Goal: Transaction & Acquisition: Book appointment/travel/reservation

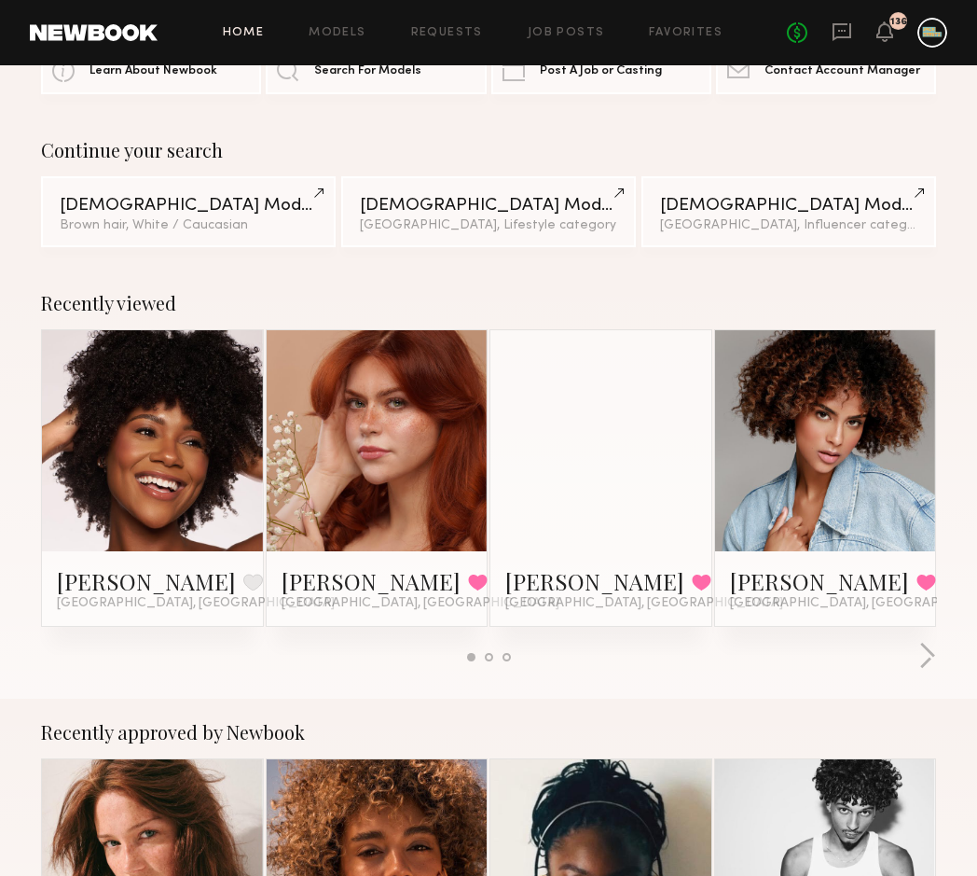
scroll to position [91, 0]
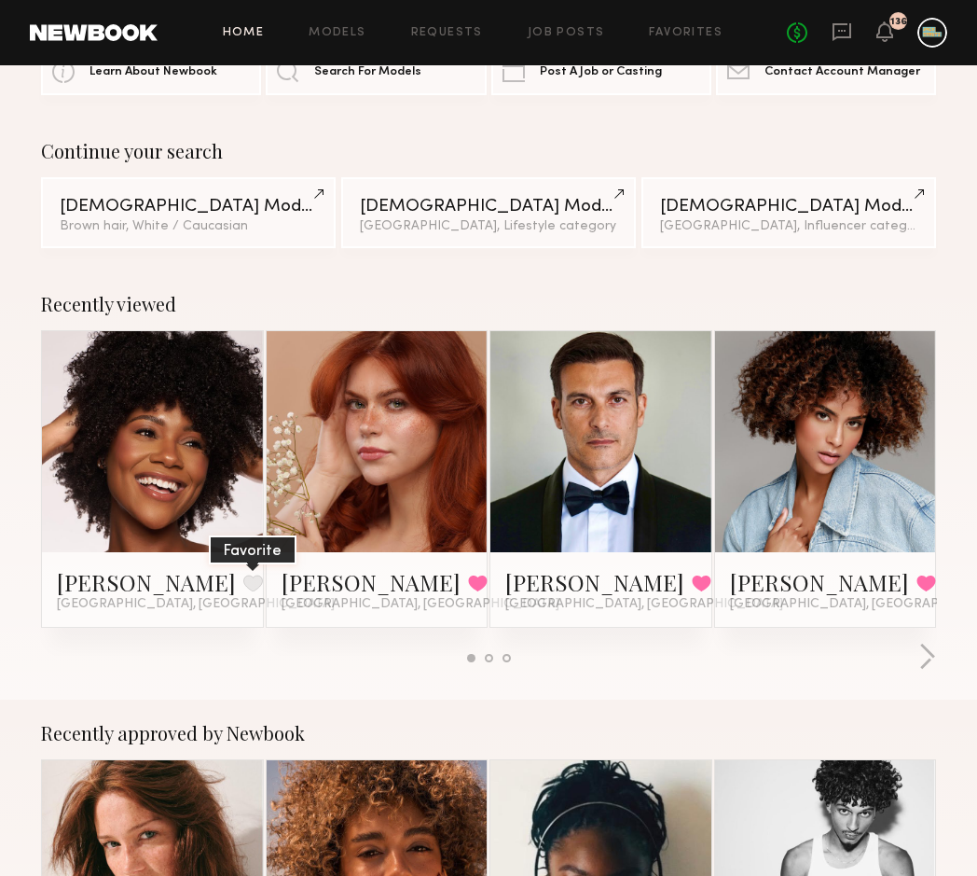
click at [243, 583] on button at bounding box center [253, 582] width 20 height 17
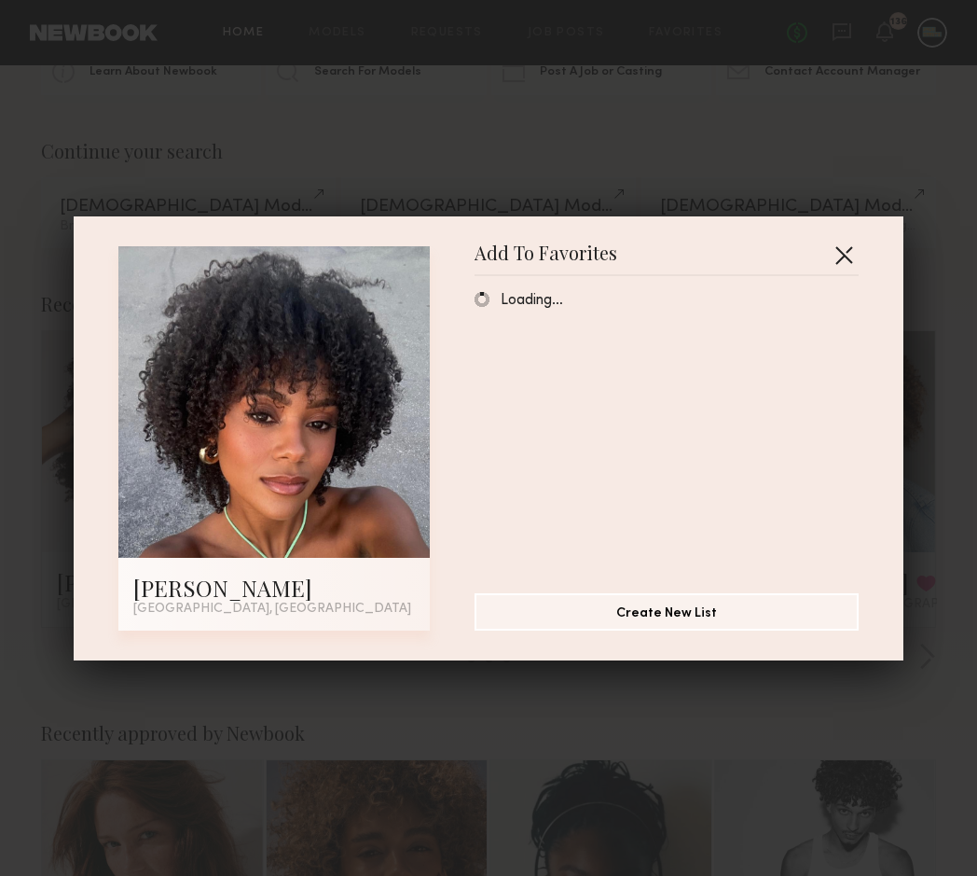
click at [848, 262] on button "button" at bounding box center [844, 255] width 30 height 30
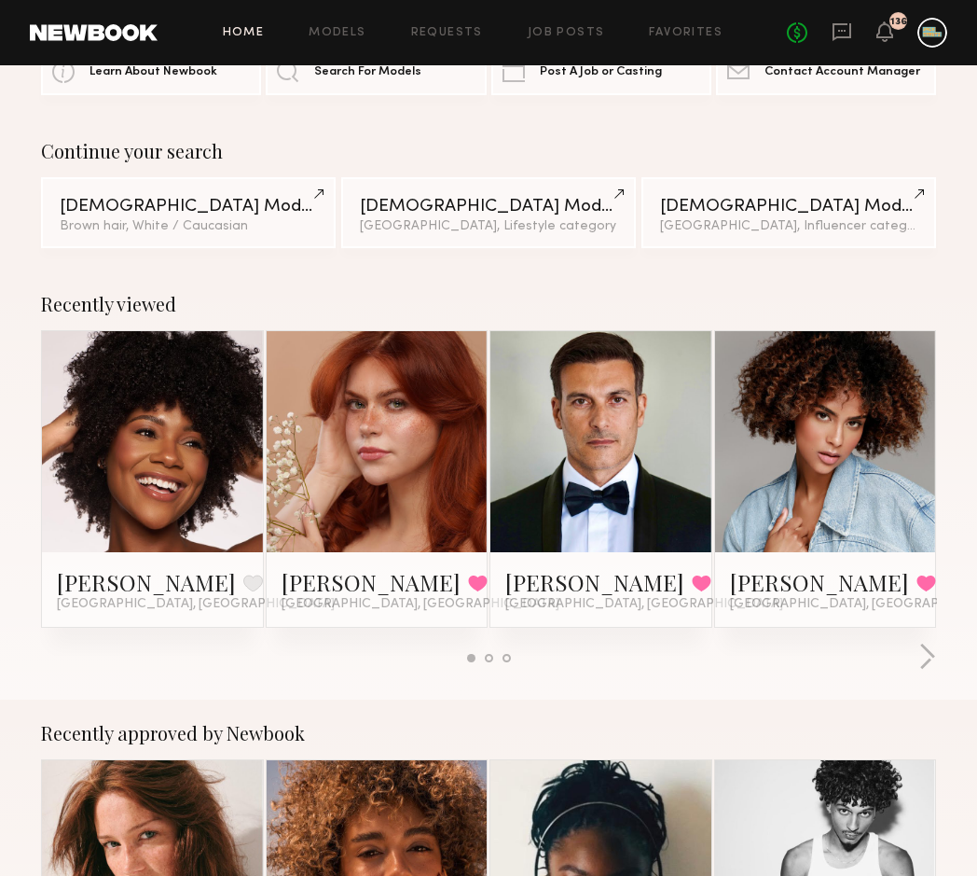
click at [146, 487] on link at bounding box center [153, 441] width 102 height 221
click at [611, 446] on link at bounding box center [601, 441] width 102 height 221
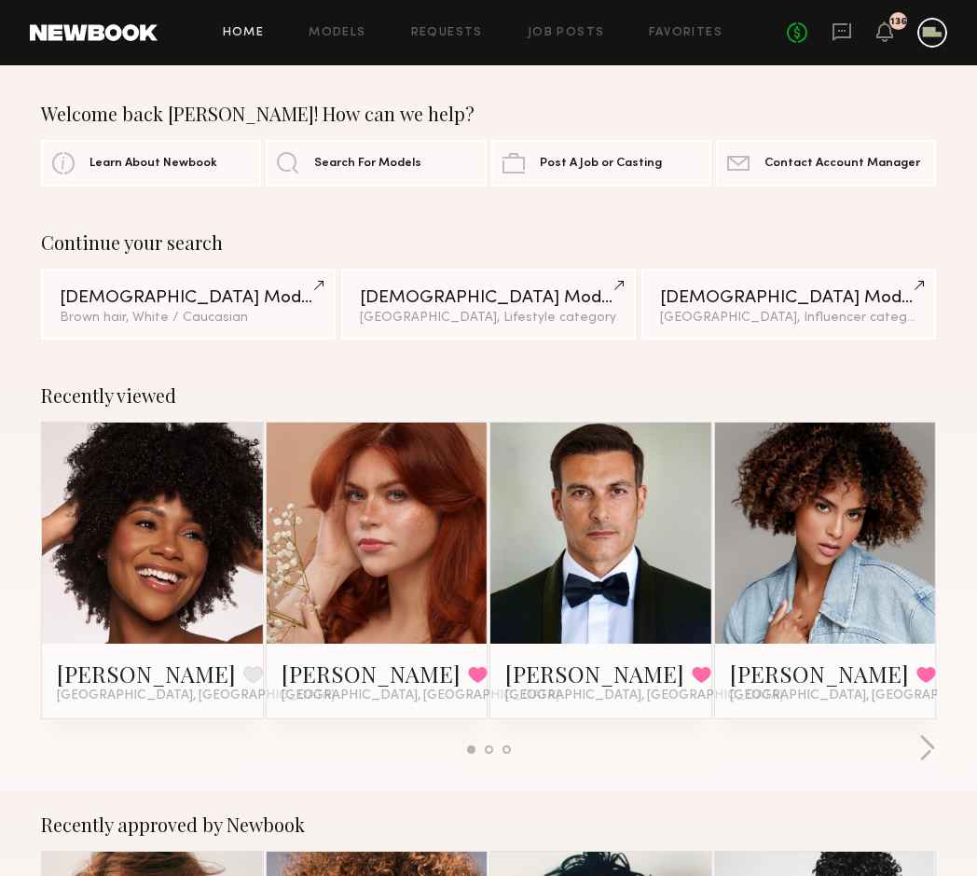
scroll to position [0, 0]
click at [881, 37] on icon at bounding box center [885, 30] width 15 height 13
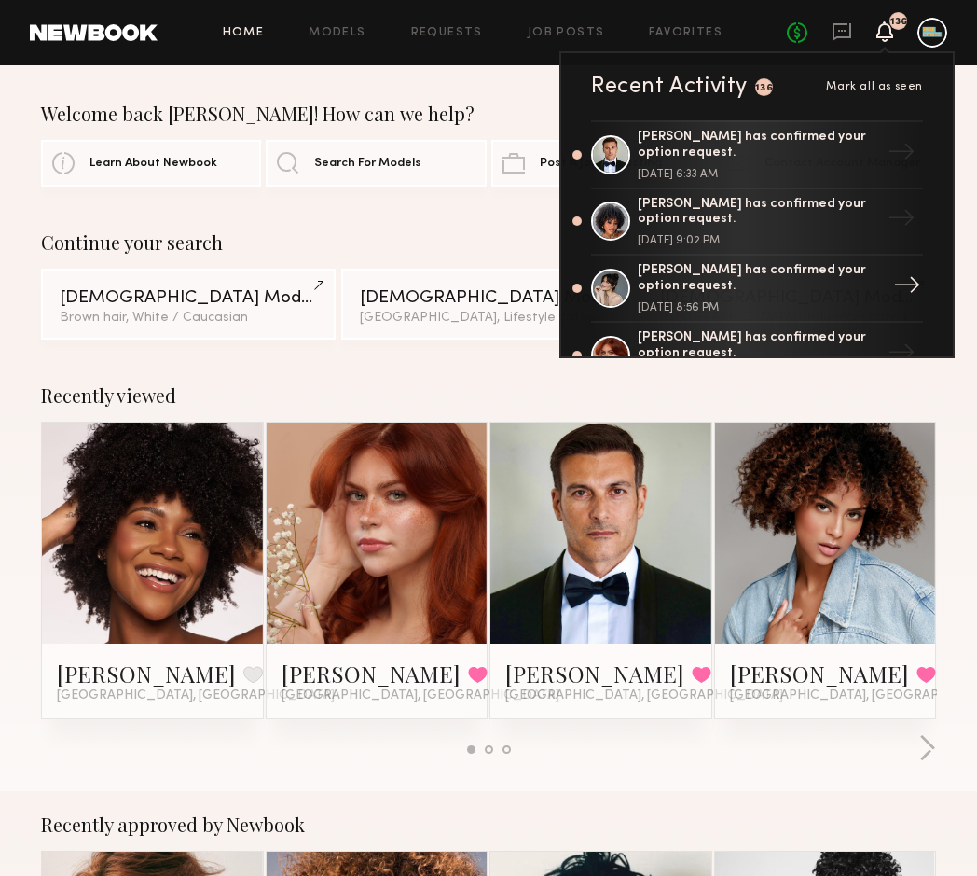
click at [696, 265] on div "[PERSON_NAME] has confirmed your option request." at bounding box center [759, 279] width 242 height 32
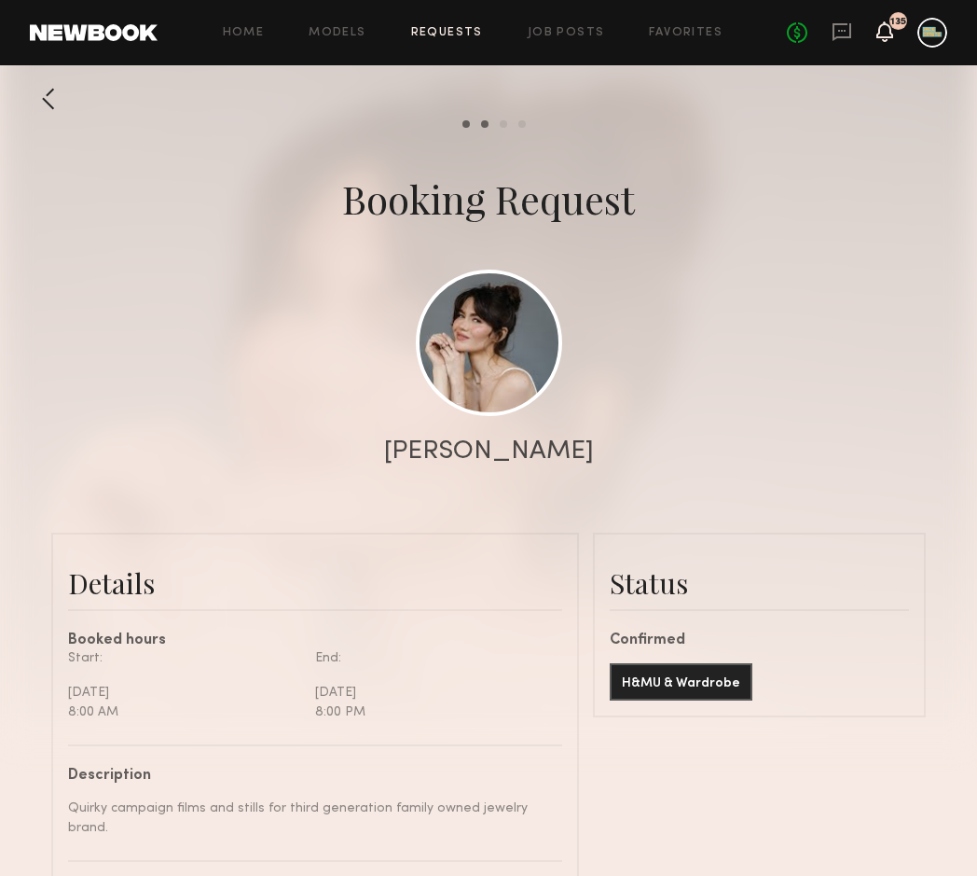
click at [884, 37] on icon at bounding box center [885, 30] width 15 height 13
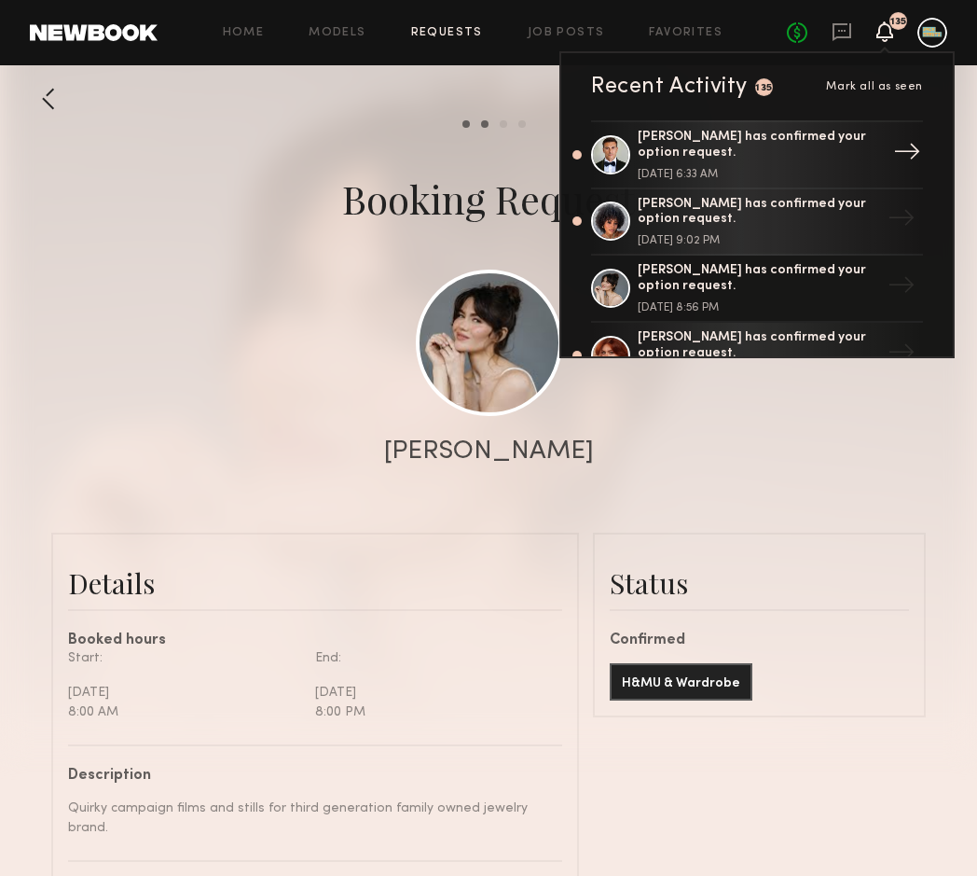
click at [749, 140] on div "[PERSON_NAME] has confirmed your option request." at bounding box center [759, 146] width 242 height 32
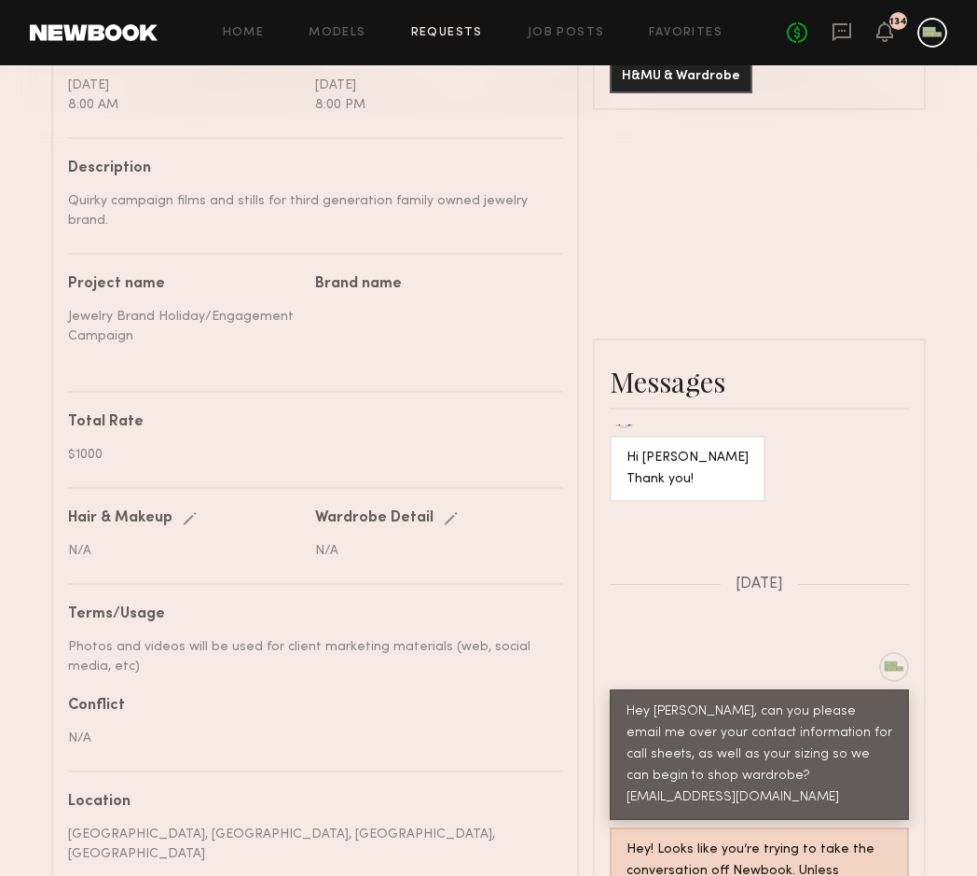
scroll to position [391, 0]
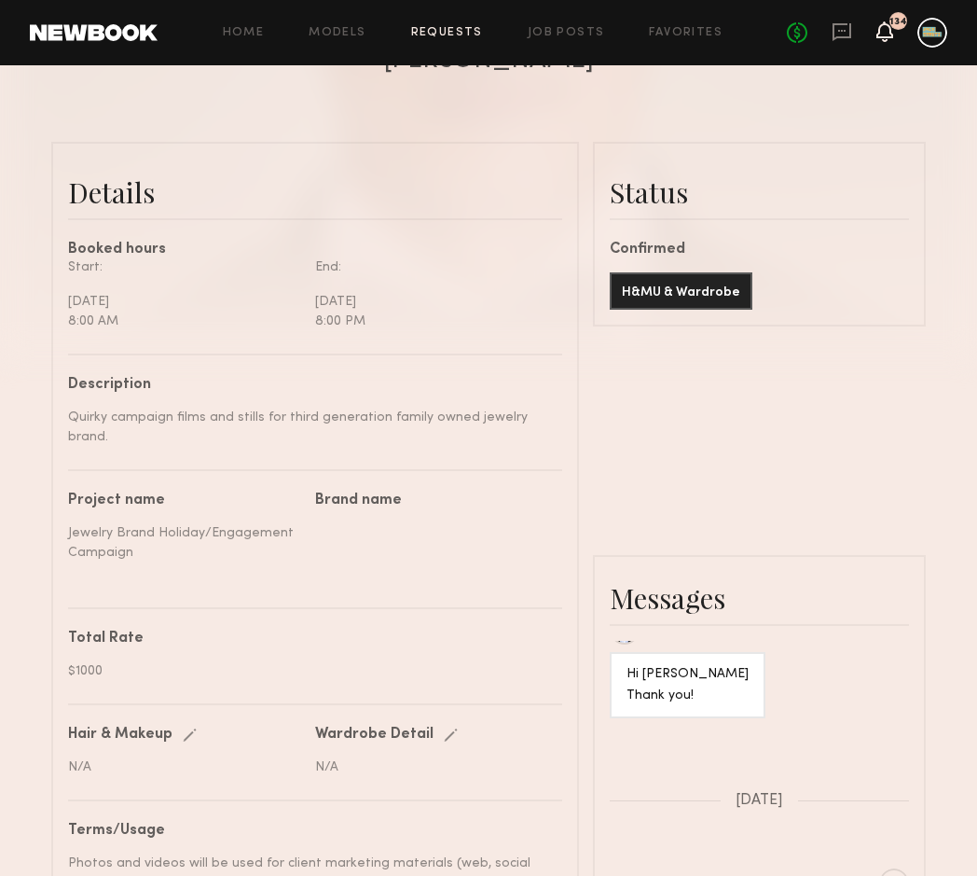
click at [886, 28] on icon at bounding box center [885, 30] width 15 height 13
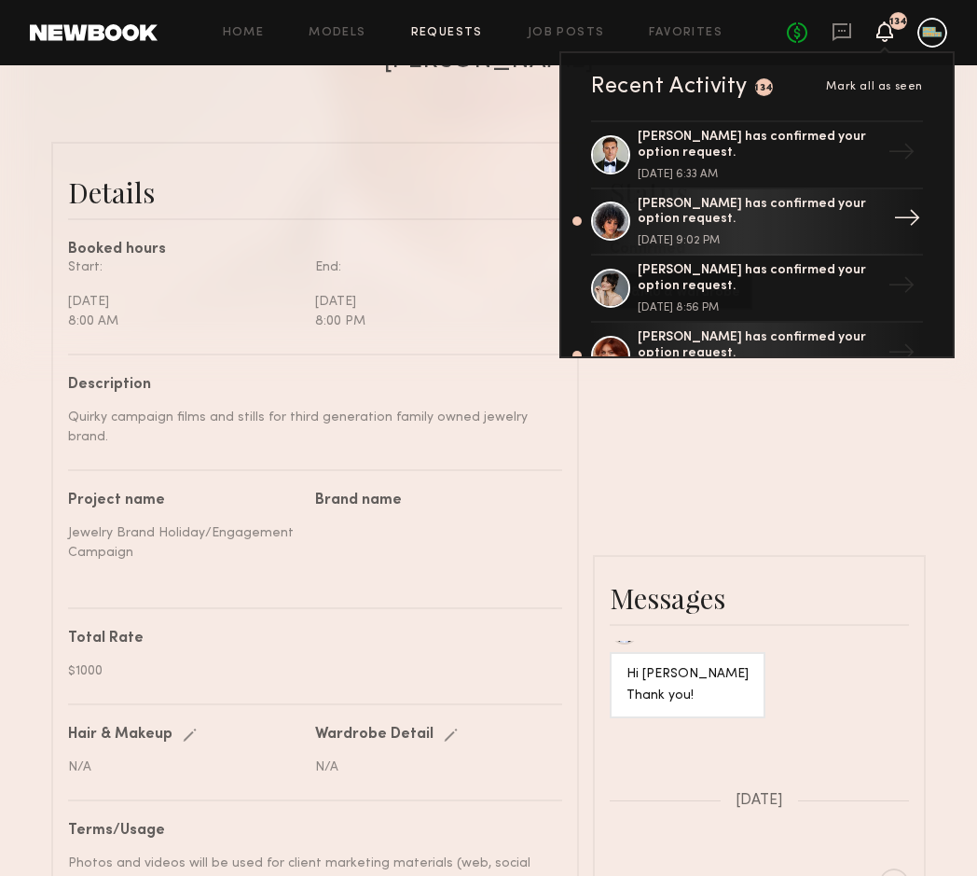
click at [710, 204] on div "Neyah K. has confirmed your option request." at bounding box center [759, 213] width 242 height 32
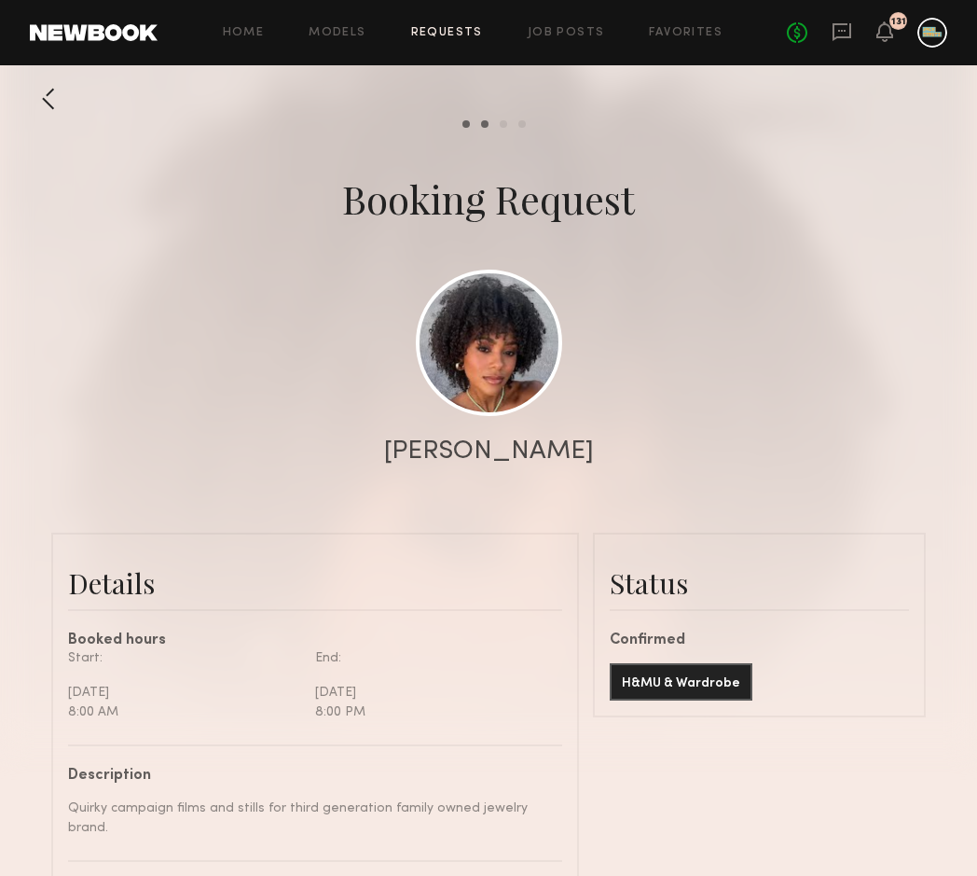
scroll to position [1434, 0]
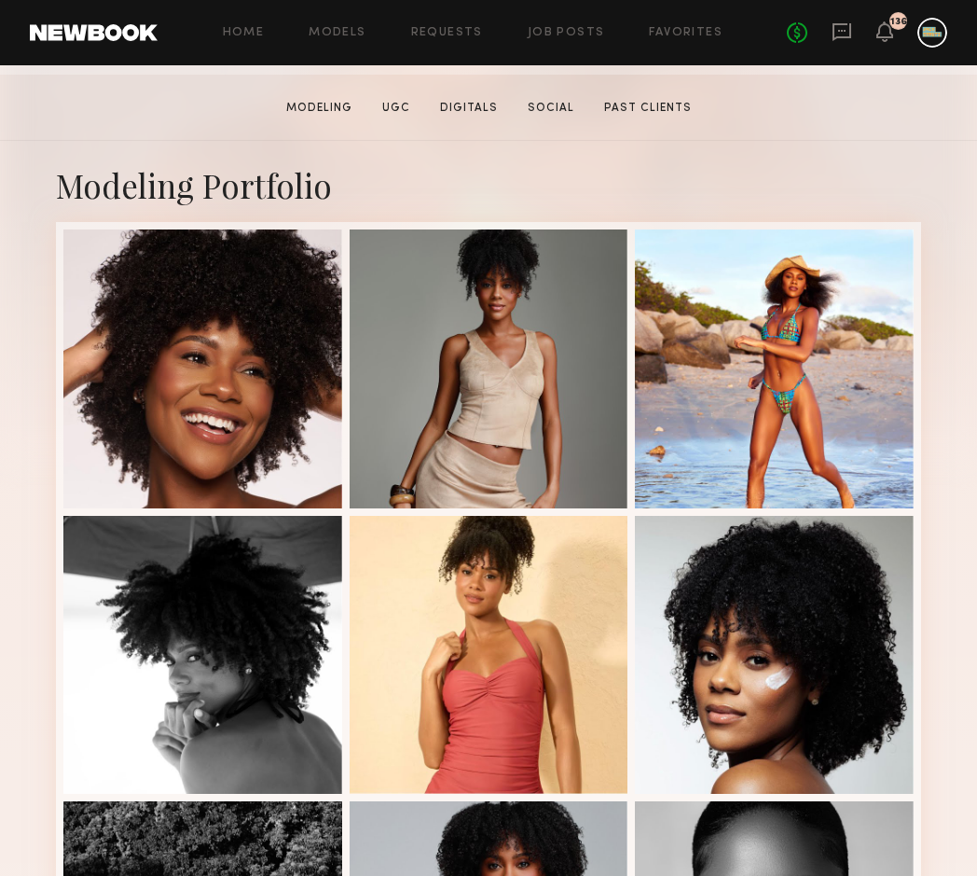
scroll to position [315, 0]
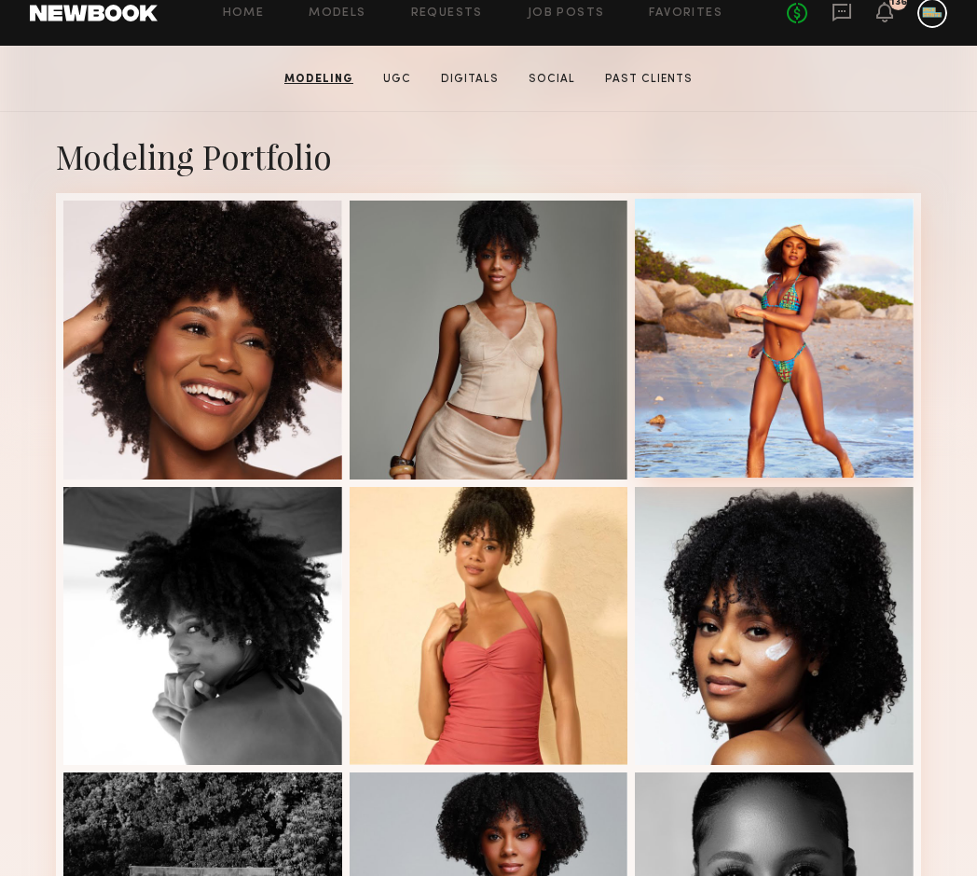
click at [789, 326] on div at bounding box center [774, 338] width 279 height 279
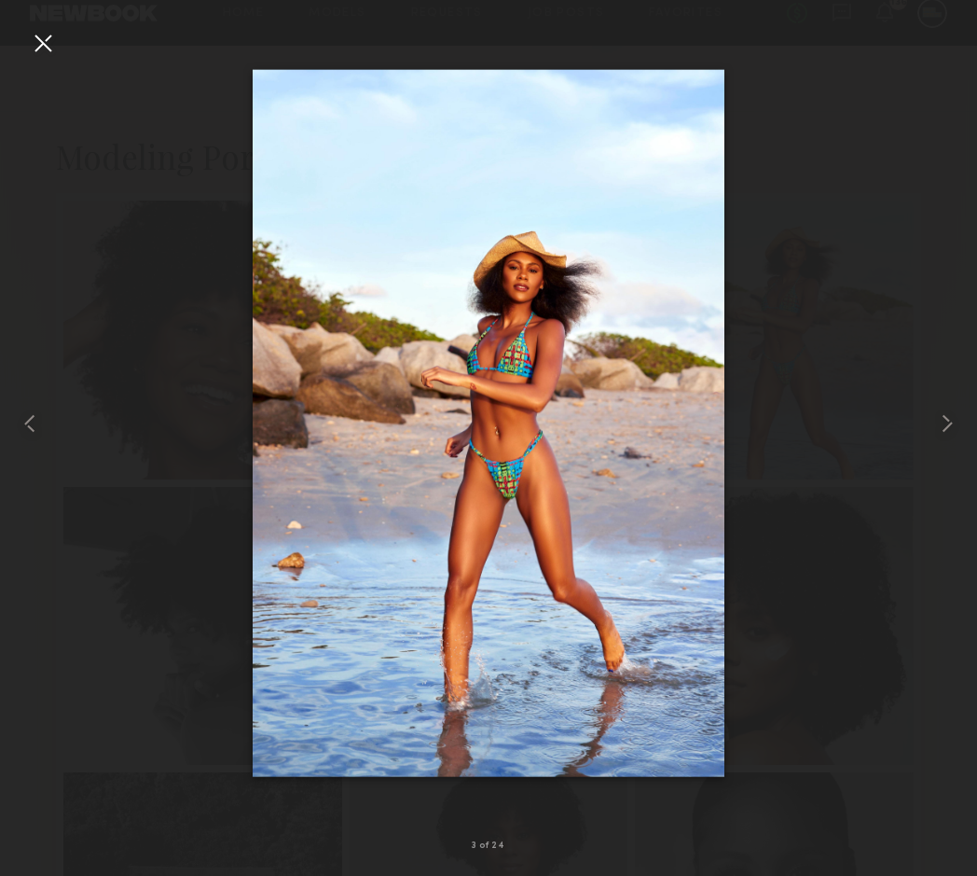
click at [48, 37] on div at bounding box center [43, 43] width 30 height 30
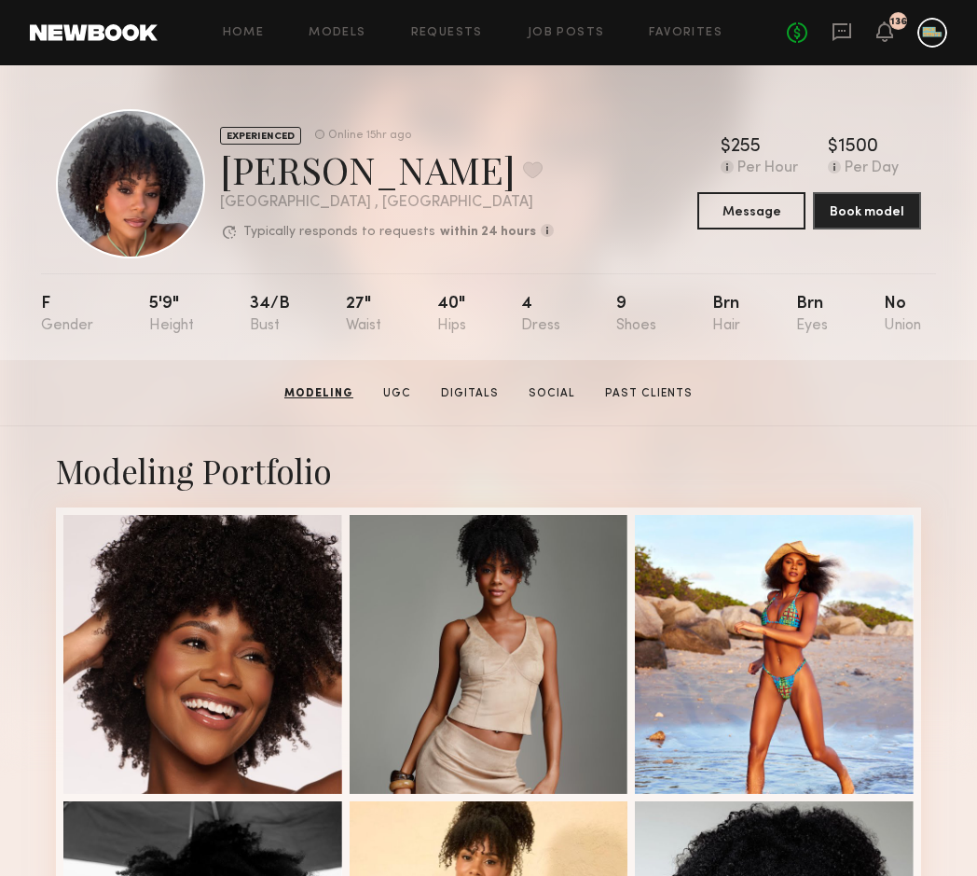
scroll to position [3, 0]
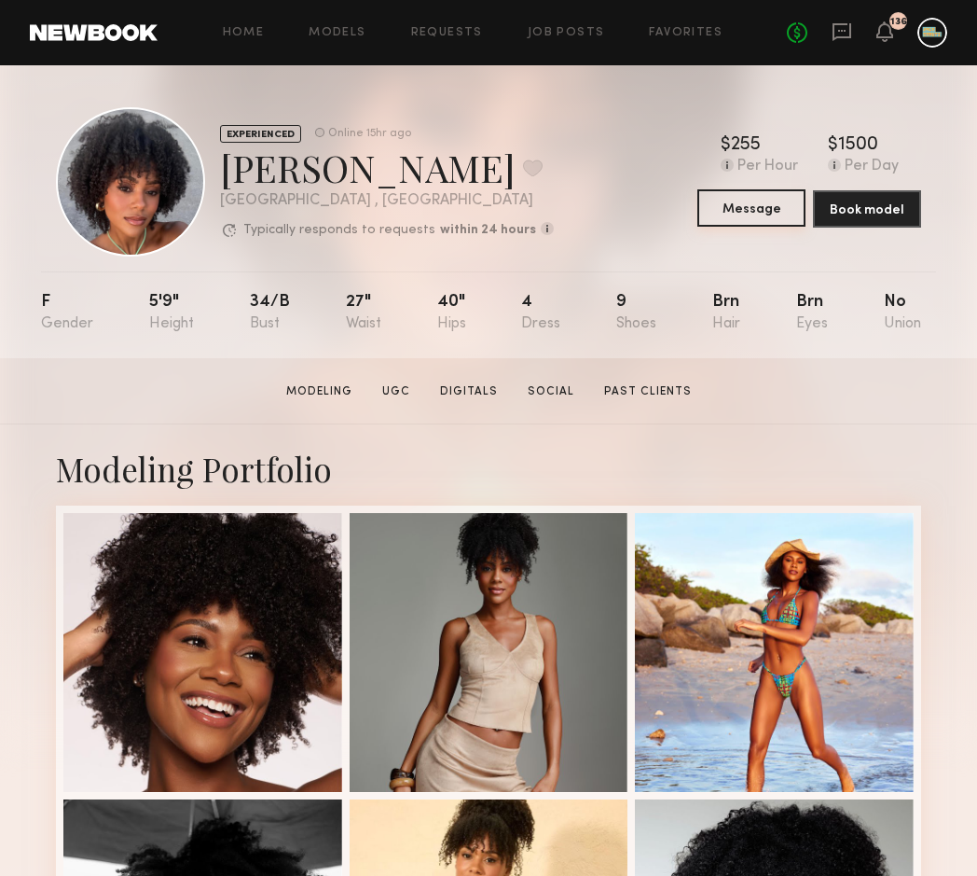
click at [763, 198] on button "Message" at bounding box center [752, 207] width 108 height 37
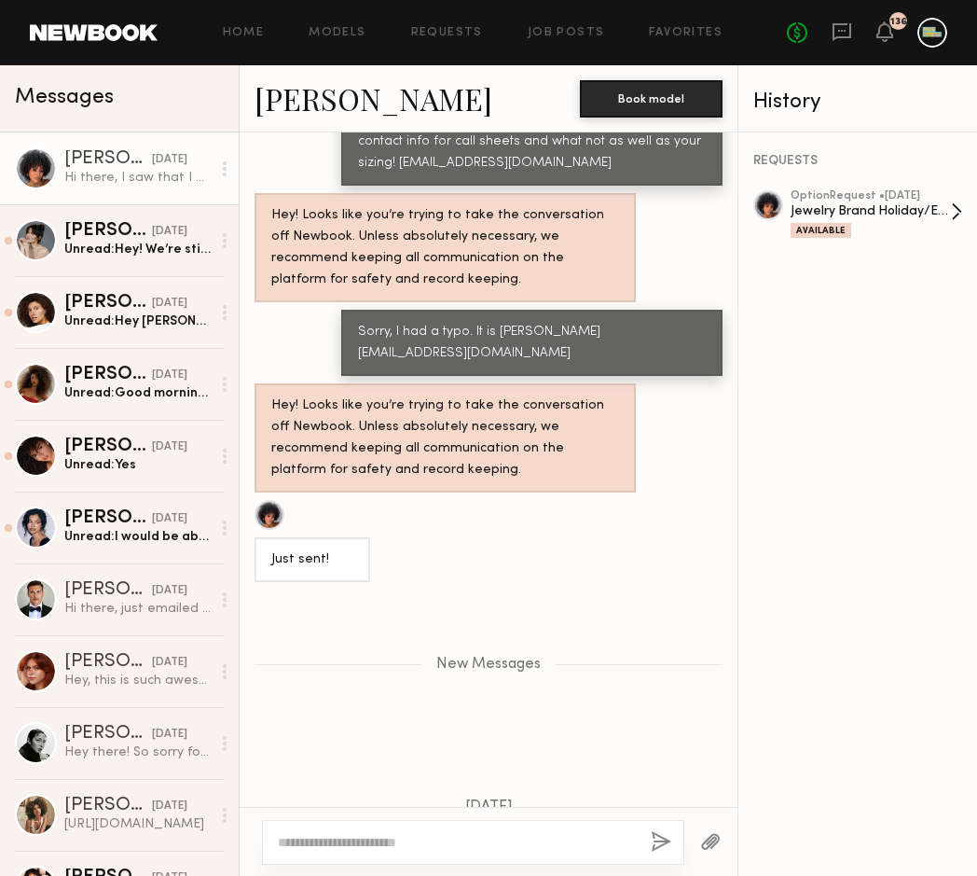
click at [845, 208] on div "Jewelry Brand Holiday/Engagement Campaign" at bounding box center [871, 211] width 160 height 18
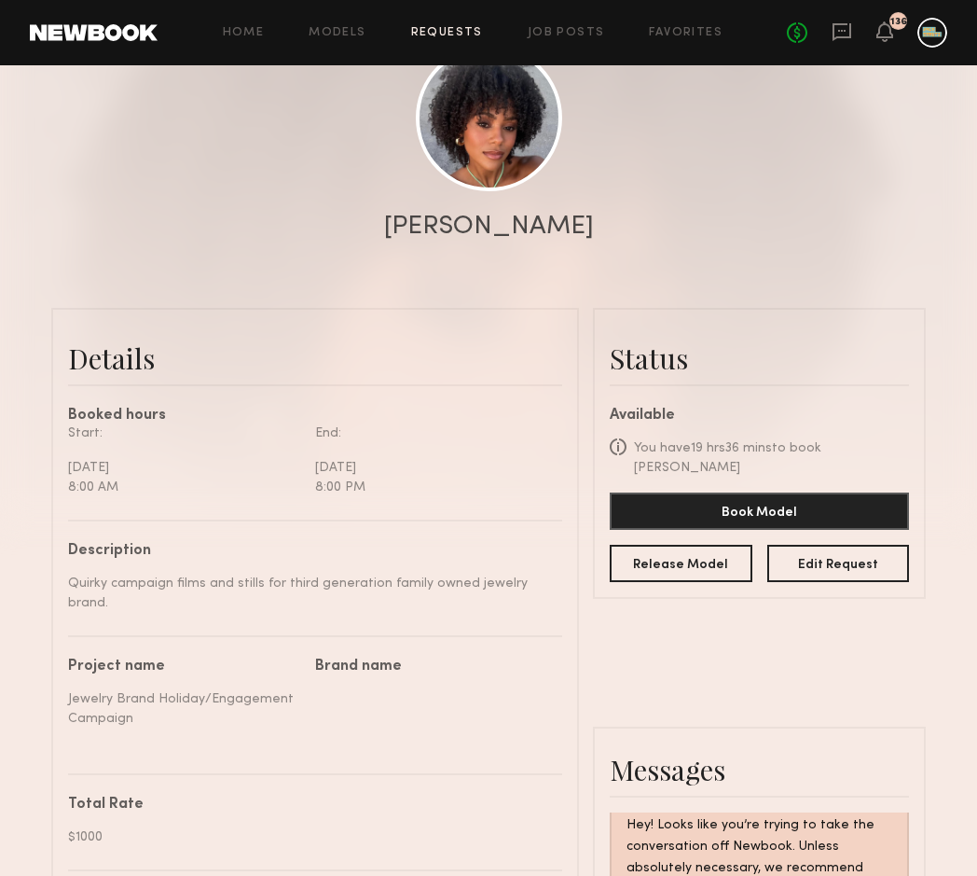
scroll to position [245, 0]
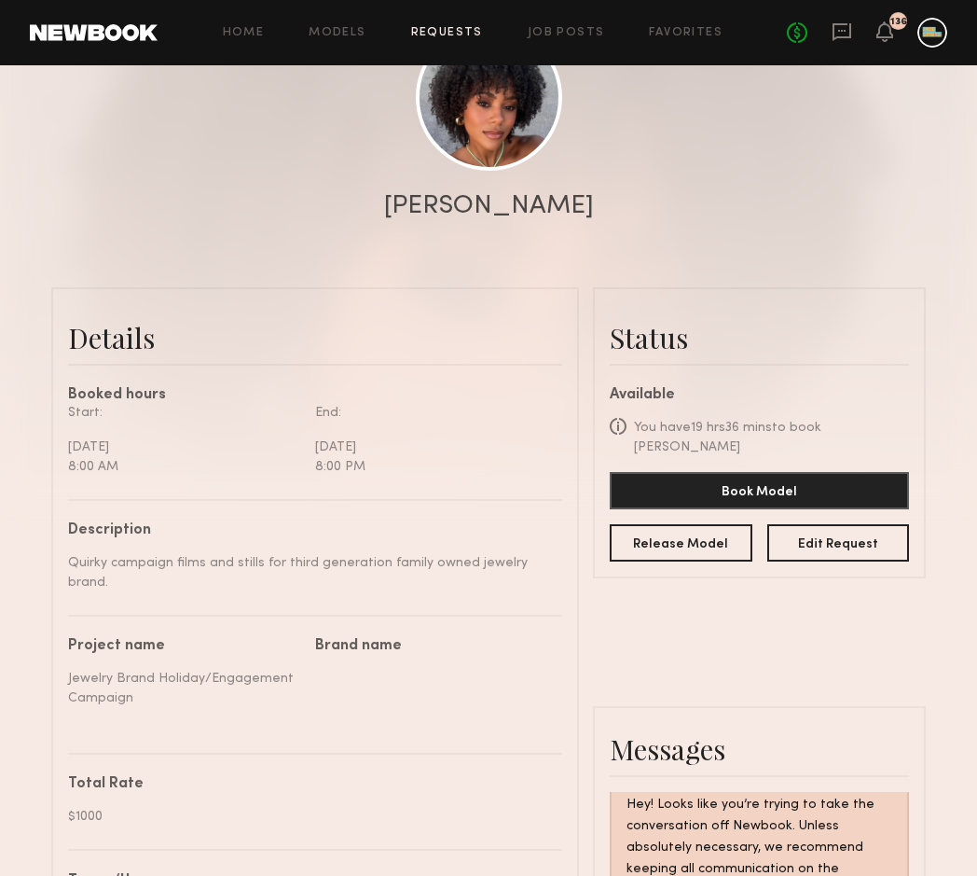
click at [818, 509] on div "Release Model Edit Request" at bounding box center [759, 535] width 299 height 52
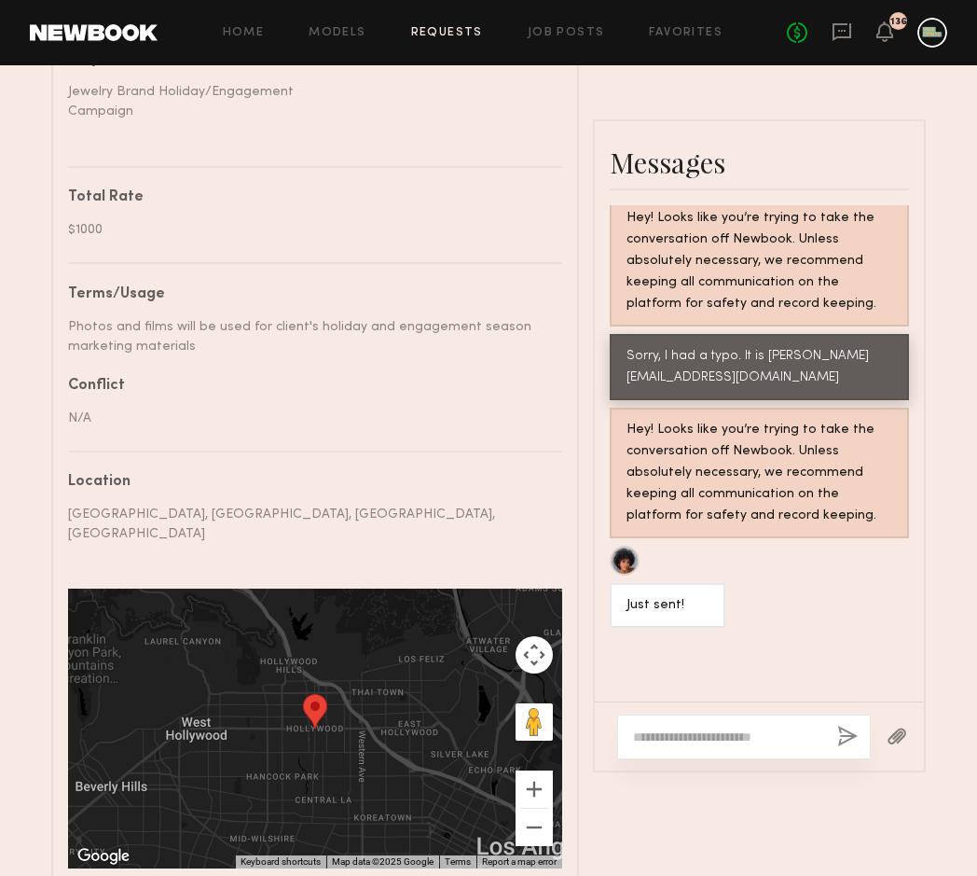
scroll to position [858, 0]
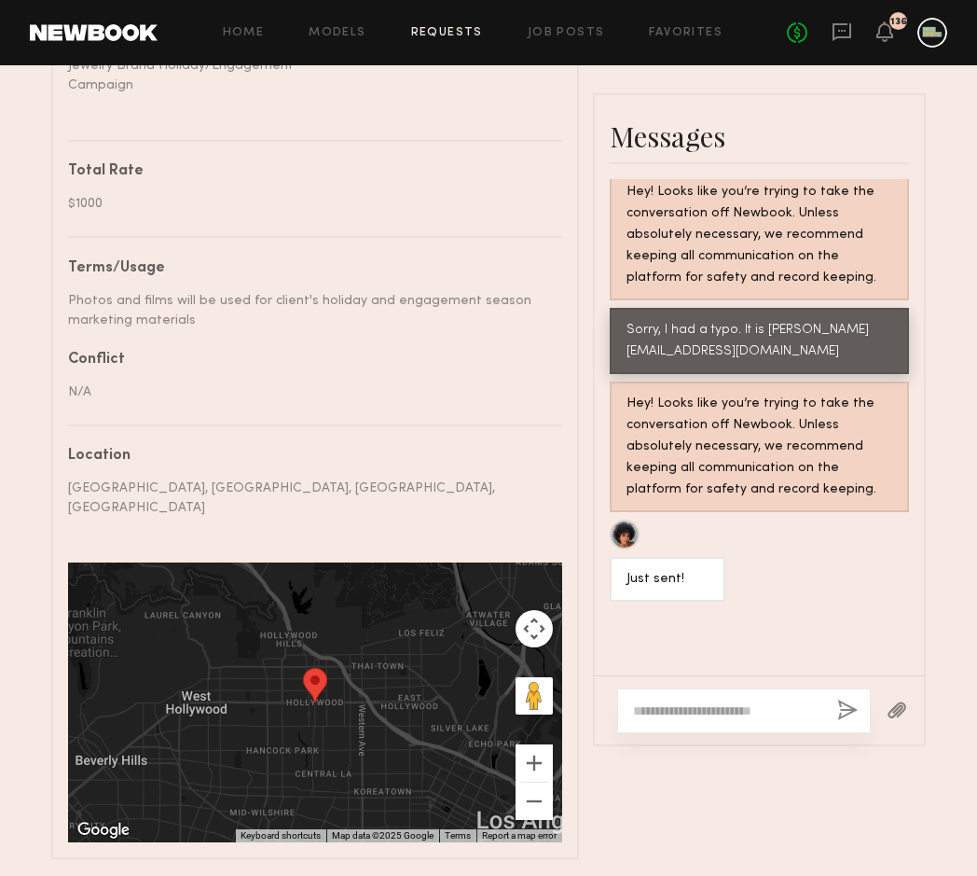
click at [692, 701] on textarea at bounding box center [727, 710] width 189 height 19
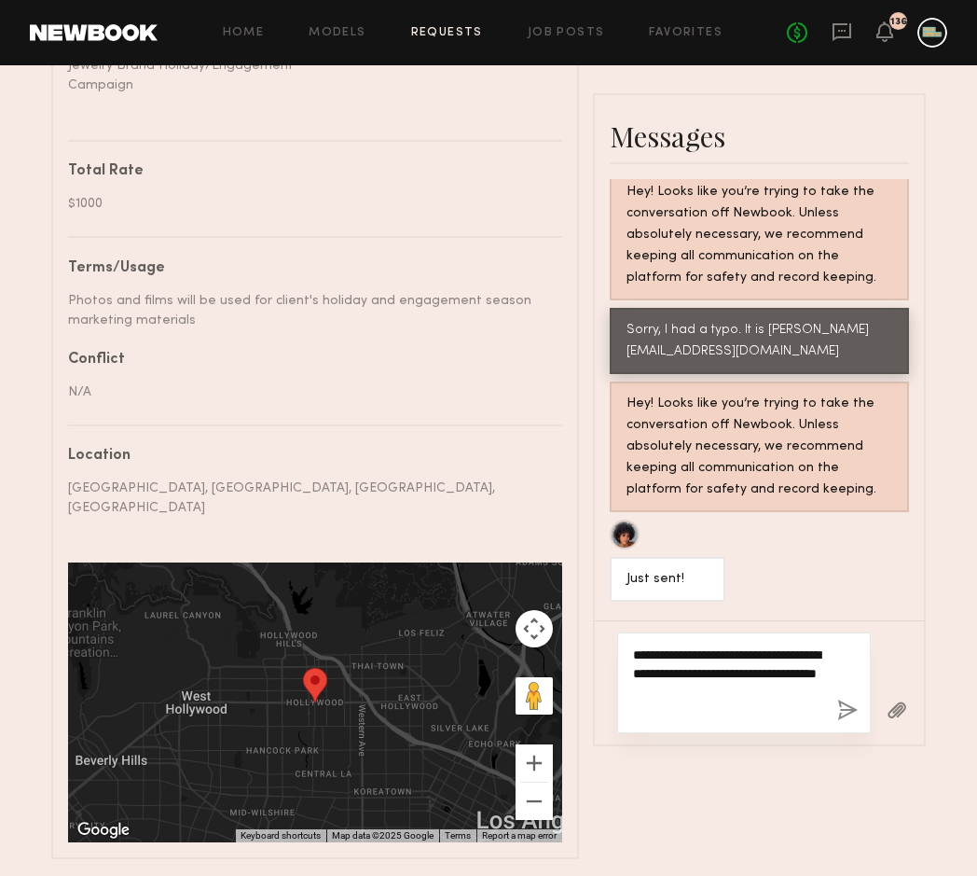
type textarea "**********"
click at [847, 699] on button "button" at bounding box center [847, 710] width 21 height 23
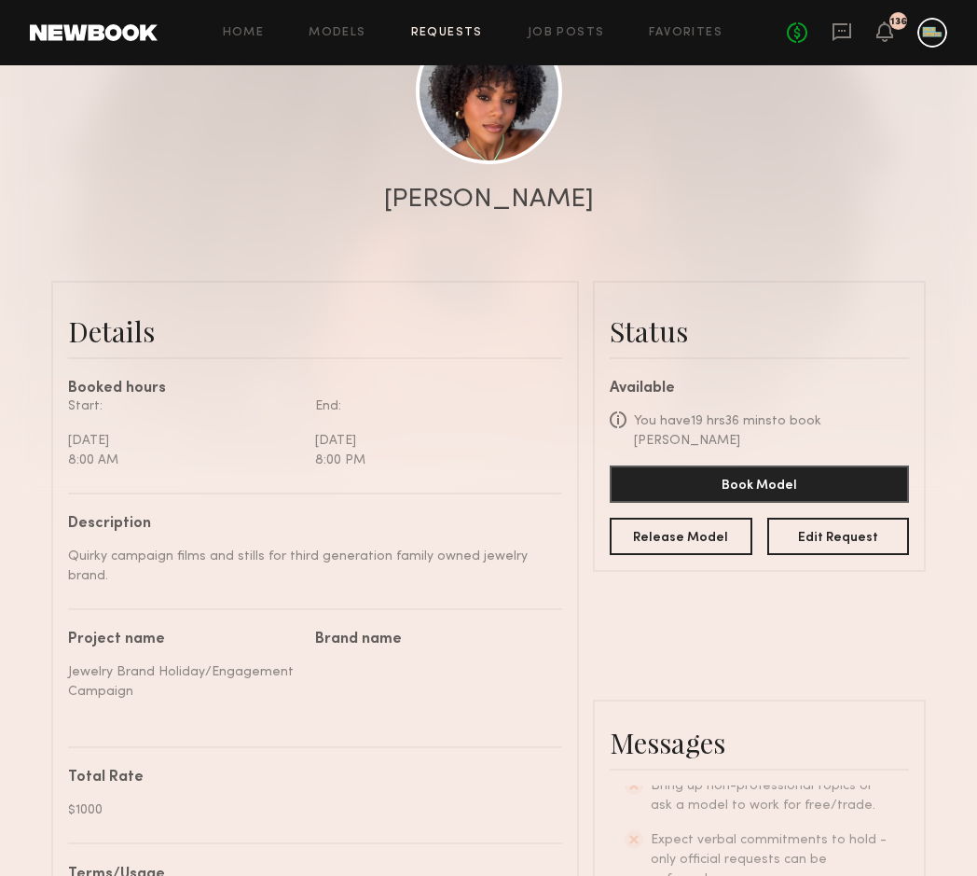
scroll to position [150, 0]
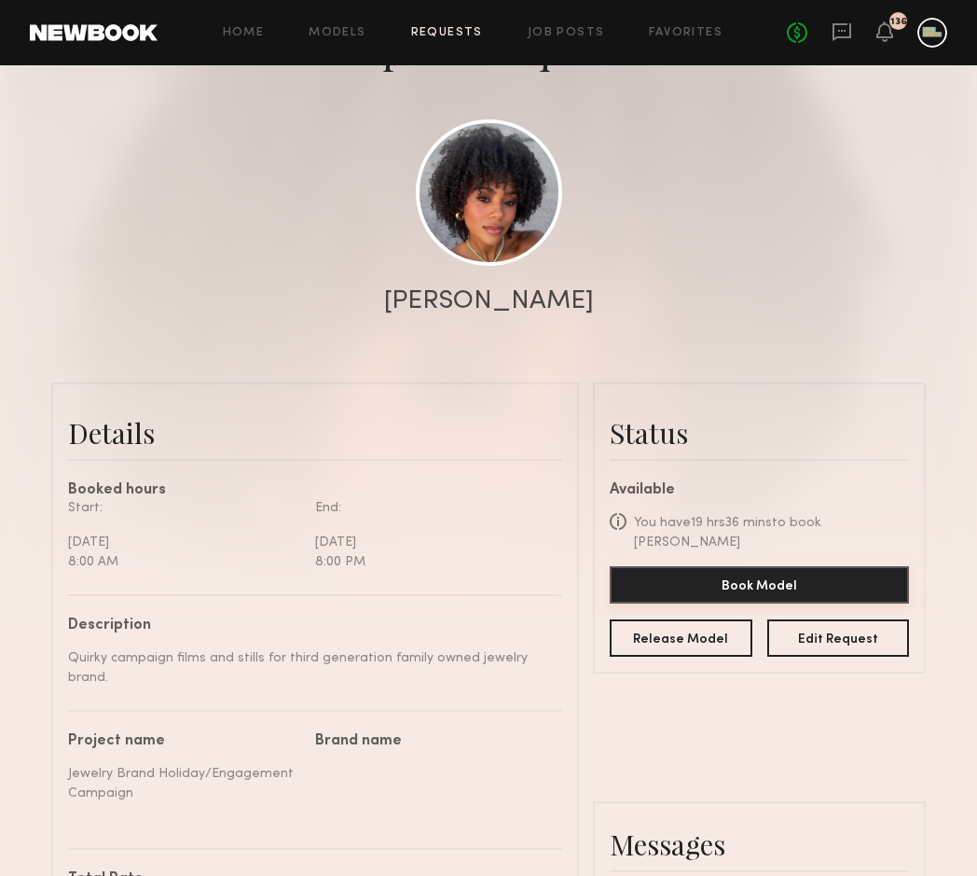
click at [779, 566] on button "Book Model" at bounding box center [759, 584] width 299 height 37
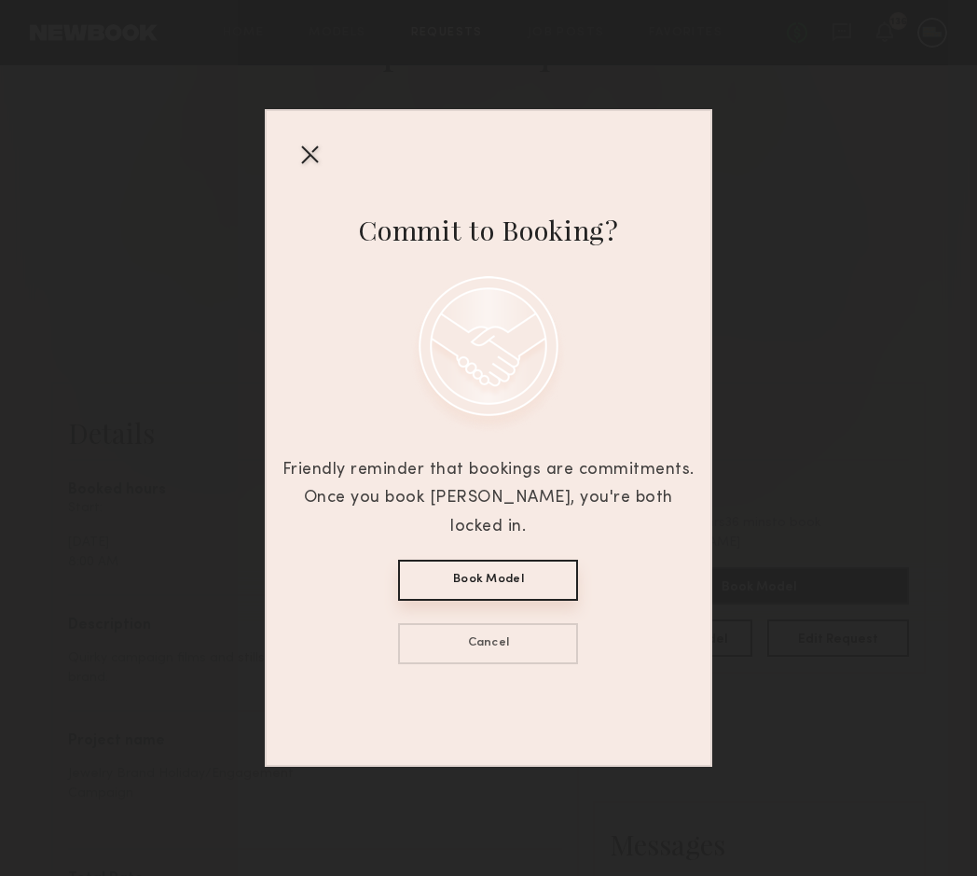
click at [479, 572] on button "Book Model" at bounding box center [488, 580] width 180 height 41
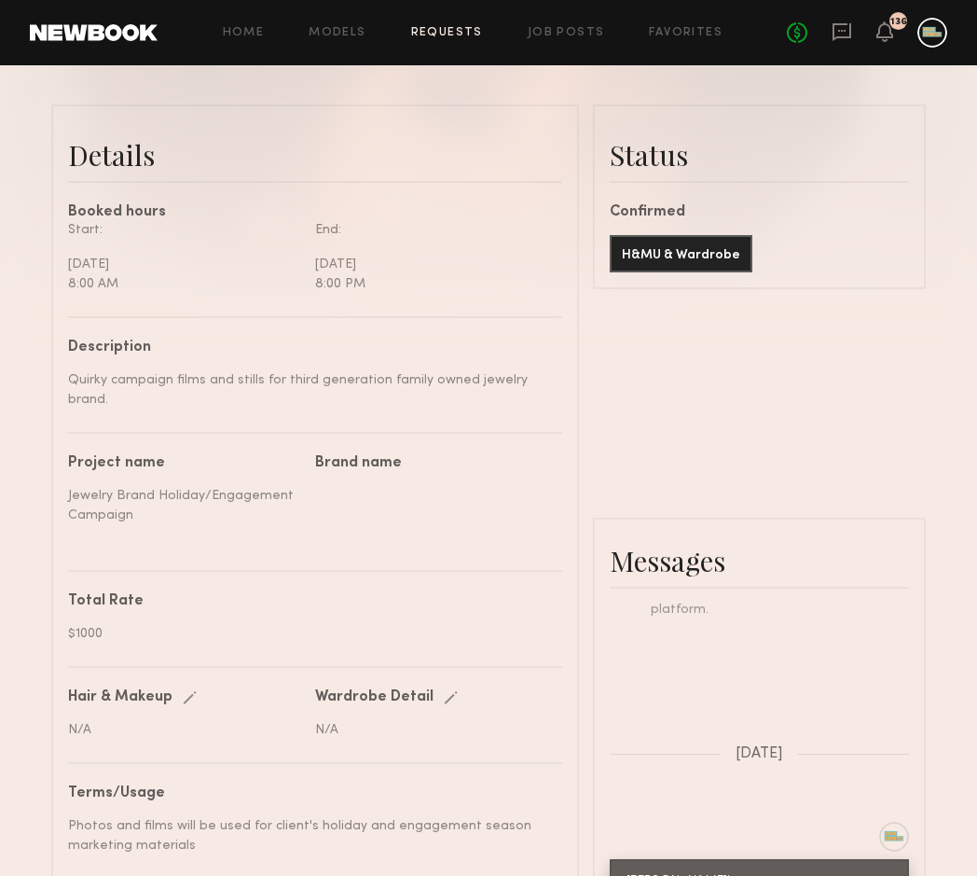
scroll to position [792, 0]
click at [666, 256] on button "H&MU & Wardrobe" at bounding box center [681, 252] width 143 height 37
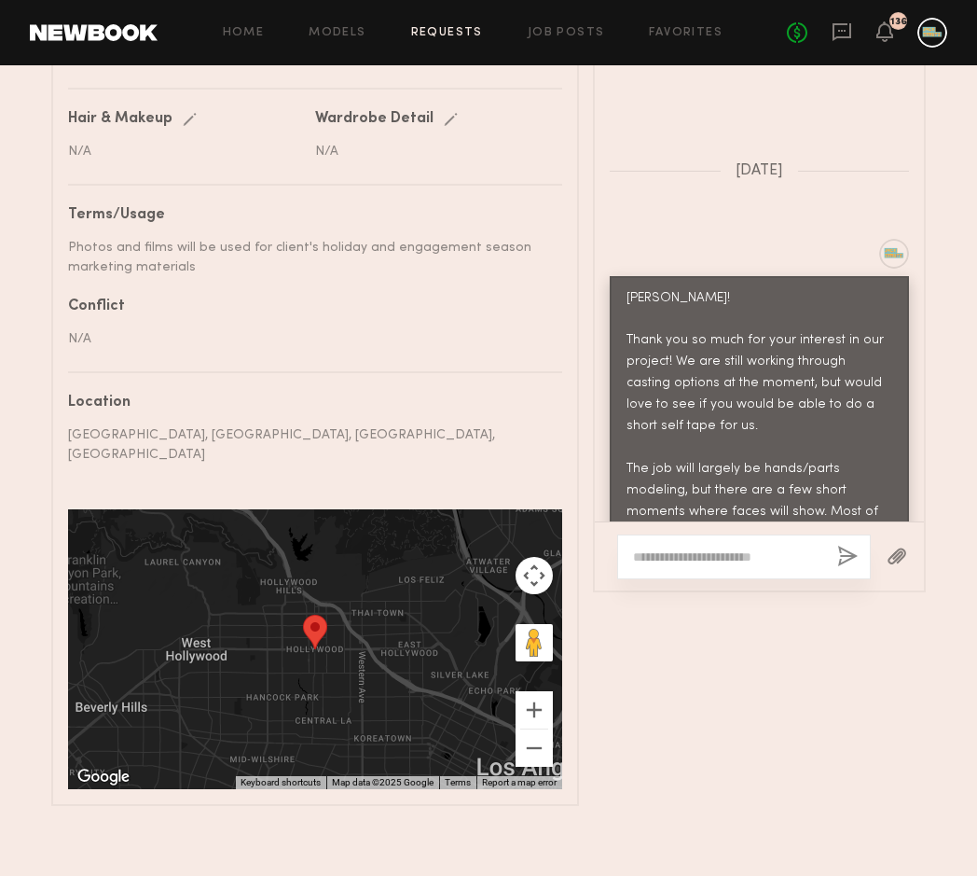
click at [482, 318] on nb-paragraph "N/A" at bounding box center [308, 331] width 480 height 35
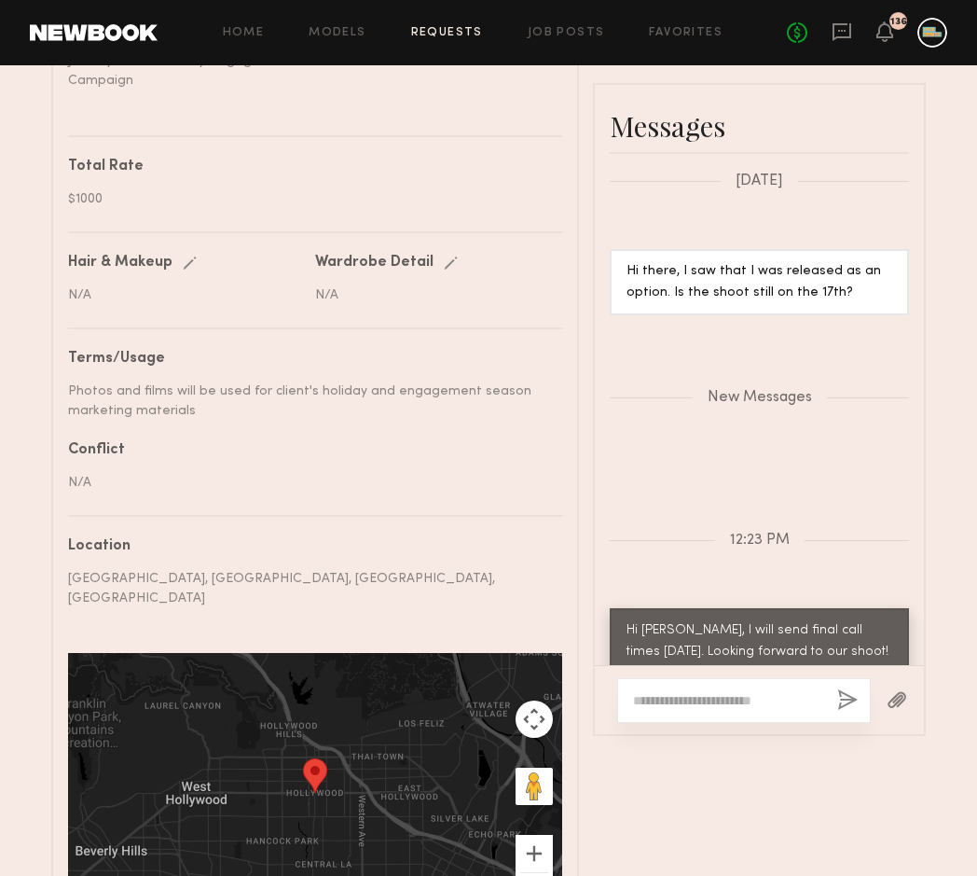
scroll to position [2965, 0]
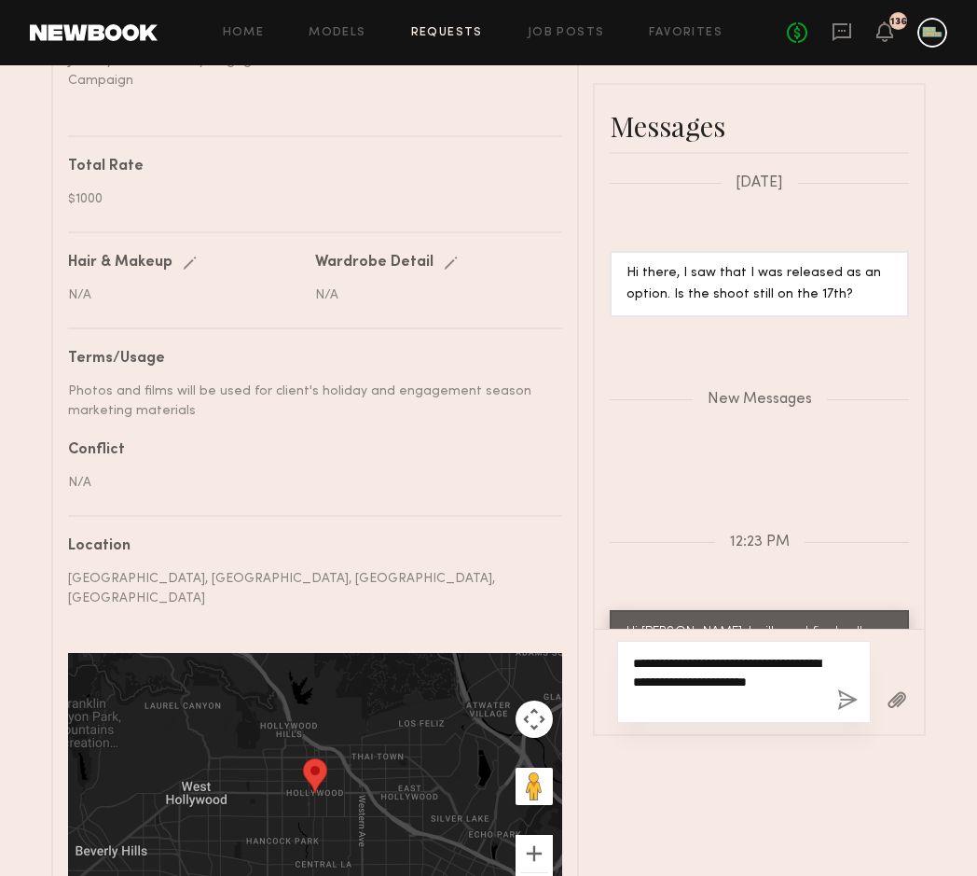
type textarea "**********"
click at [756, 641] on div "**********" at bounding box center [744, 682] width 254 height 82
drag, startPoint x: 794, startPoint y: 490, endPoint x: 575, endPoint y: 405, distance: 234.1
click at [575, 405] on div "Details Booked hours Start: Wednesday, September 17 8:00 AM End: Wednesday, Sep…" at bounding box center [488, 310] width 875 height 1280
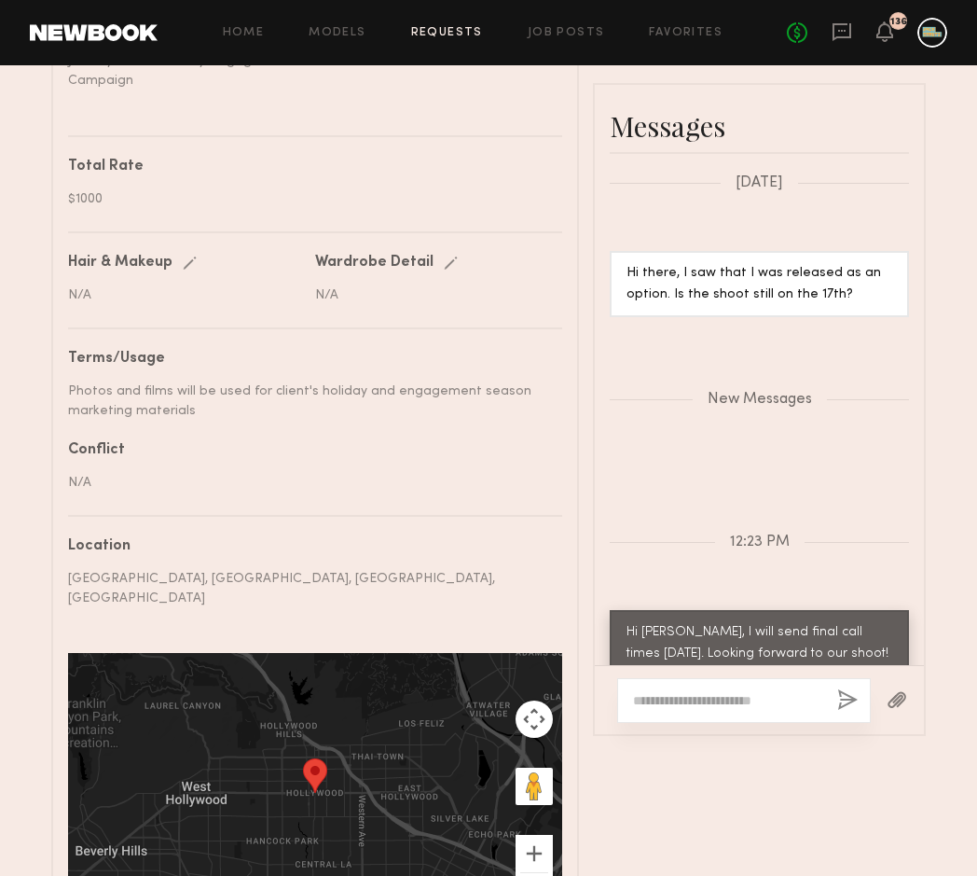
click at [894, 689] on button "button" at bounding box center [897, 700] width 21 height 23
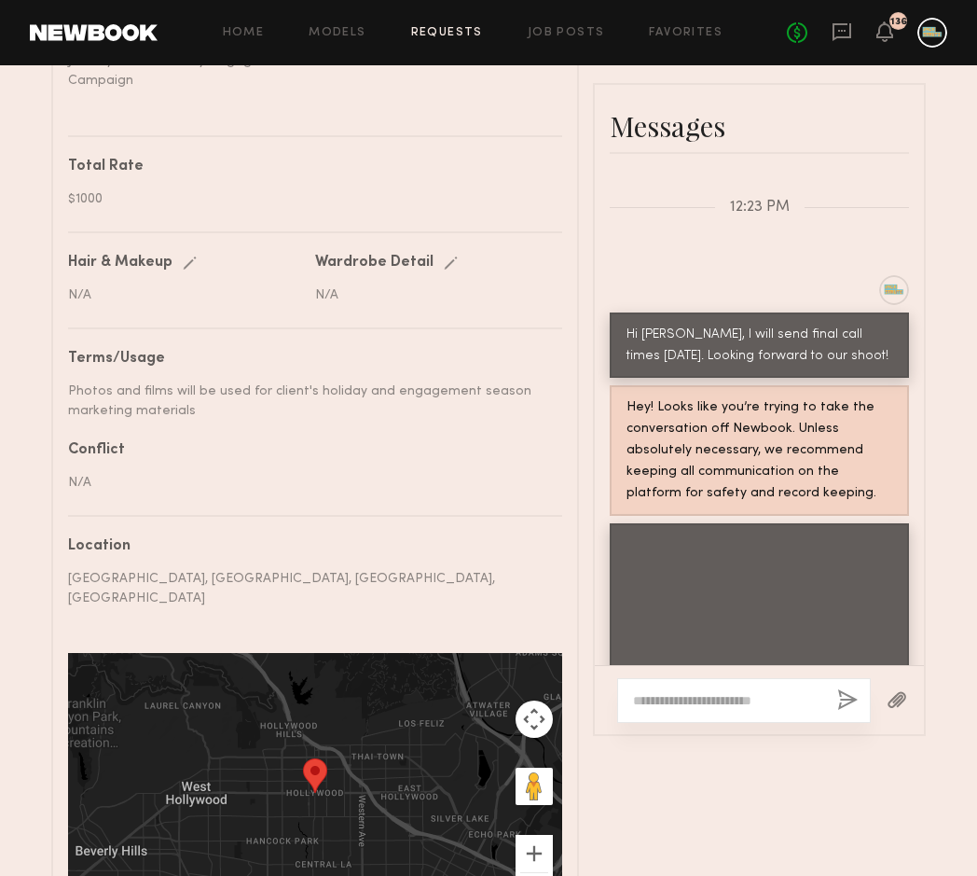
scroll to position [3299, 0]
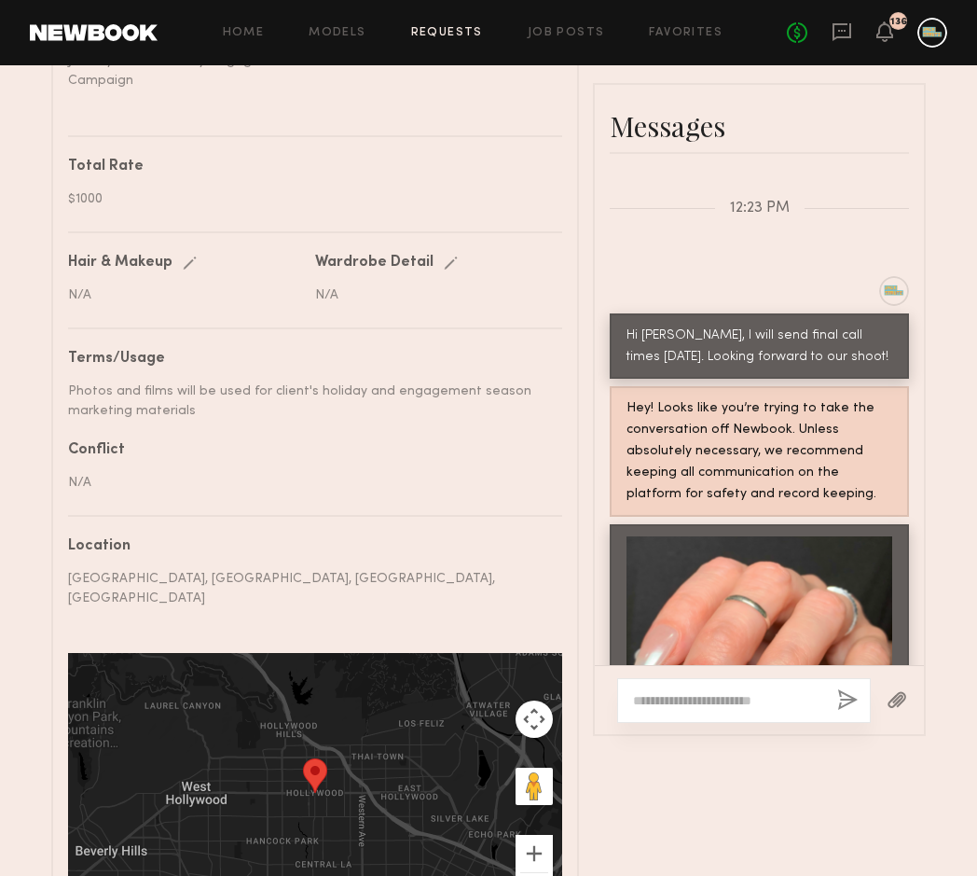
click at [672, 691] on textarea at bounding box center [727, 700] width 189 height 19
type textarea "*"
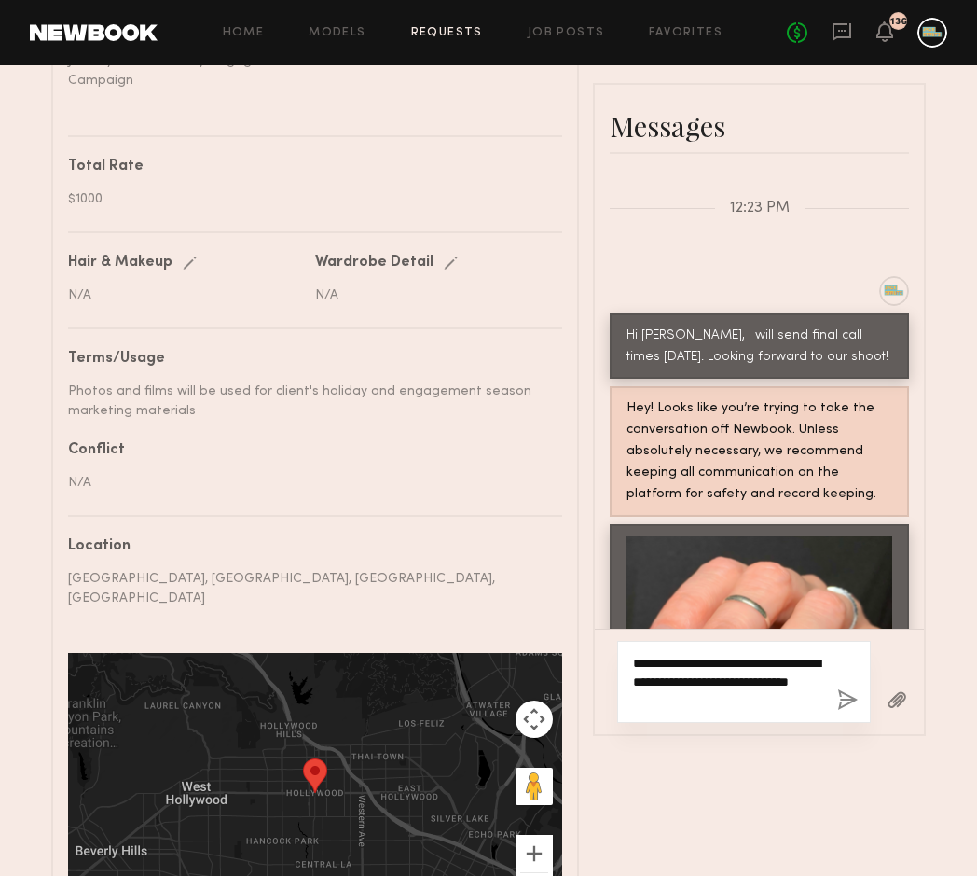
type textarea "**********"
click at [851, 689] on button "button" at bounding box center [847, 700] width 21 height 23
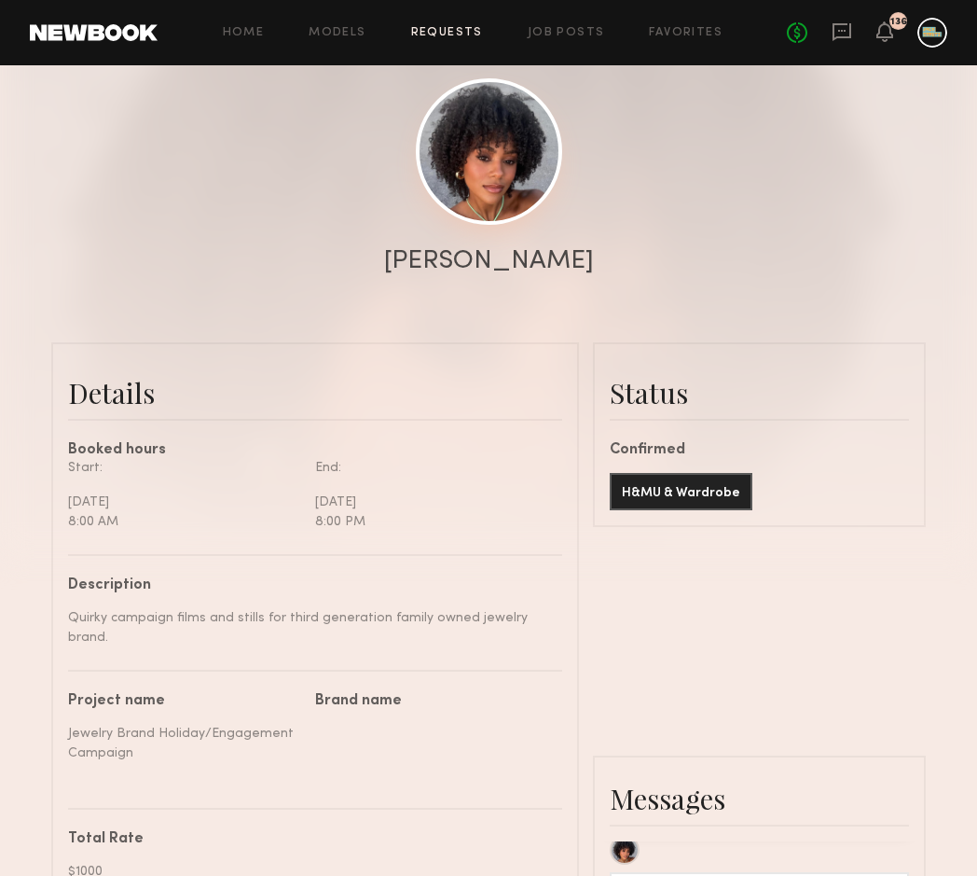
scroll to position [259, 0]
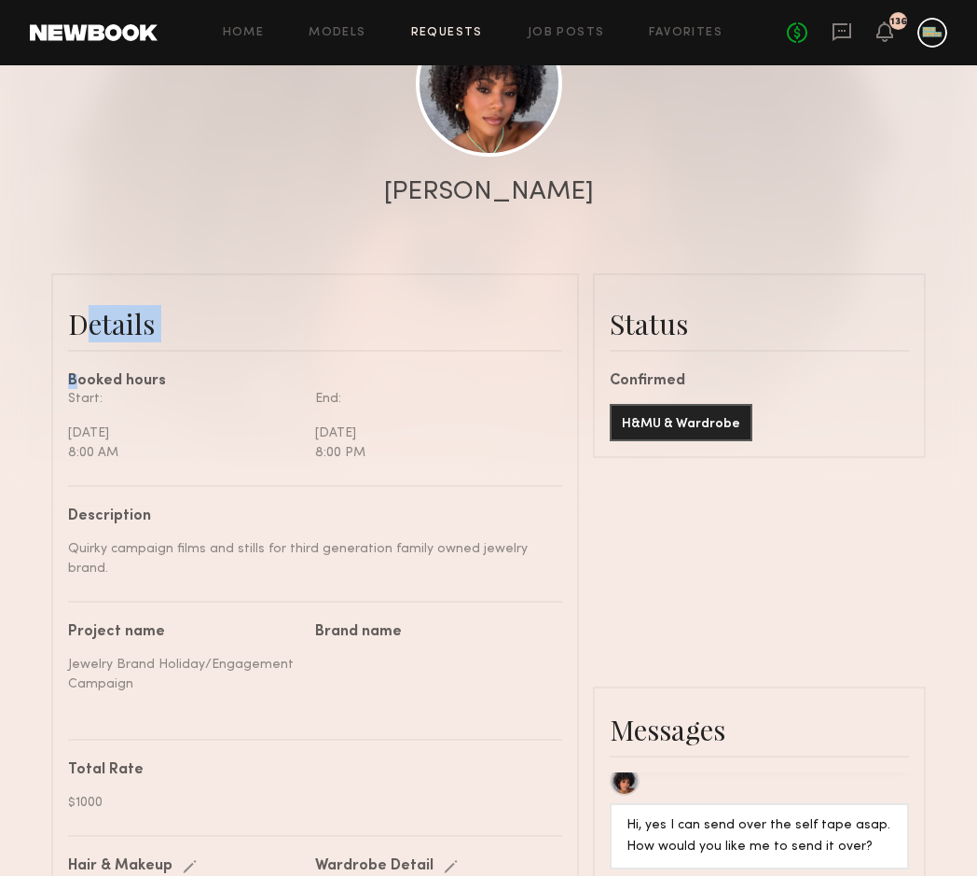
drag, startPoint x: 529, startPoint y: 363, endPoint x: 507, endPoint y: 282, distance: 83.9
click at [534, 228] on div at bounding box center [488, 114] width 977 height 746
click at [652, 423] on button "H&MU & Wardrobe" at bounding box center [681, 421] width 143 height 37
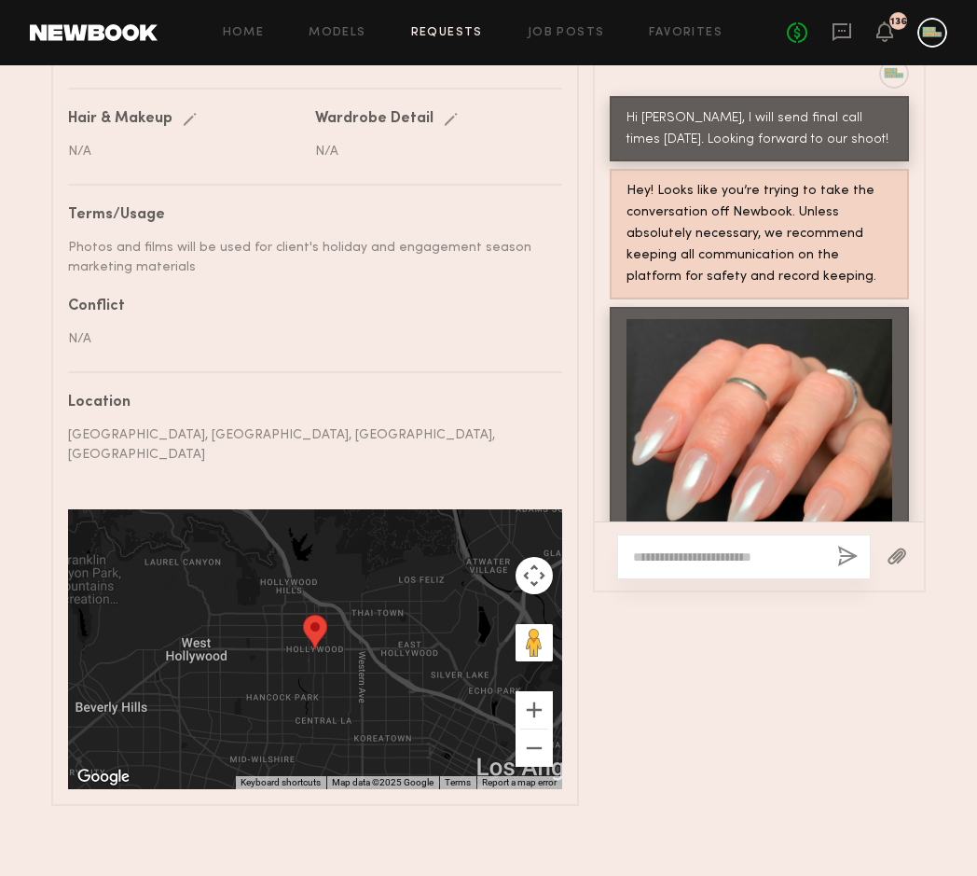
scroll to position [3370, 0]
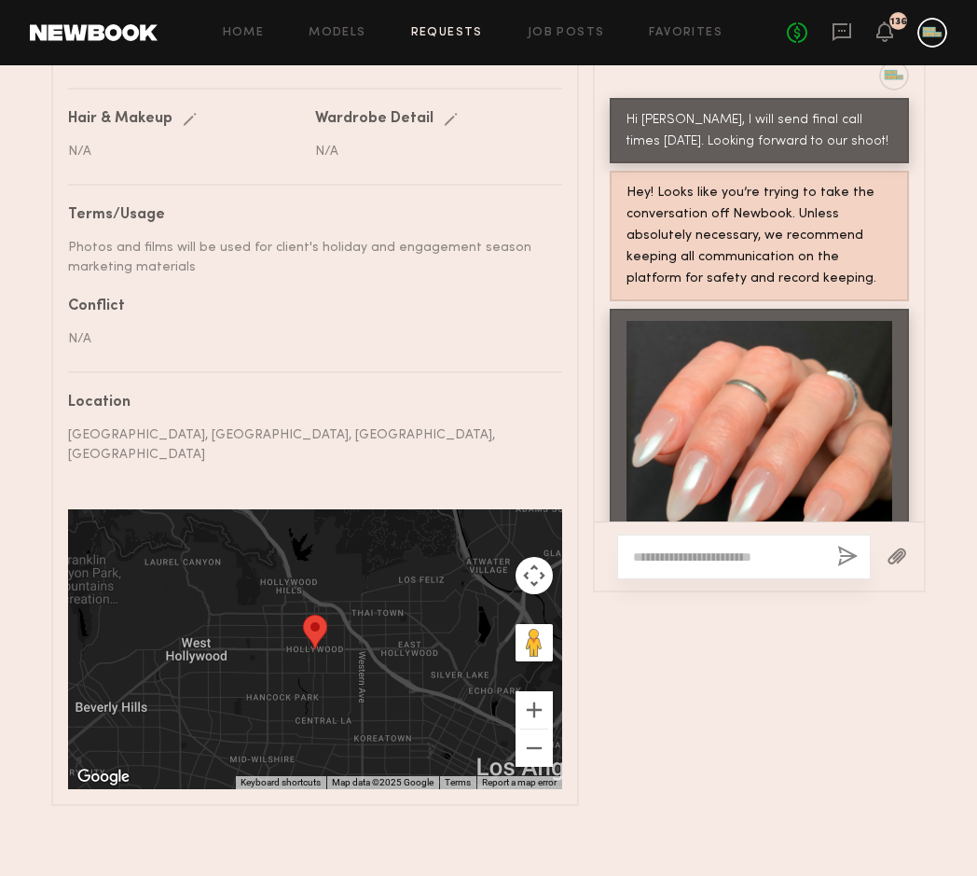
click at [891, 25] on div "136" at bounding box center [899, 22] width 17 height 10
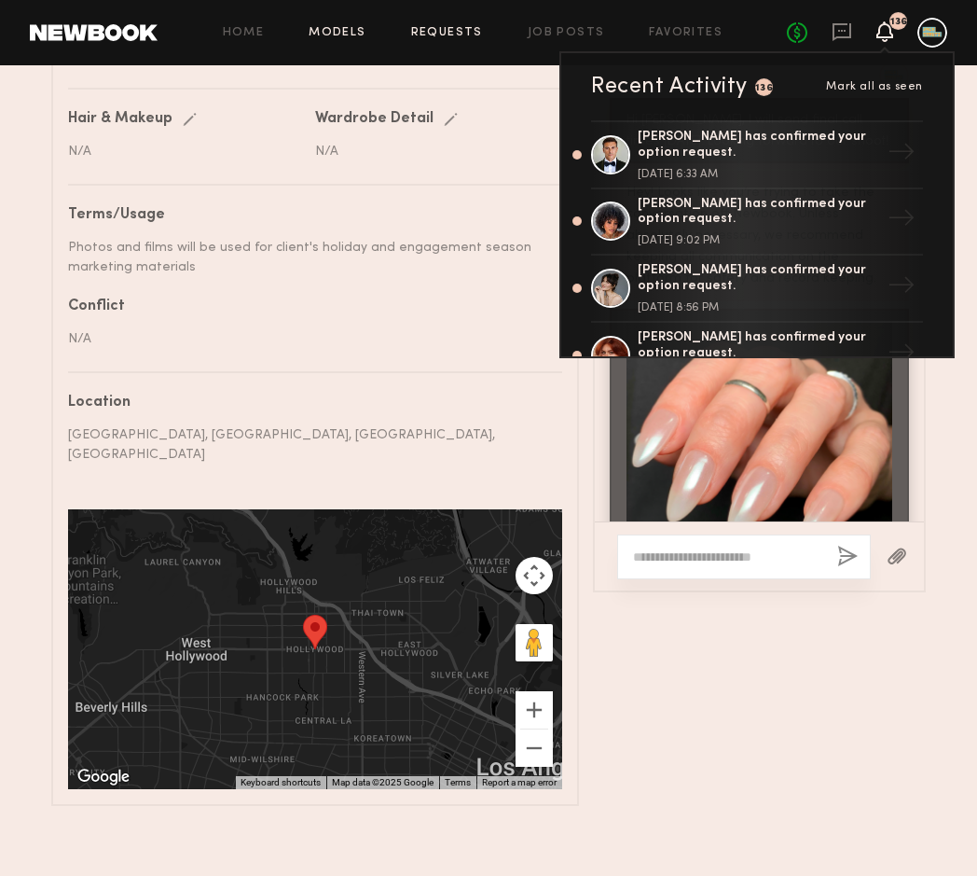
click at [333, 28] on link "Models" at bounding box center [337, 33] width 57 height 12
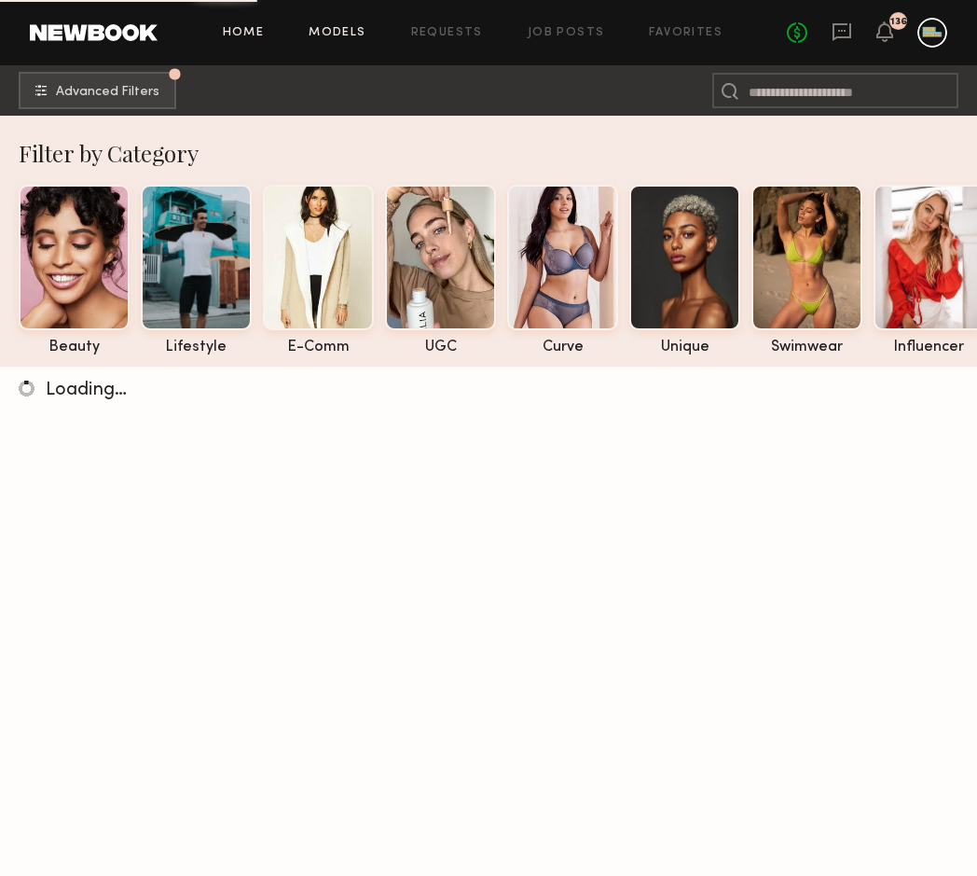
click at [265, 28] on link "Home" at bounding box center [244, 33] width 42 height 12
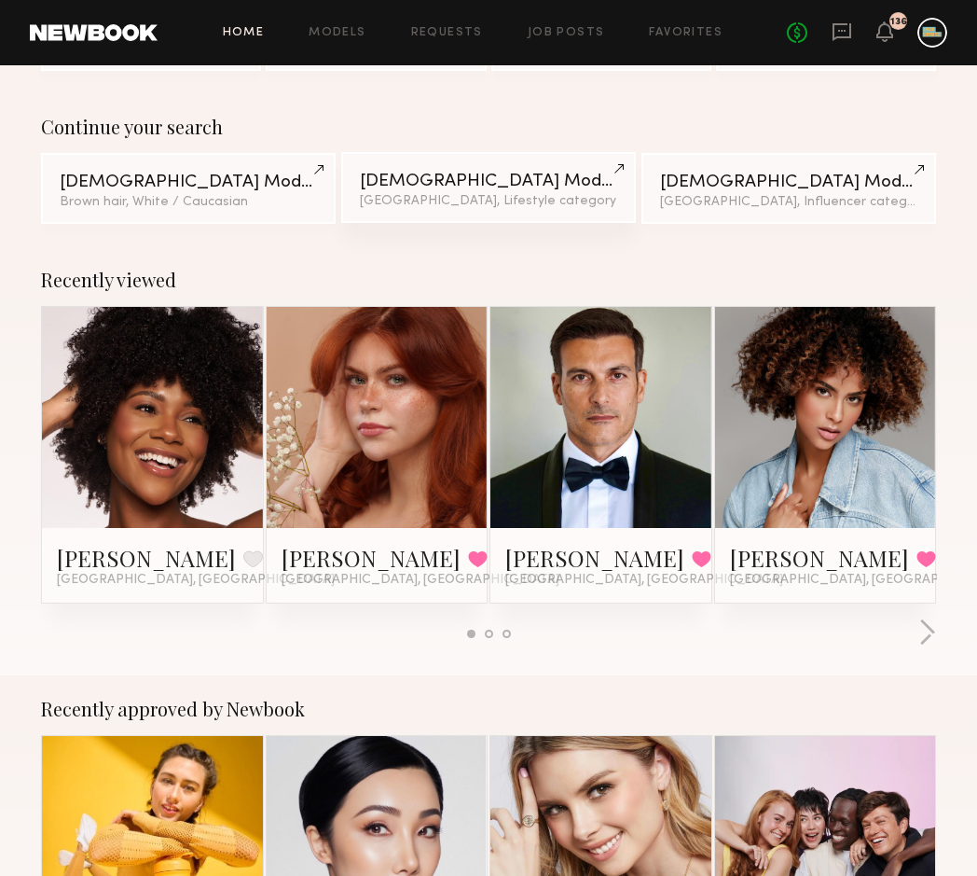
scroll to position [135, 0]
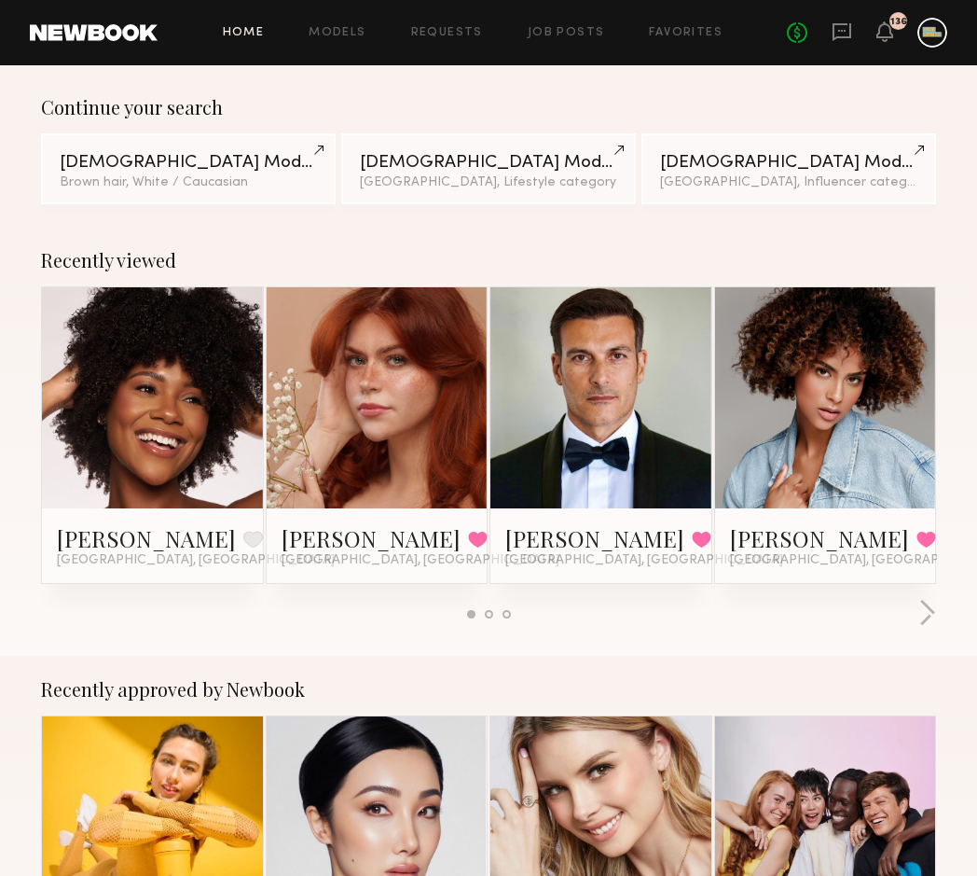
click at [436, 381] on div at bounding box center [377, 397] width 221 height 221
click at [394, 402] on link at bounding box center [377, 397] width 102 height 221
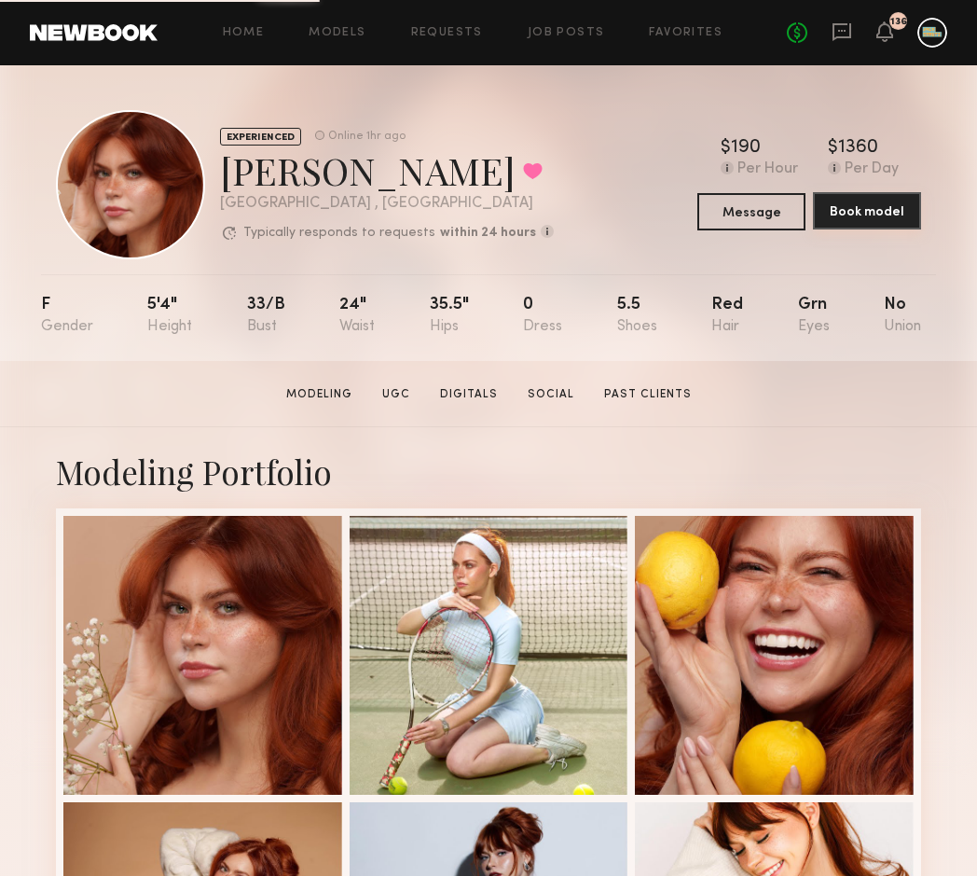
click at [853, 207] on button "Book model" at bounding box center [867, 210] width 108 height 37
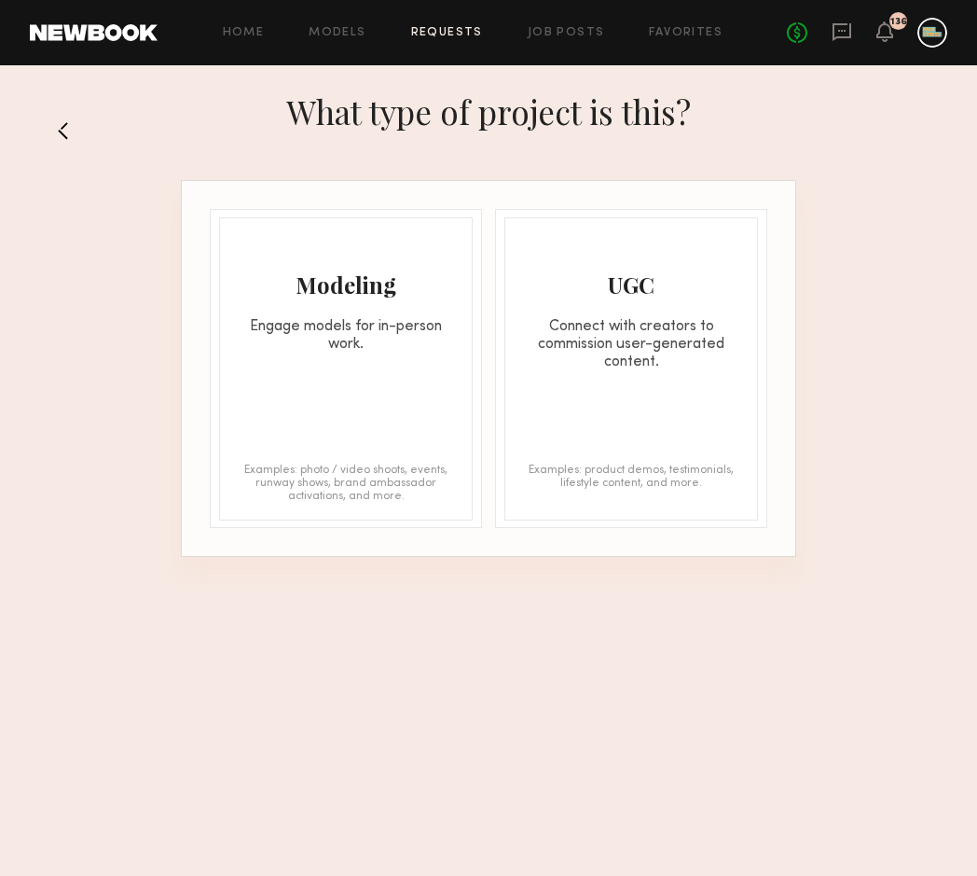
click at [69, 127] on button at bounding box center [71, 131] width 30 height 30
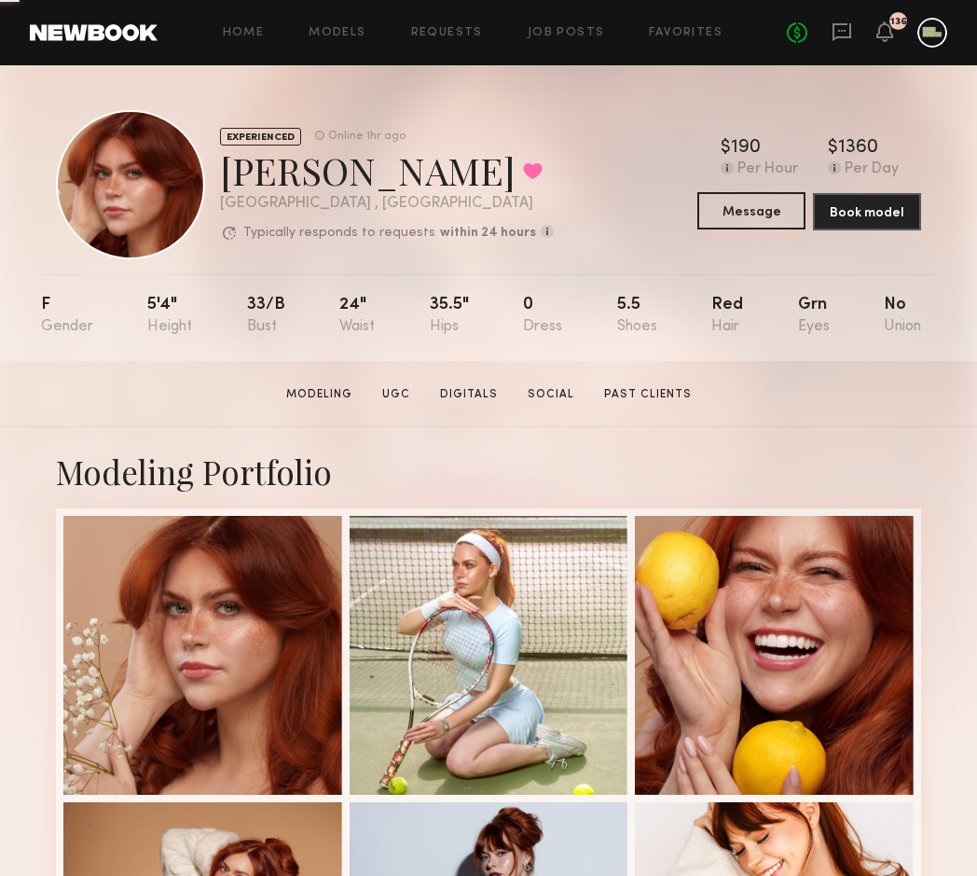
click at [746, 210] on button "Message" at bounding box center [752, 210] width 108 height 37
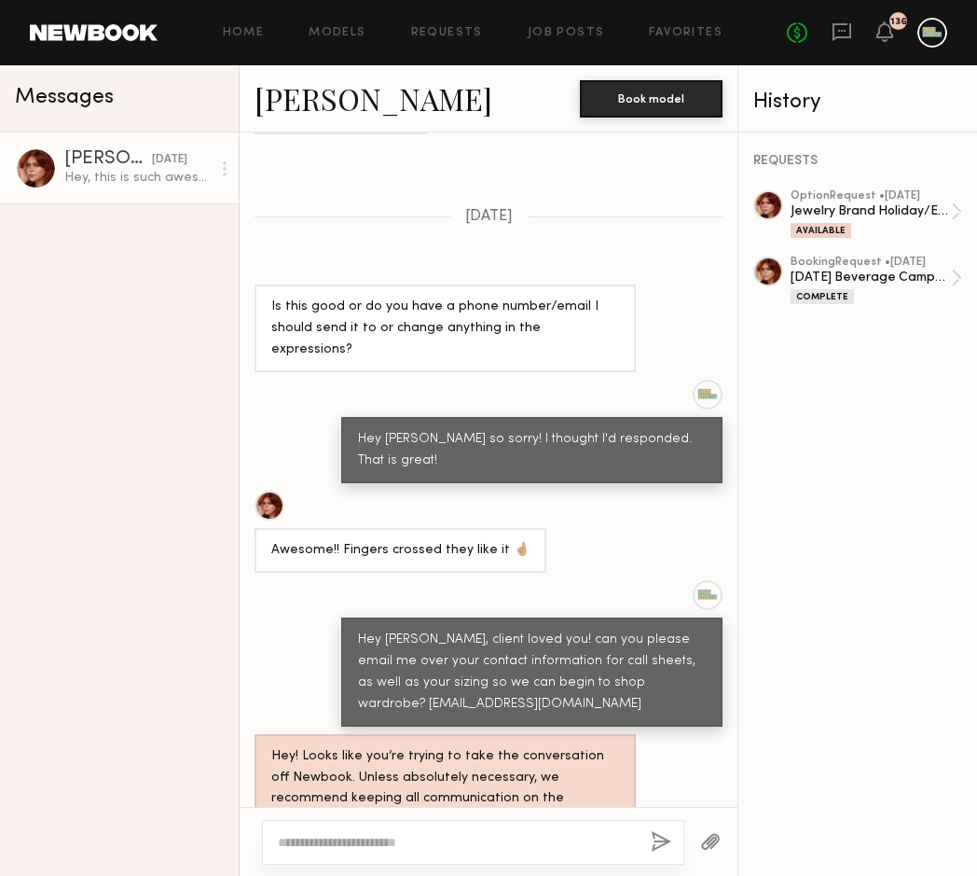
scroll to position [858, 0]
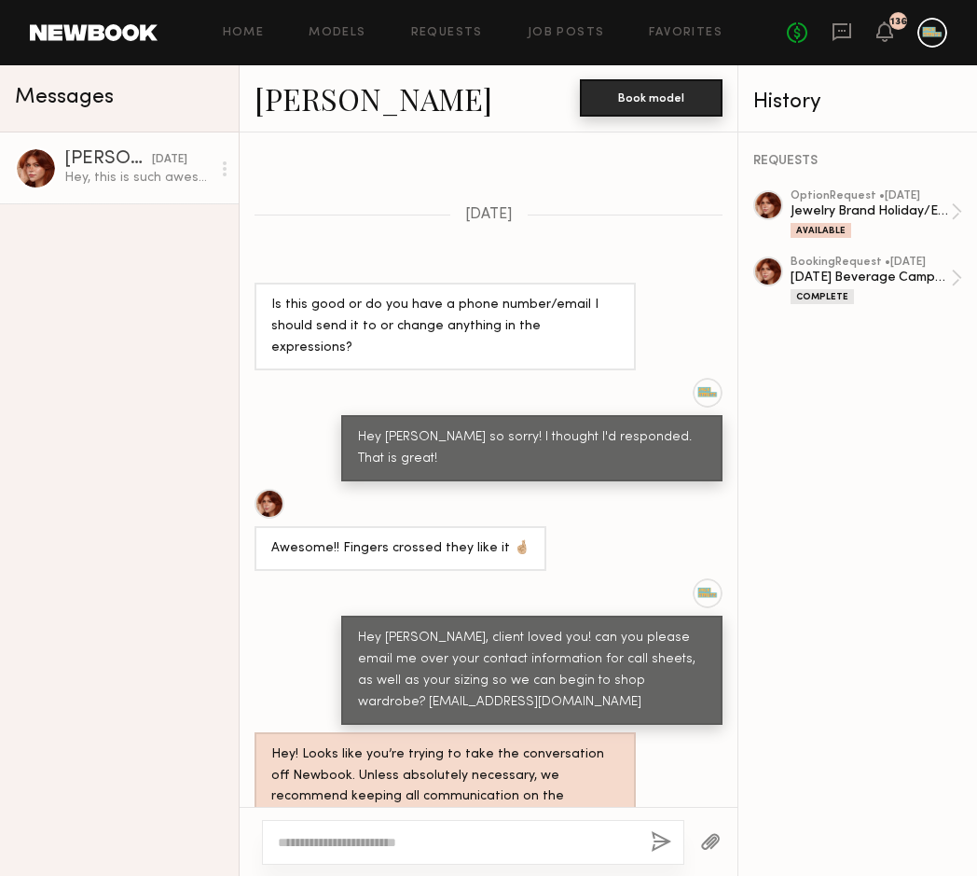
click at [657, 96] on button "Book model" at bounding box center [651, 97] width 143 height 37
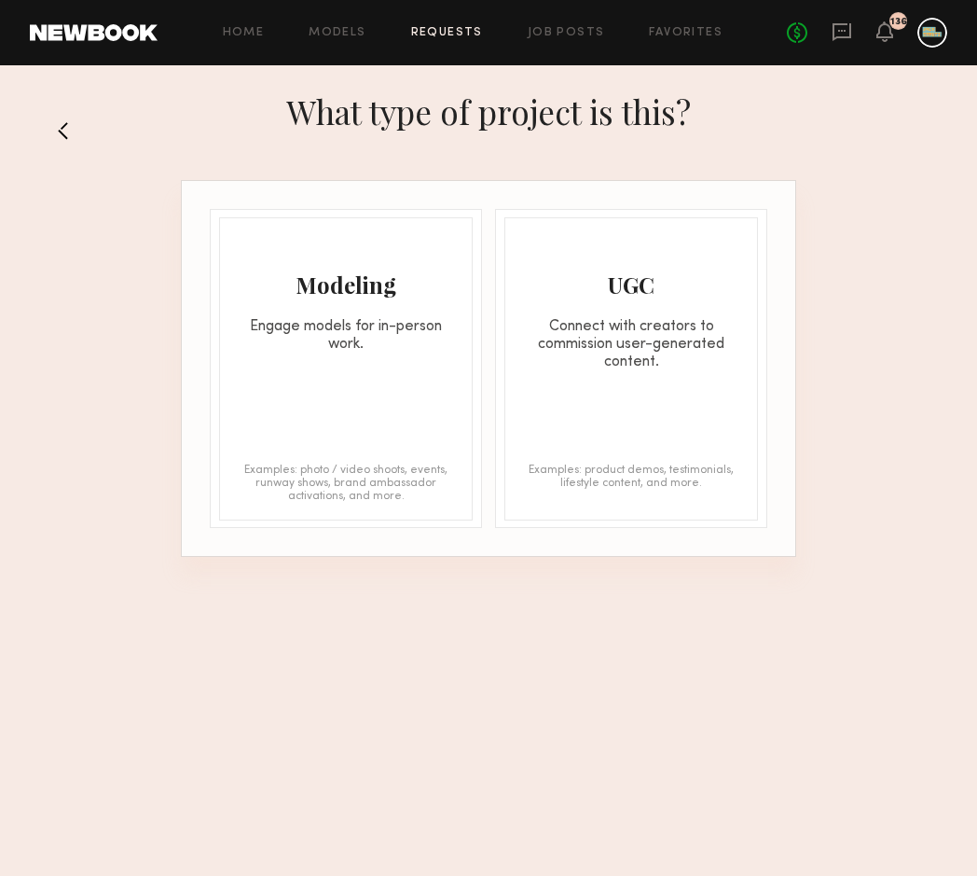
click at [69, 118] on button at bounding box center [71, 131] width 30 height 30
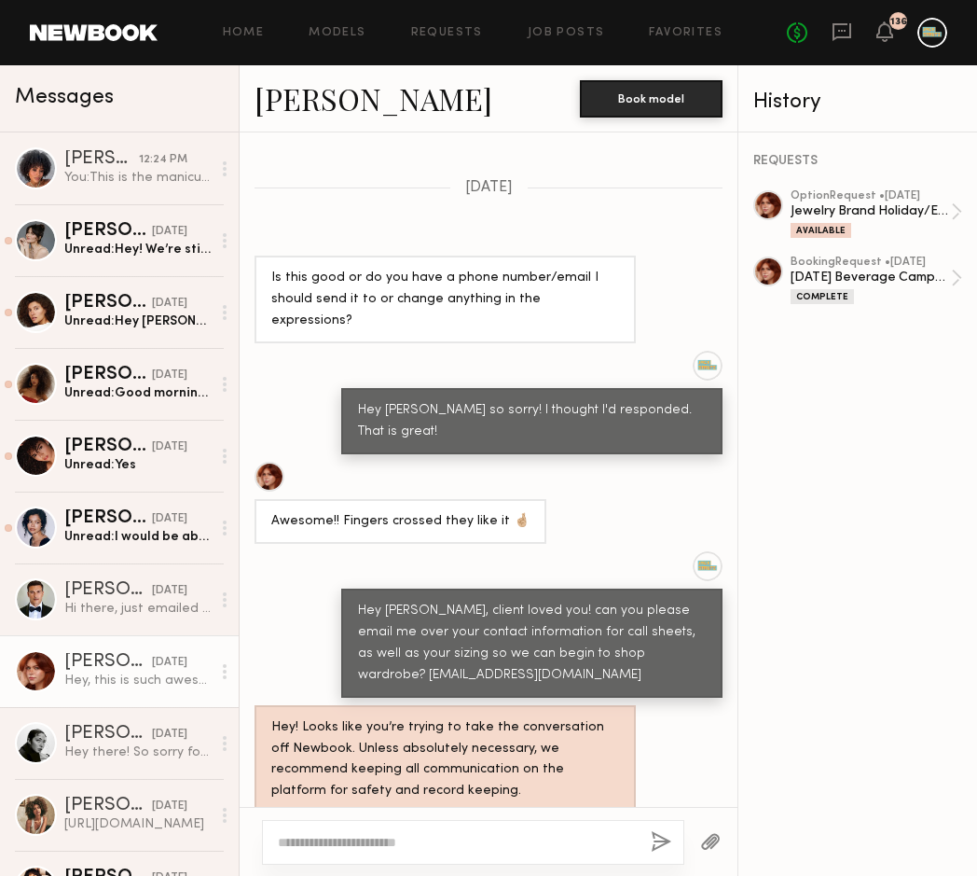
click at [884, 43] on div "136" at bounding box center [885, 32] width 17 height 23
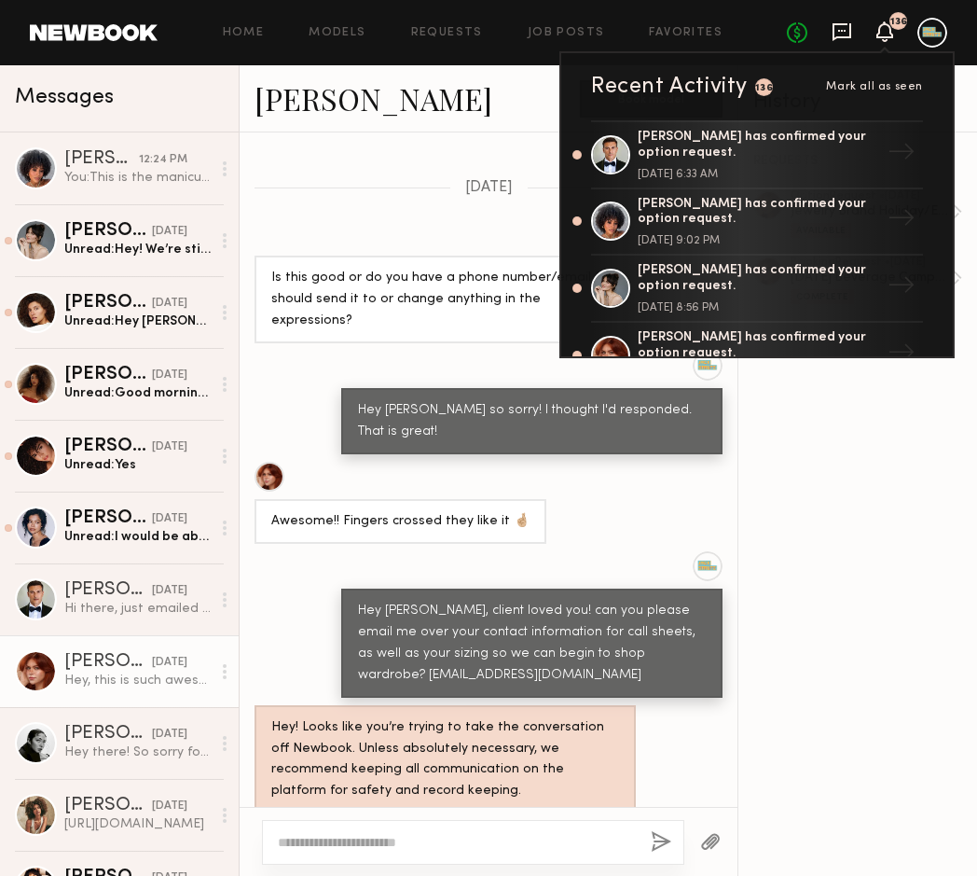
click at [840, 36] on icon at bounding box center [842, 32] width 19 height 18
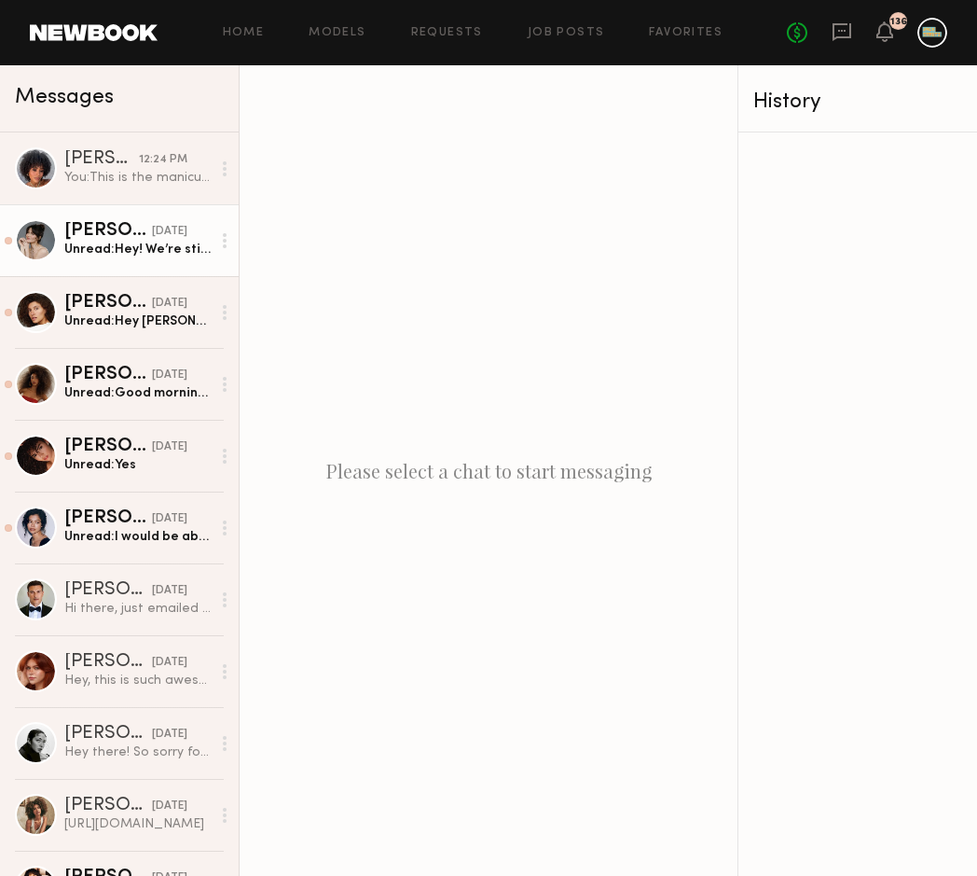
click at [104, 250] on div "Unread: Hey! We’re still on for Tuesday right?" at bounding box center [137, 250] width 146 height 18
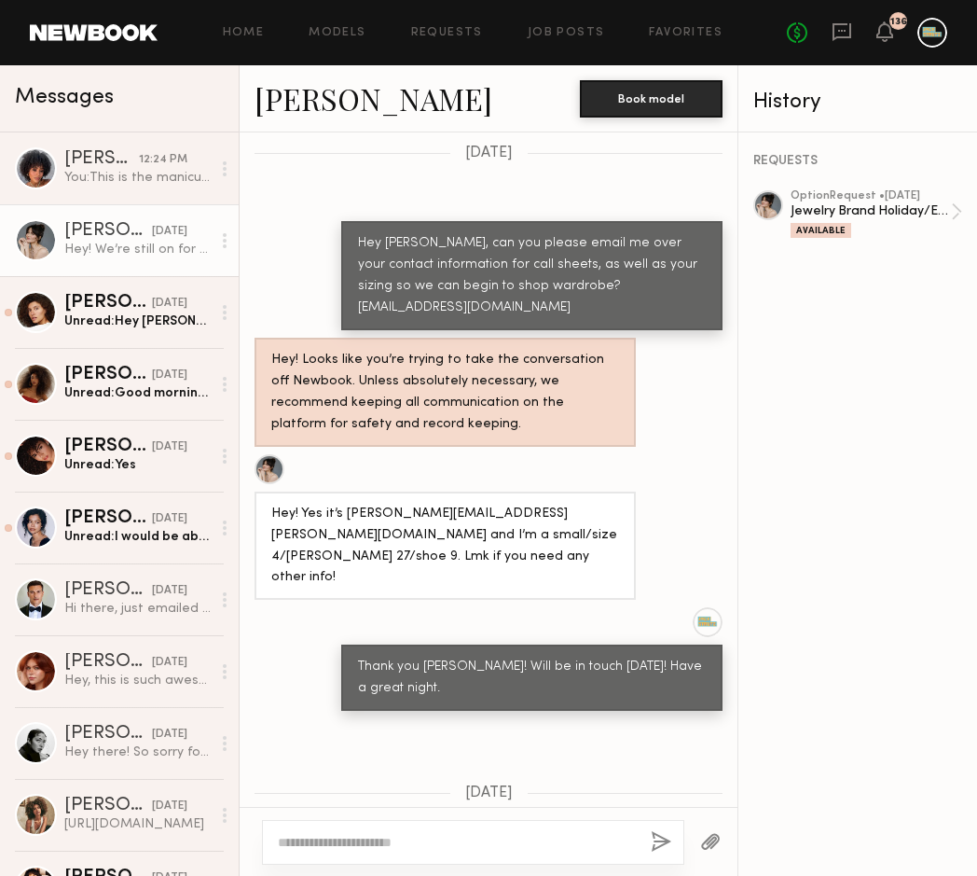
click at [790, 98] on div "History" at bounding box center [858, 101] width 209 height 21
click at [835, 208] on div "Jewelry Brand Holiday/Engagement Campaign" at bounding box center [871, 211] width 160 height 18
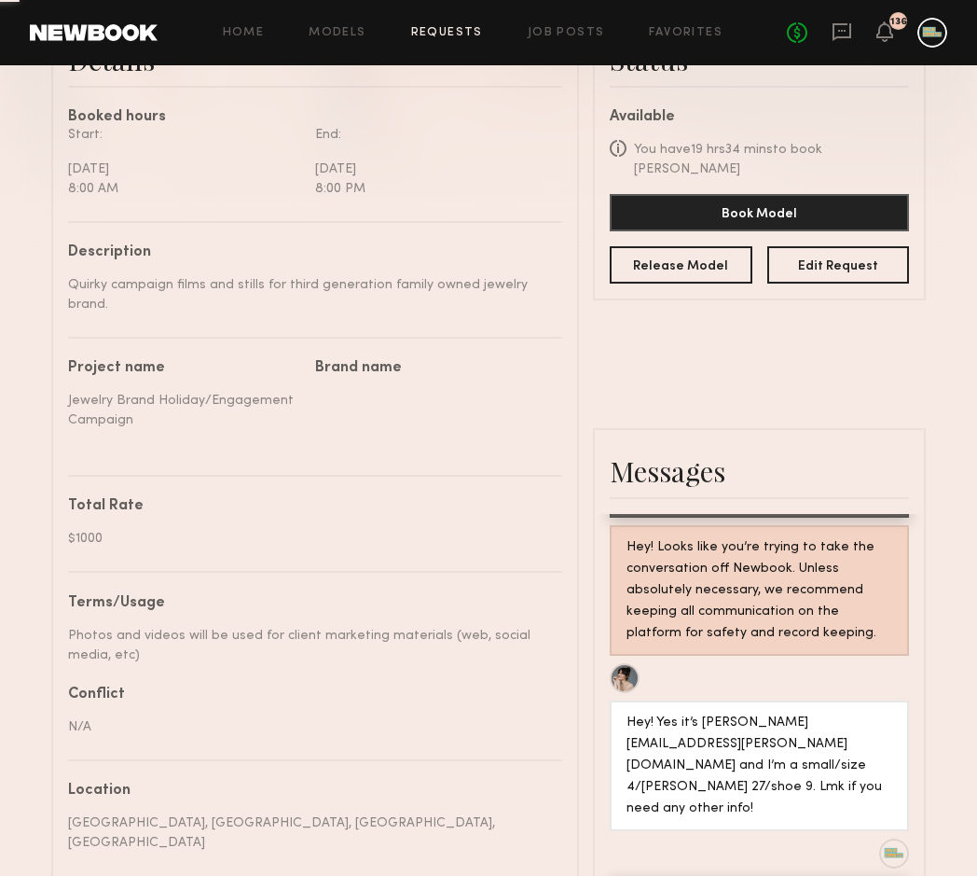
scroll to position [655, 0]
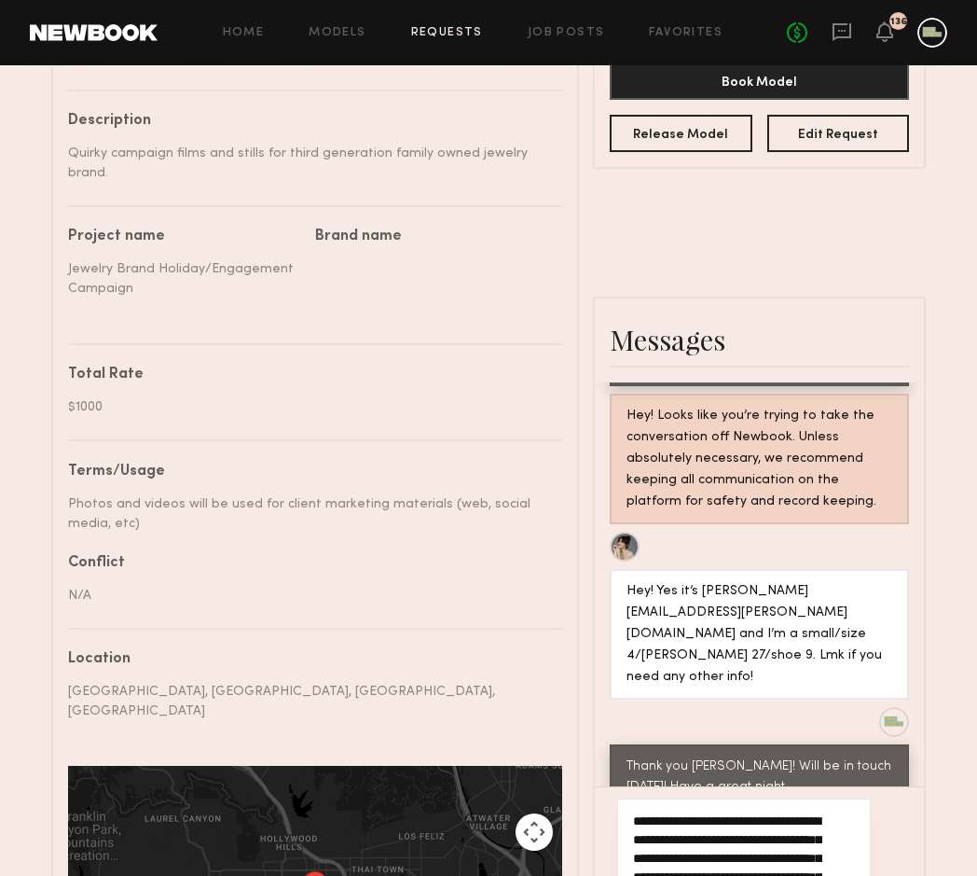
type textarea "**********"
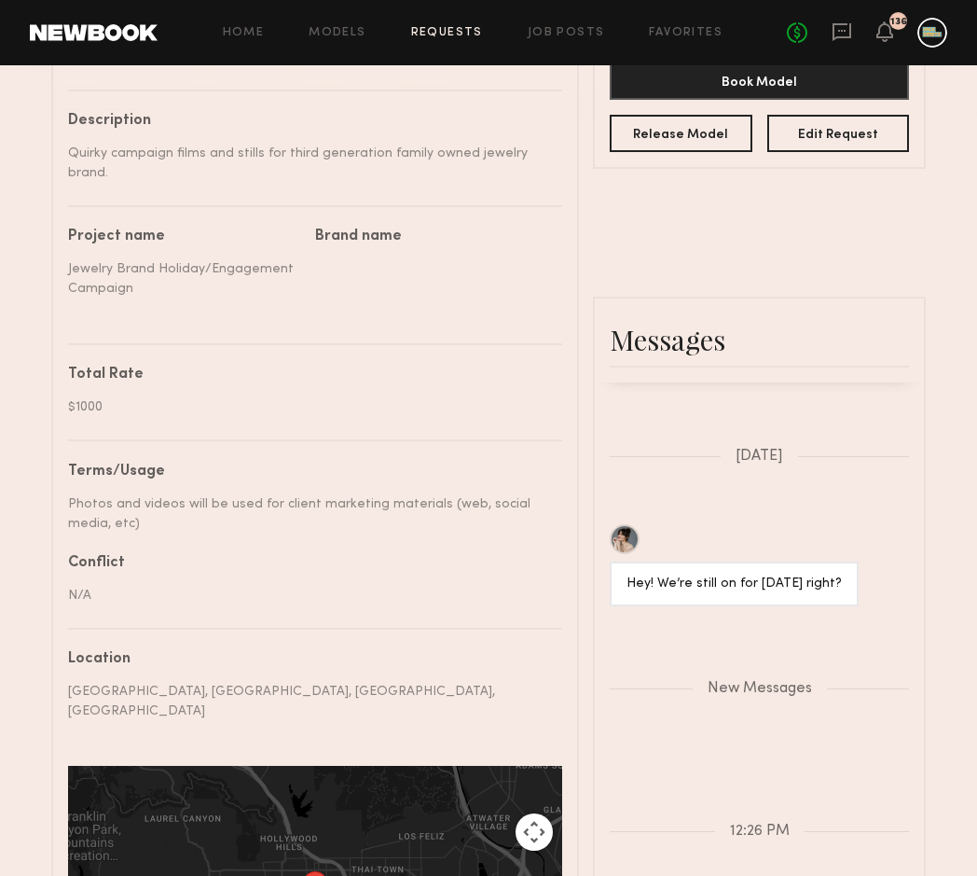
scroll to position [2625, 0]
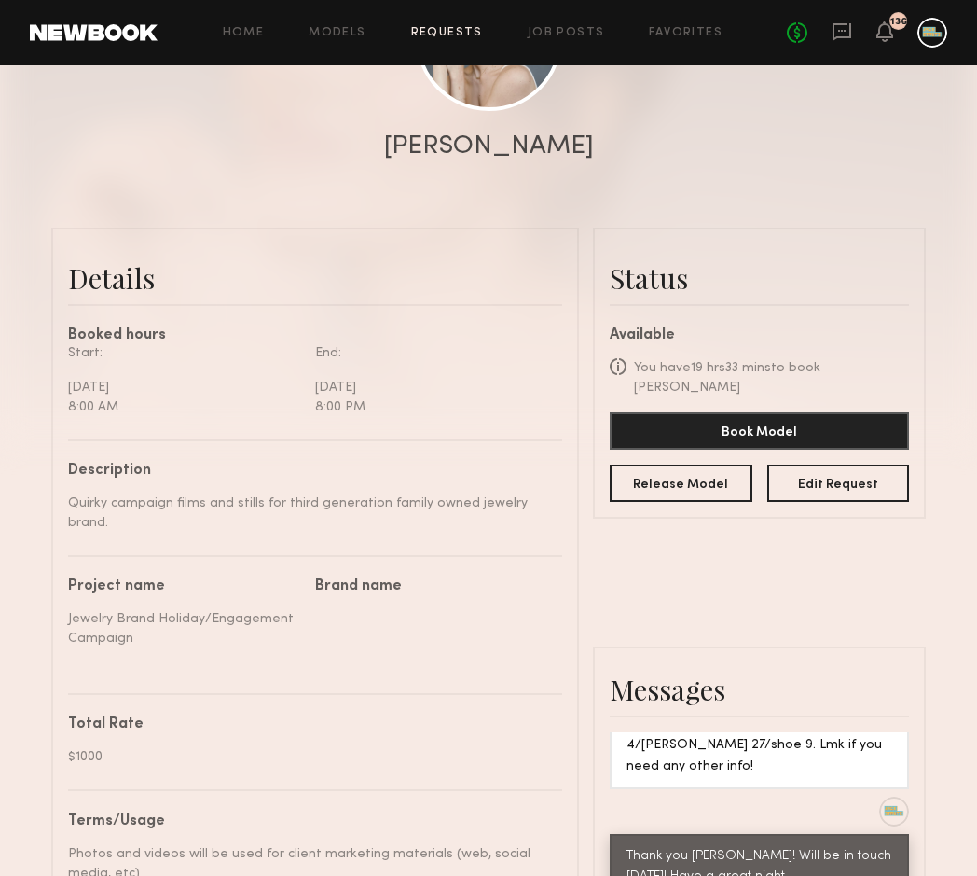
scroll to position [292, 0]
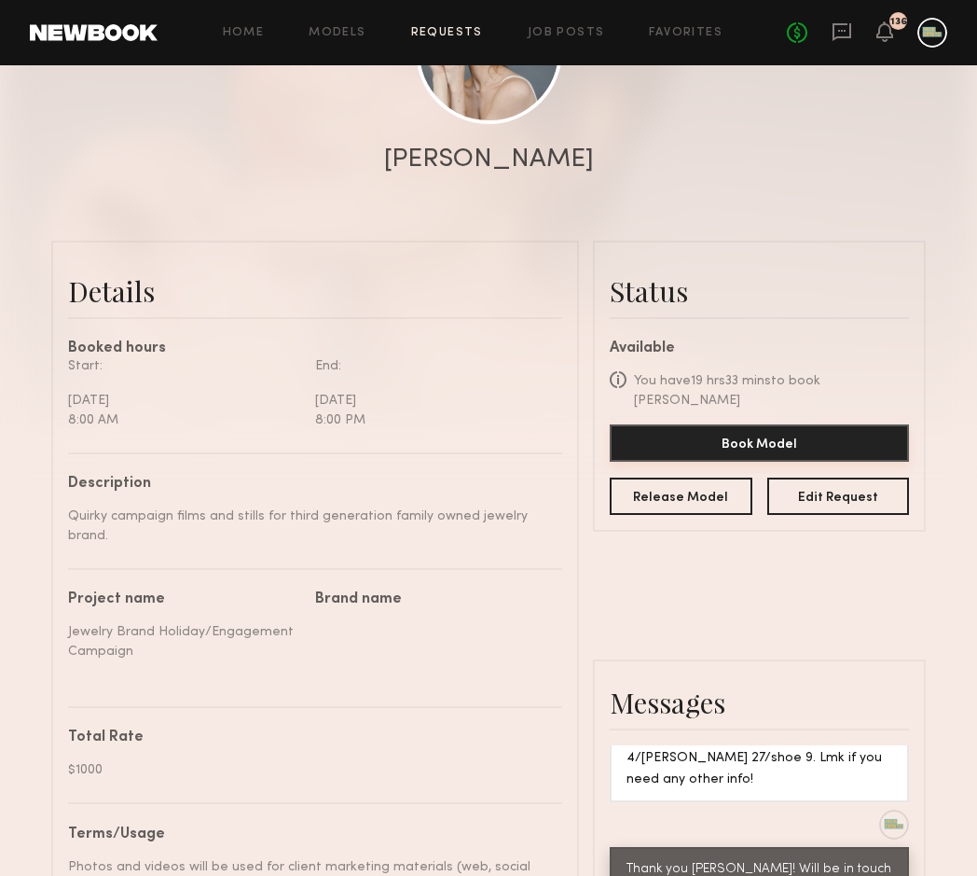
click at [745, 424] on button "Book Model" at bounding box center [759, 442] width 299 height 37
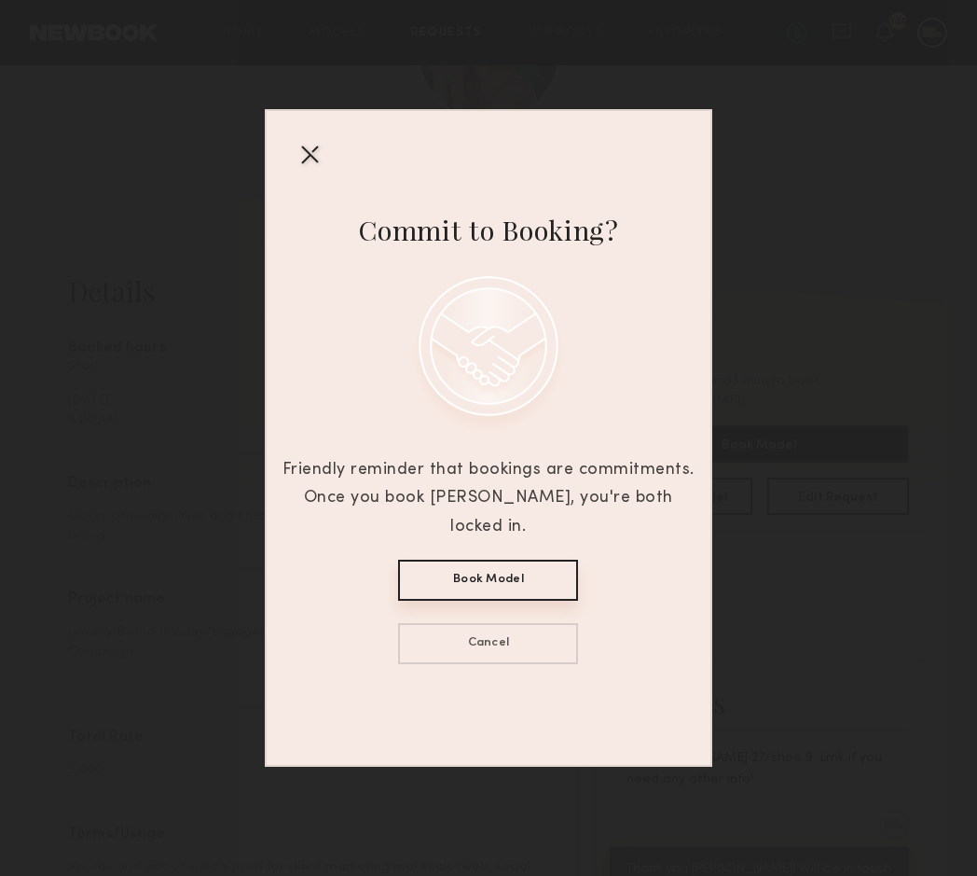
click at [490, 572] on button "Book Model" at bounding box center [488, 580] width 180 height 41
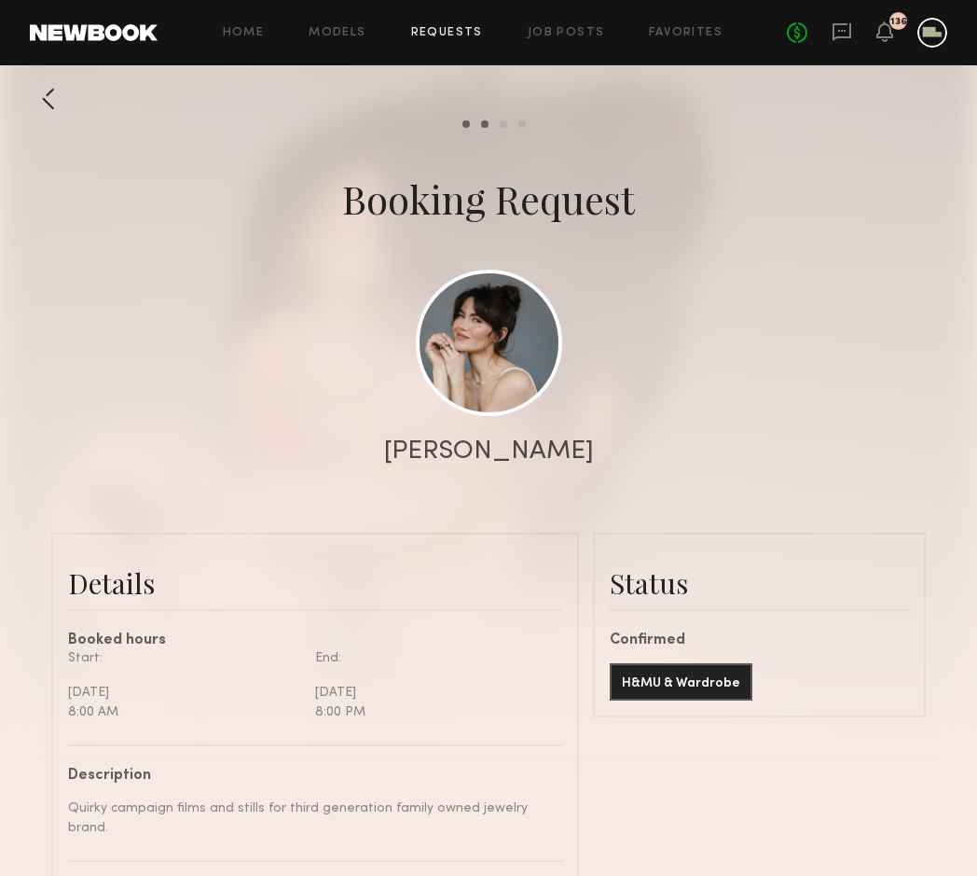
scroll to position [0, 0]
click at [837, 31] on icon at bounding box center [842, 31] width 21 height 21
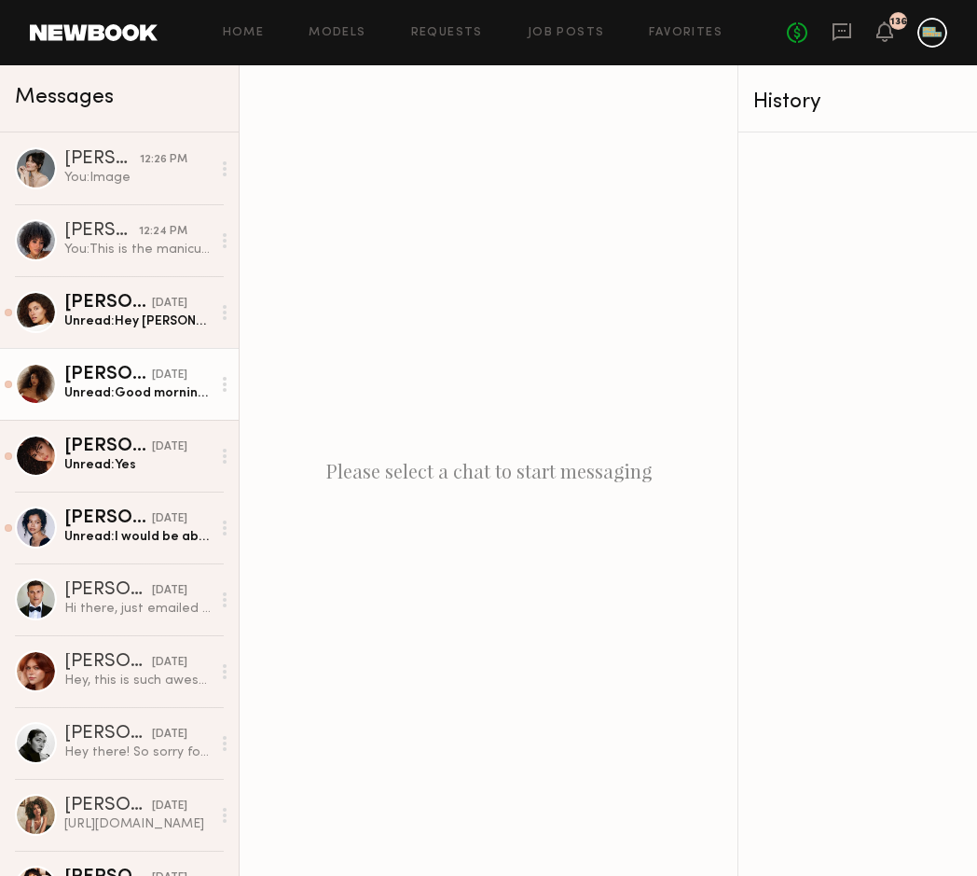
click at [80, 395] on div "Unread: Good morning just wanted to check back in on this" at bounding box center [137, 393] width 146 height 18
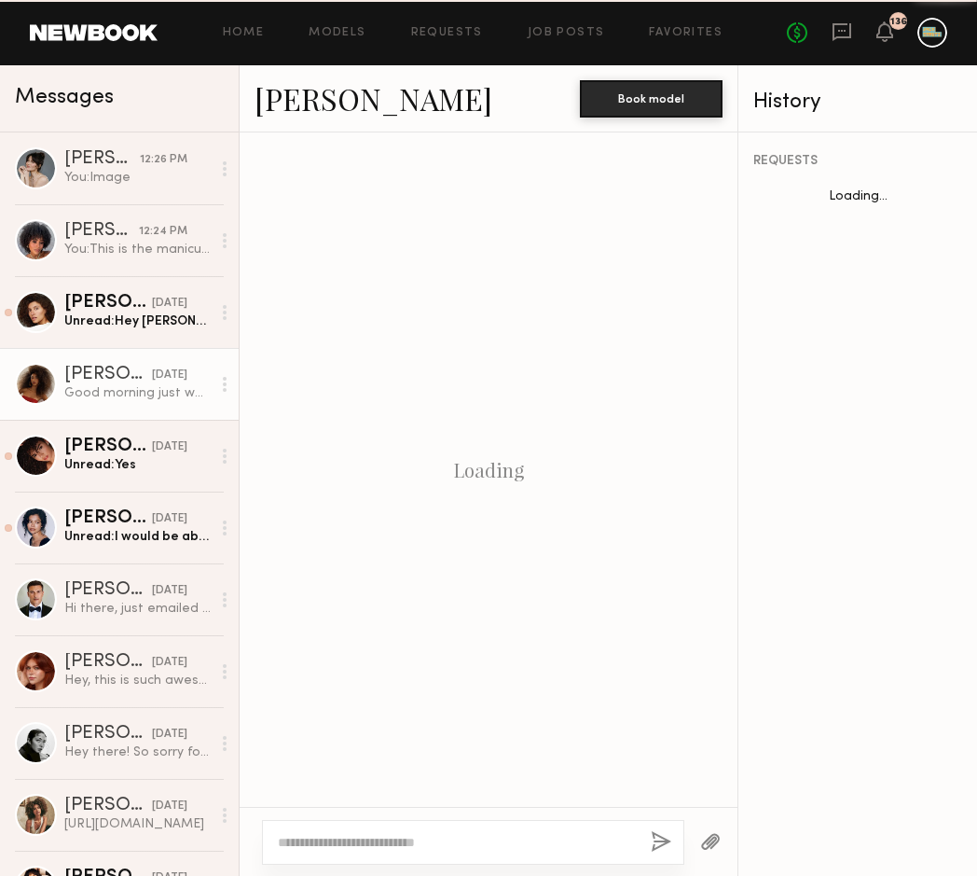
scroll to position [1291, 0]
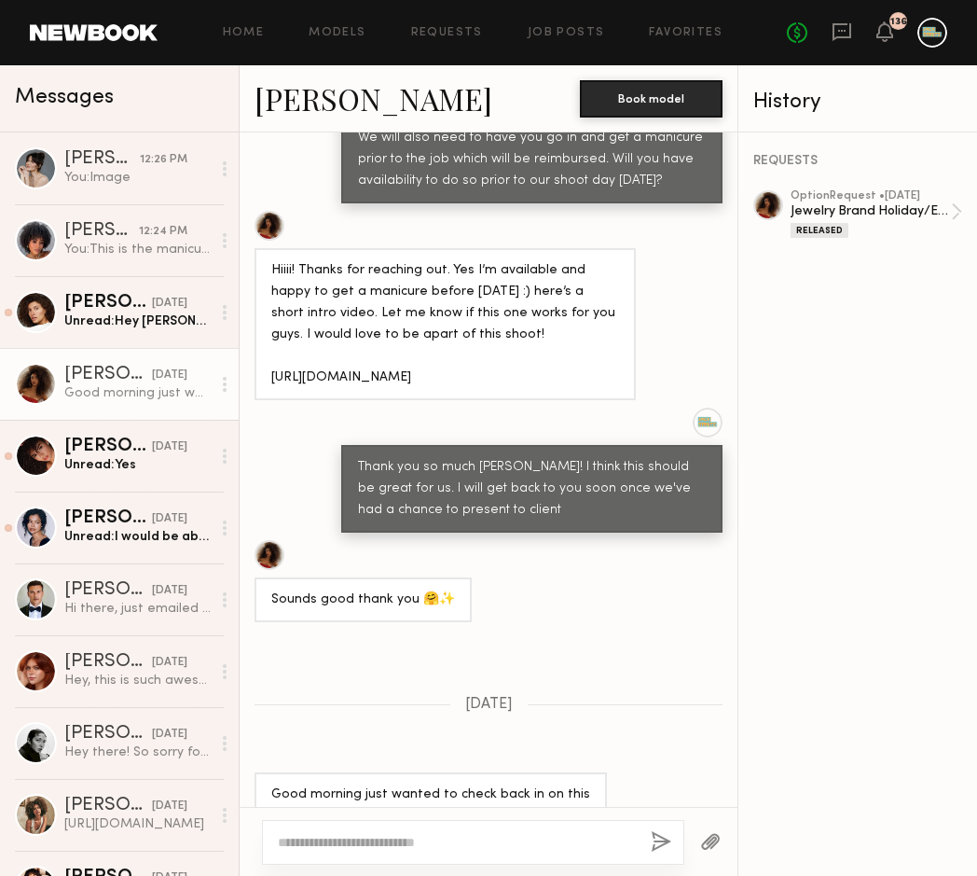
click at [80, 395] on div "Good morning just wanted to check back in on this" at bounding box center [137, 393] width 146 height 18
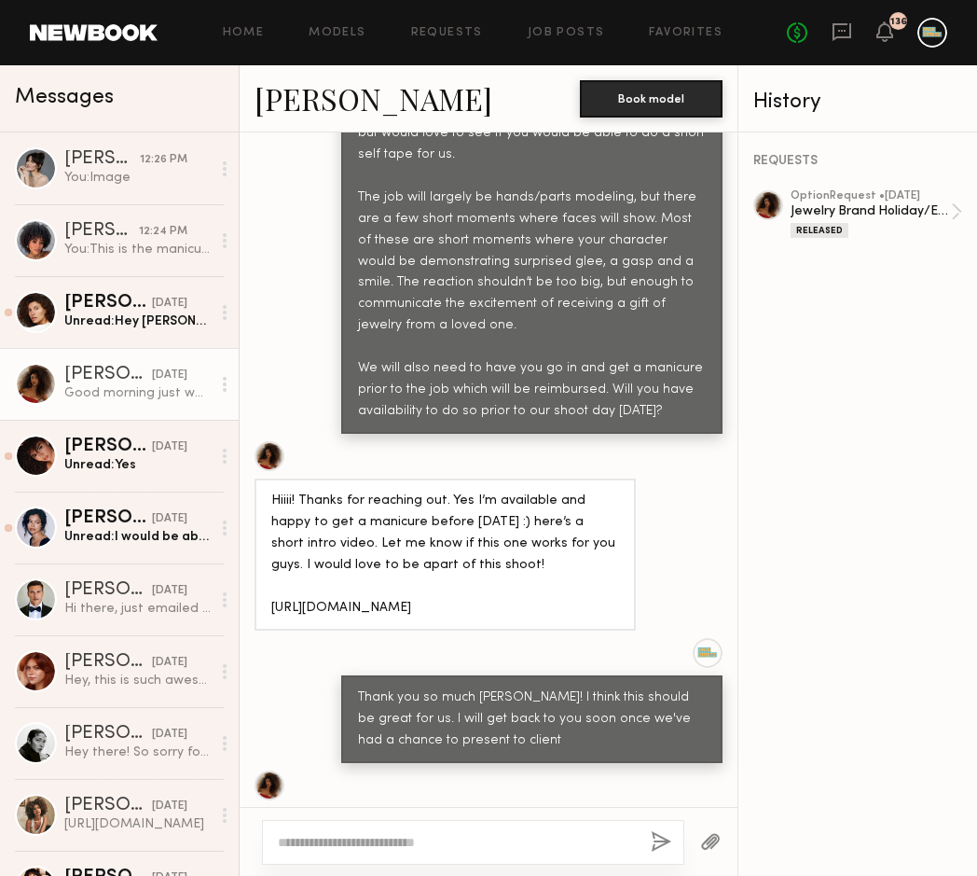
scroll to position [1069, 0]
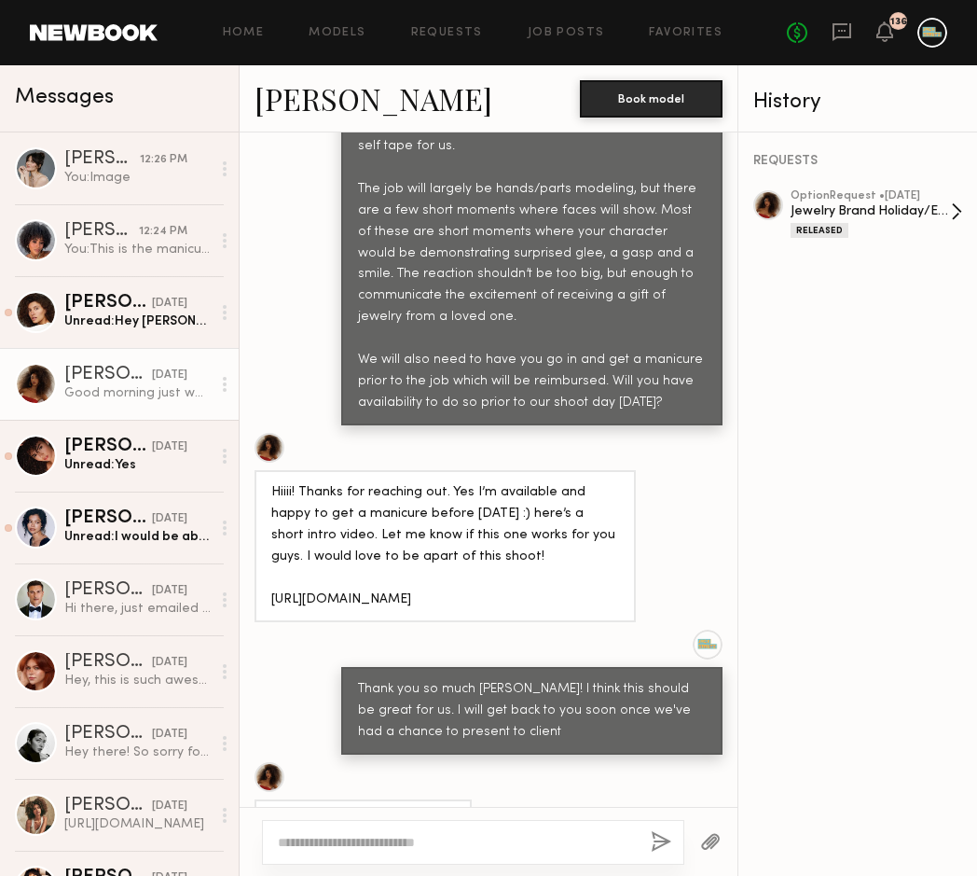
click at [844, 203] on div "Jewelry Brand Holiday/Engagement Campaign" at bounding box center [871, 211] width 160 height 18
click at [876, 36] on div "No fees up to $5,000 131" at bounding box center [867, 33] width 160 height 30
click at [887, 34] on icon at bounding box center [885, 30] width 15 height 13
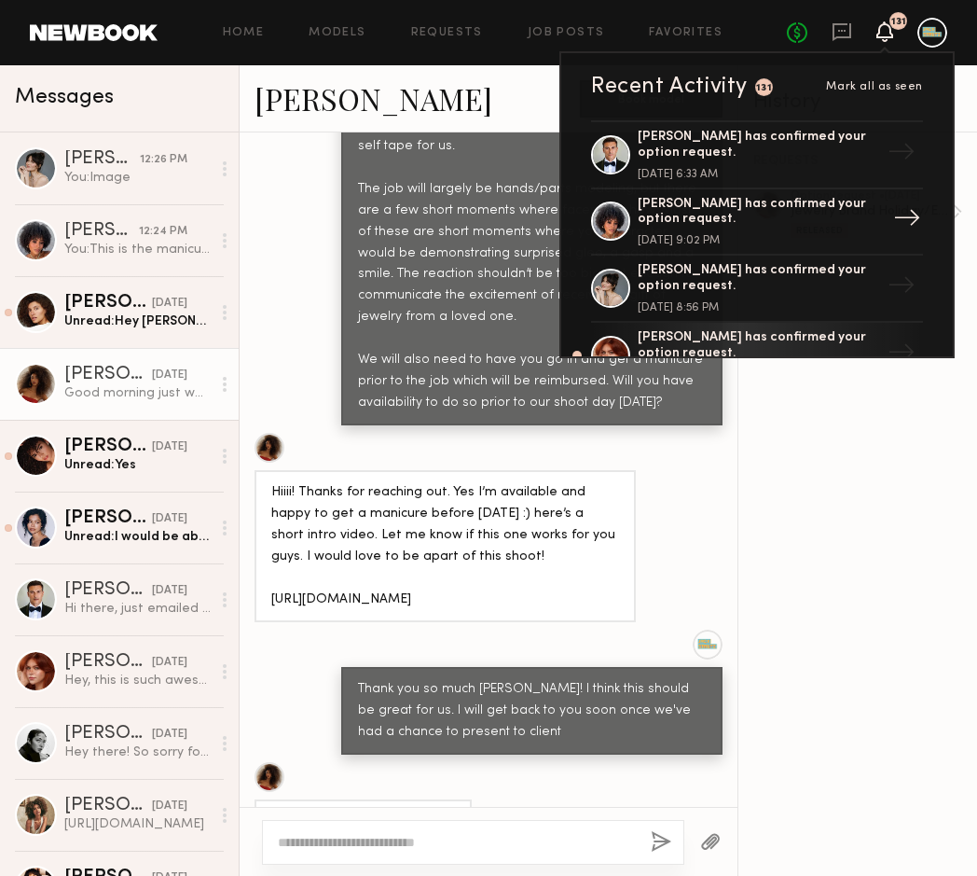
click at [701, 214] on div "[PERSON_NAME] has confirmed your option request." at bounding box center [759, 213] width 242 height 32
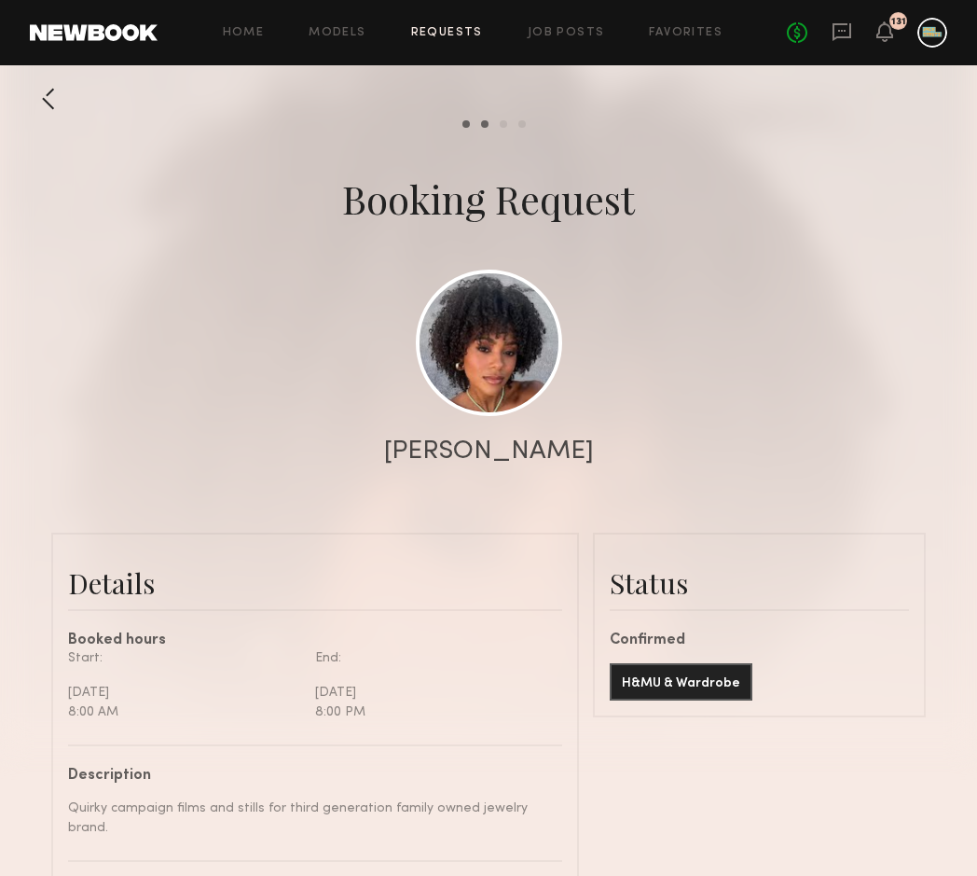
scroll to position [1434, 0]
click at [875, 34] on div "No fees up to $5,000 131" at bounding box center [867, 33] width 160 height 30
click at [888, 34] on icon at bounding box center [885, 30] width 15 height 13
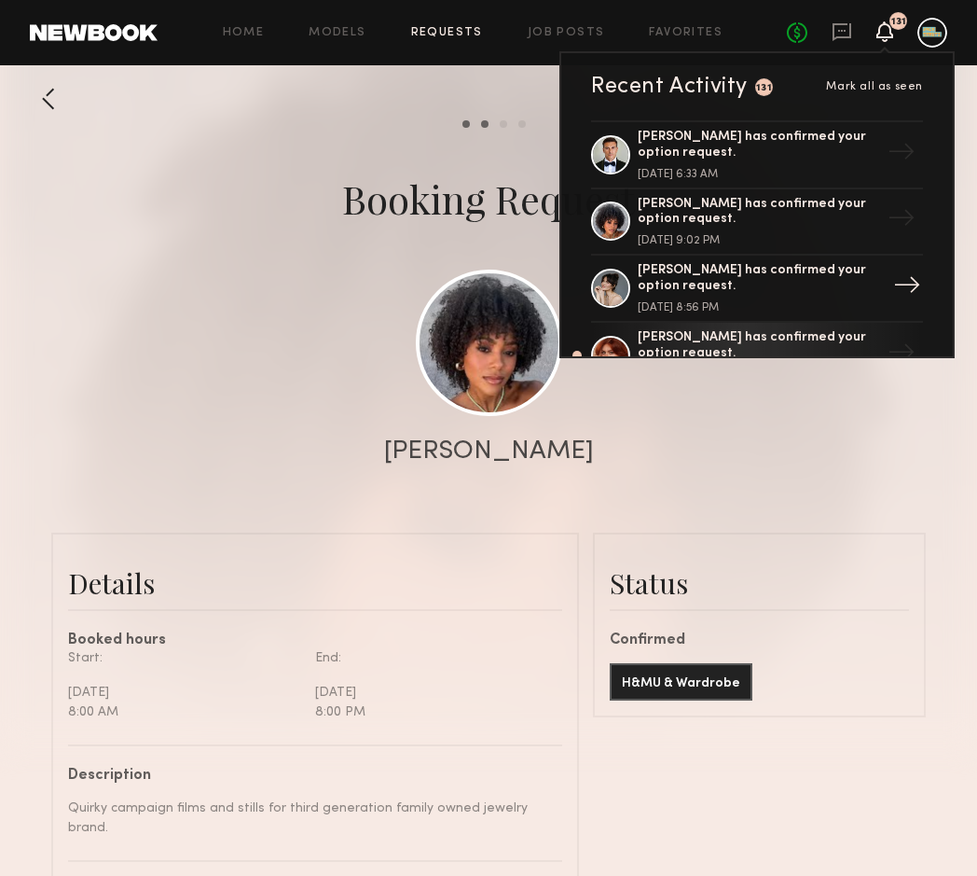
click at [697, 286] on div "Anna M. has confirmed your option request." at bounding box center [759, 279] width 242 height 32
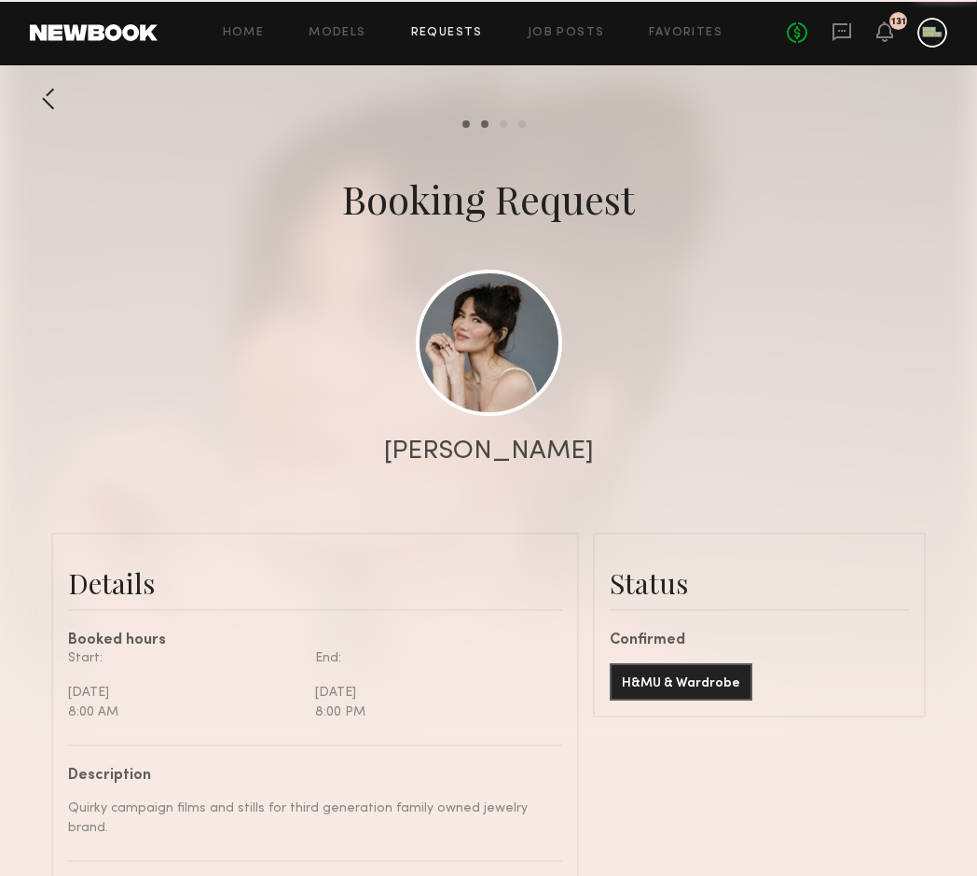
scroll to position [2816, 0]
click at [882, 26] on icon at bounding box center [885, 30] width 15 height 13
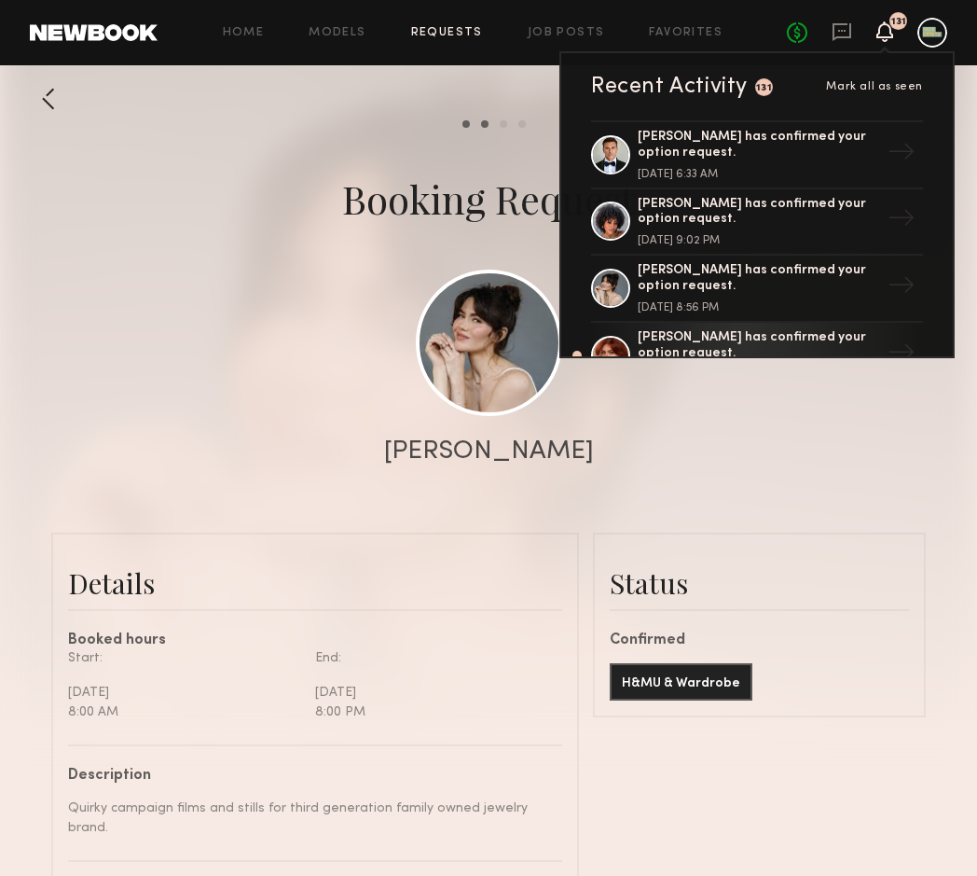
click at [886, 28] on icon at bounding box center [885, 30] width 15 height 13
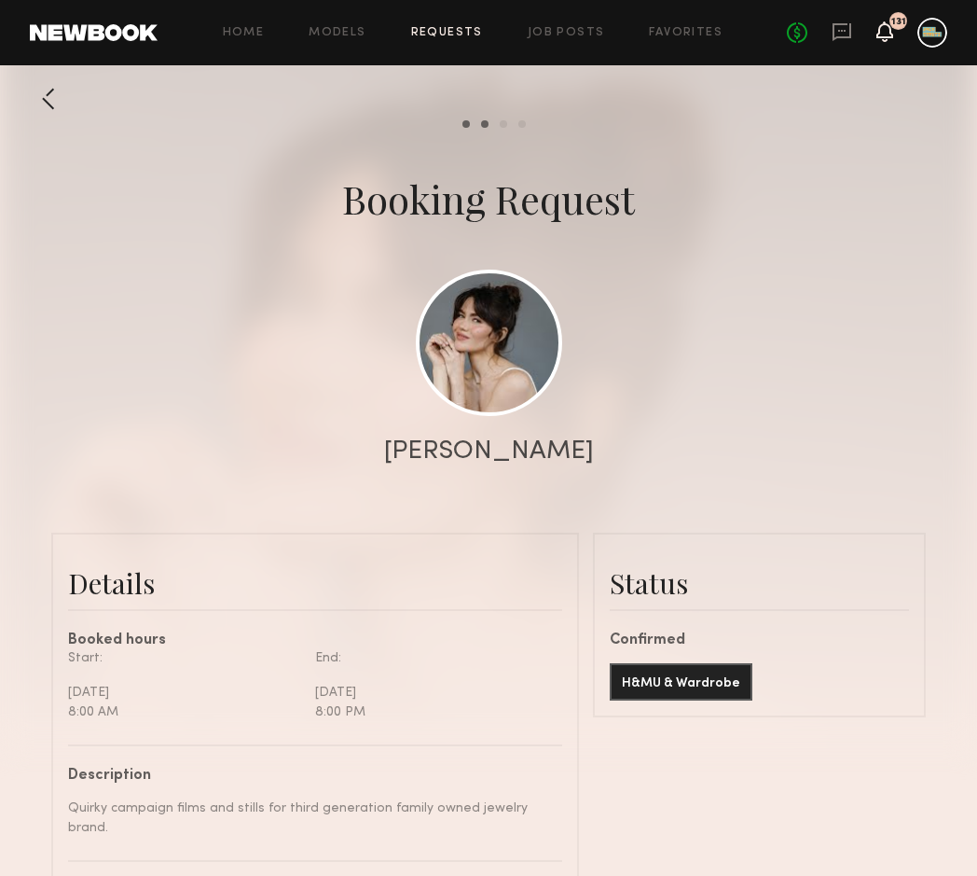
click at [886, 28] on icon at bounding box center [885, 30] width 15 height 13
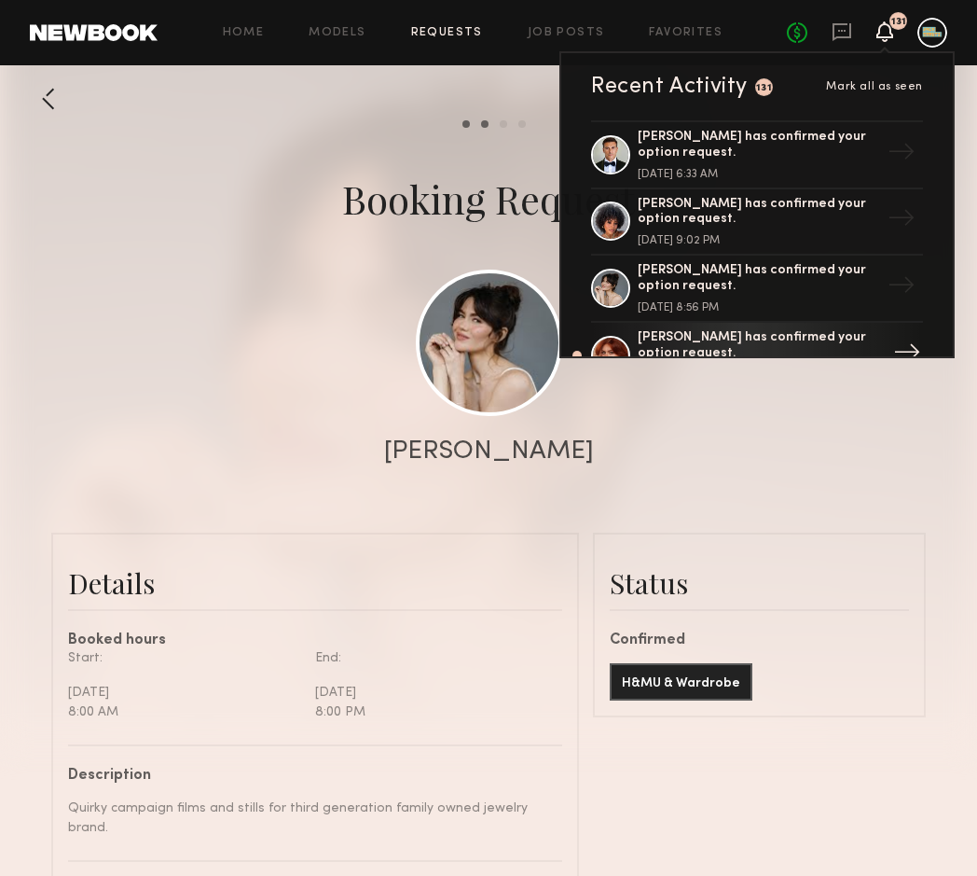
click at [681, 330] on div "Polly R. has confirmed your option request." at bounding box center [759, 346] width 242 height 32
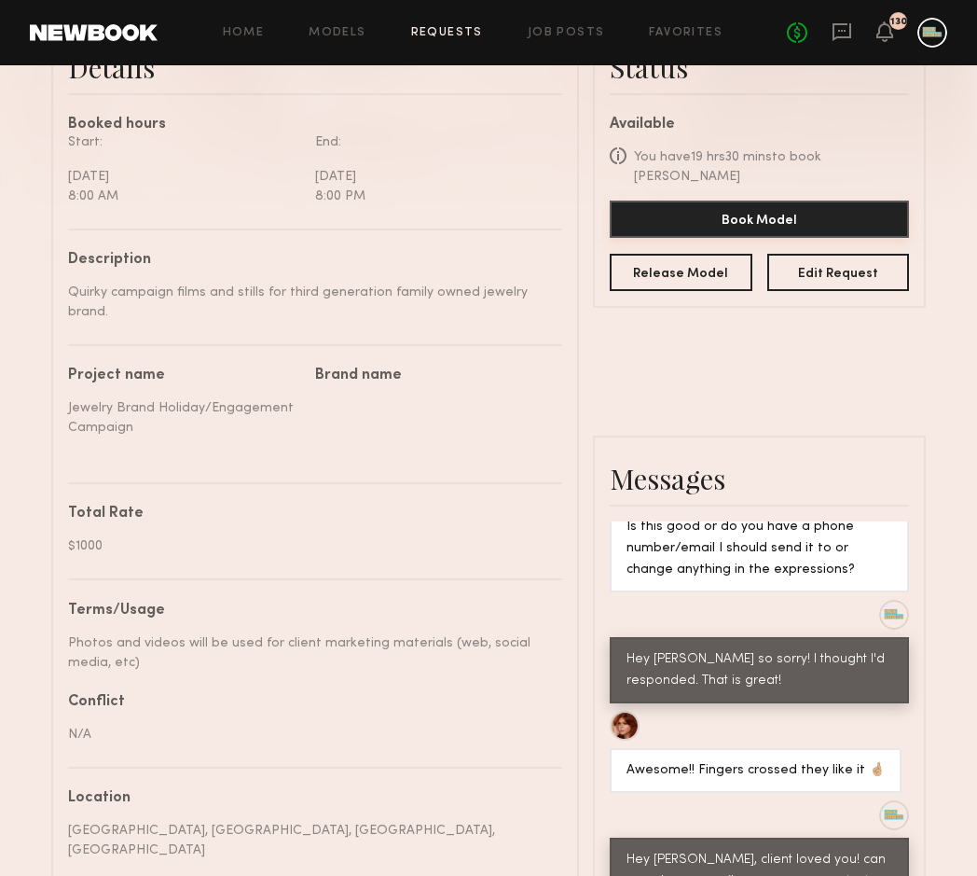
scroll to position [5938, 0]
click at [768, 207] on button "Book Model" at bounding box center [759, 219] width 299 height 37
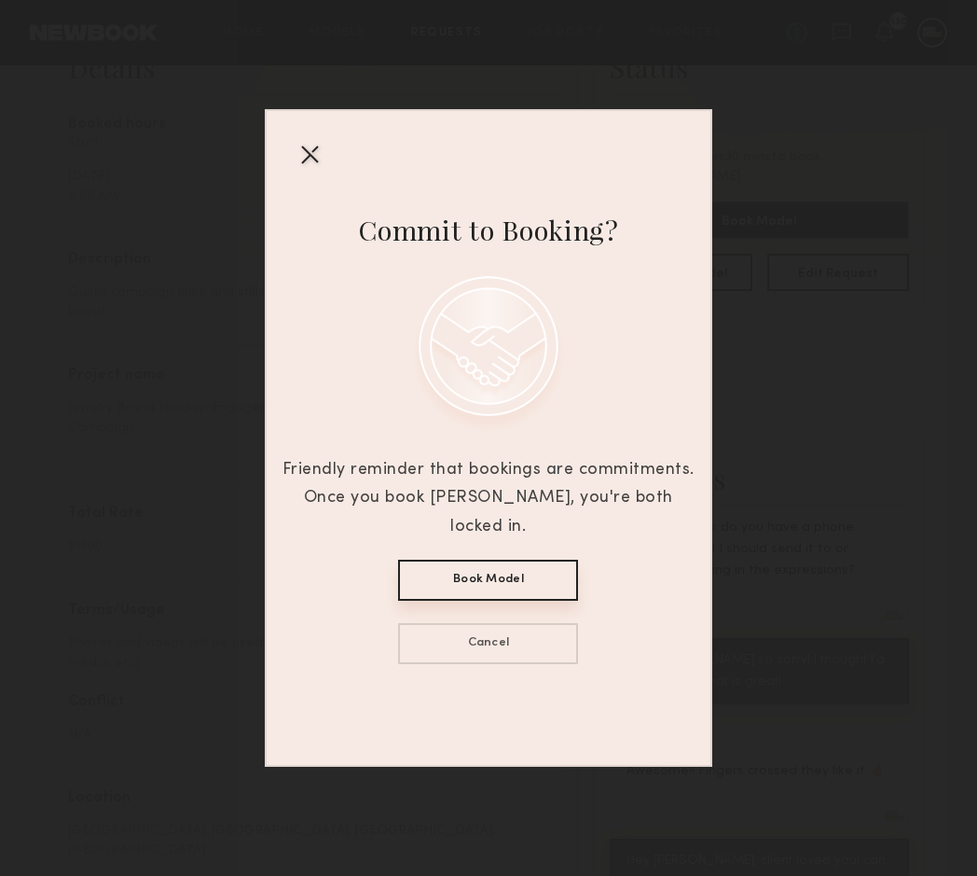
click at [313, 157] on div at bounding box center [310, 154] width 30 height 30
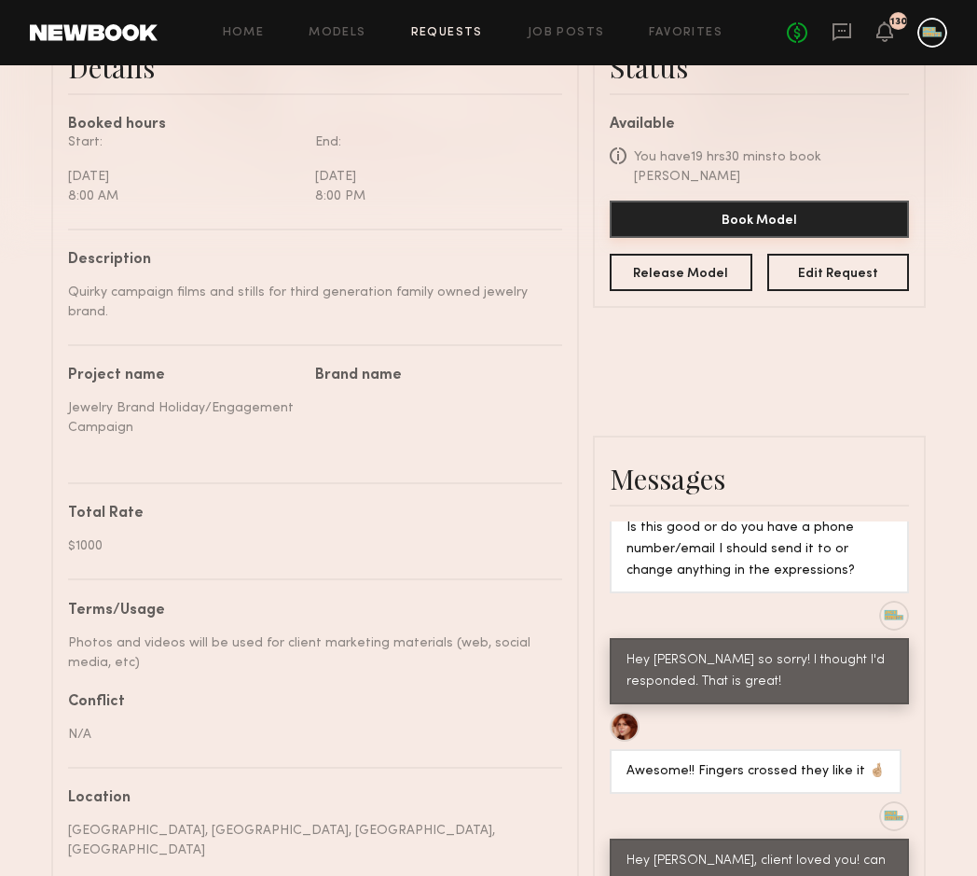
click at [720, 201] on button "Book Model" at bounding box center [759, 219] width 299 height 37
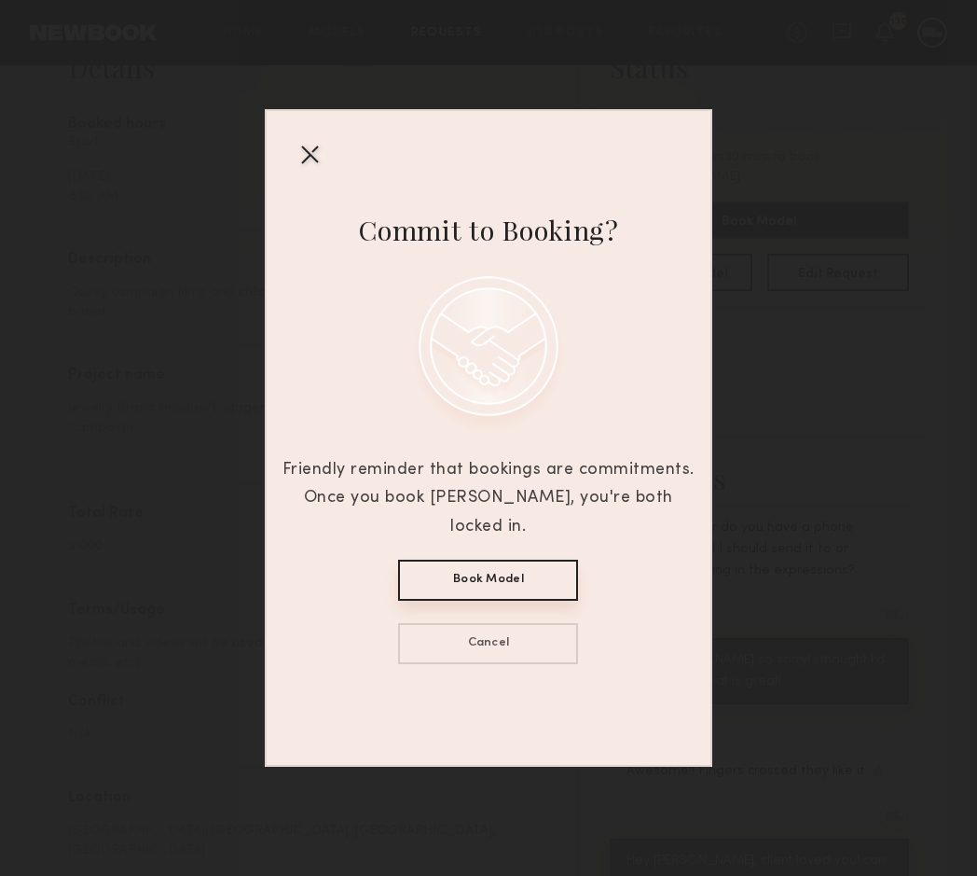
click at [491, 560] on button "Book Model" at bounding box center [488, 580] width 180 height 41
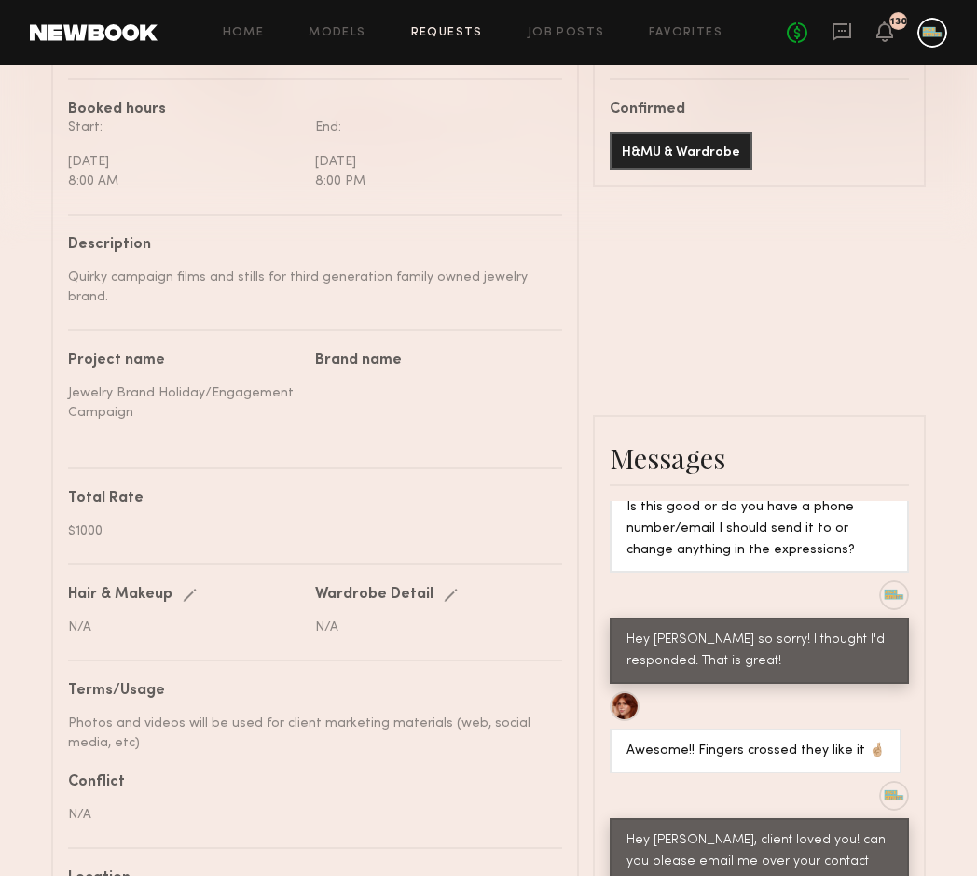
scroll to position [532, 0]
drag, startPoint x: 927, startPoint y: 523, endPoint x: 775, endPoint y: 814, distance: 328.3
drag, startPoint x: 776, startPoint y: 814, endPoint x: 652, endPoint y: 794, distance: 125.7
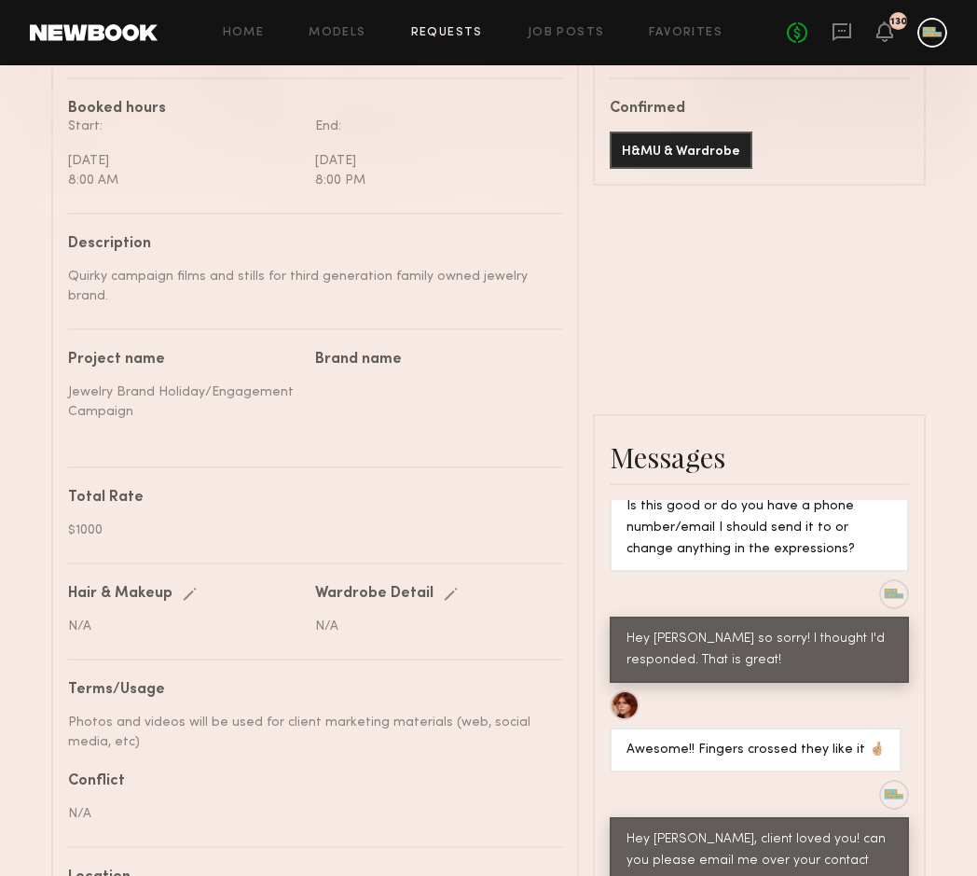
type textarea "**********"
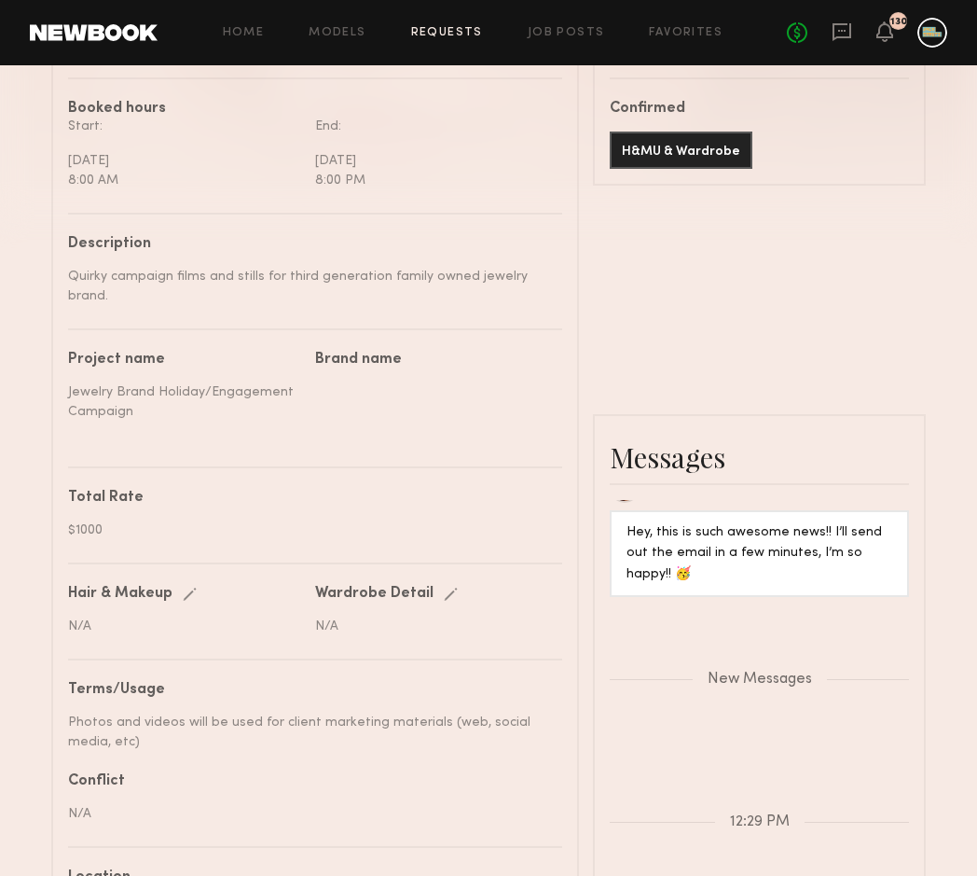
scroll to position [6557, 0]
type textarea "**********"
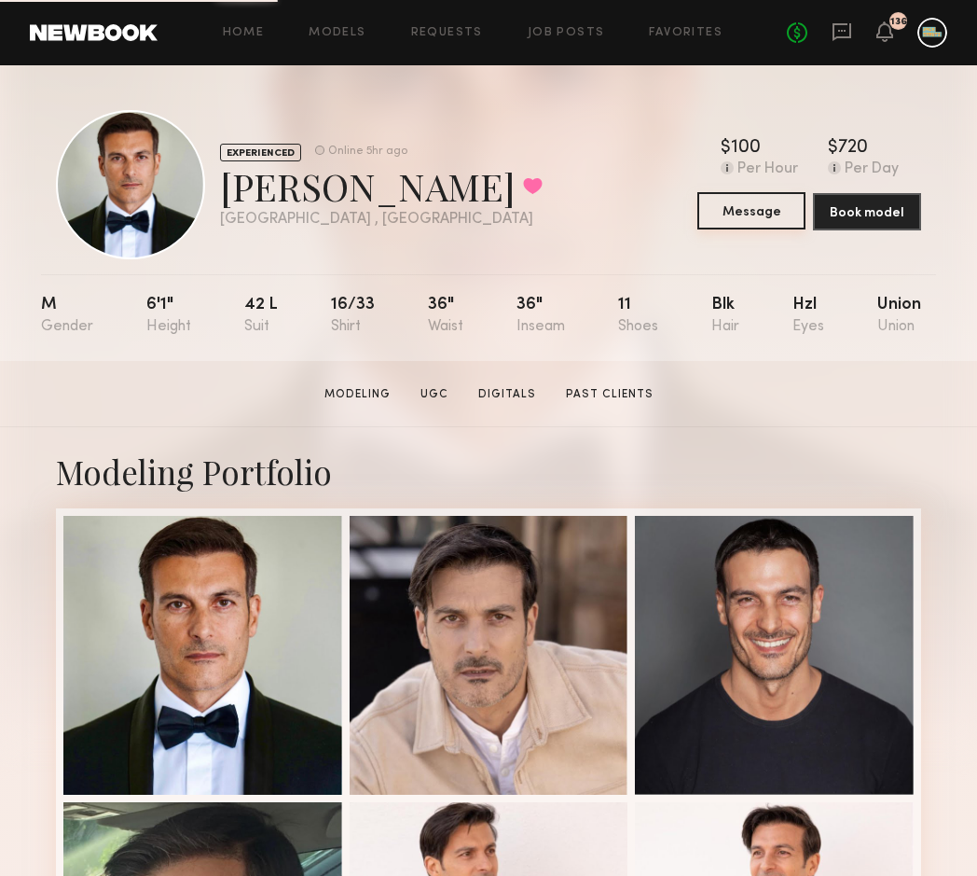
click at [745, 222] on button "Message" at bounding box center [752, 210] width 108 height 37
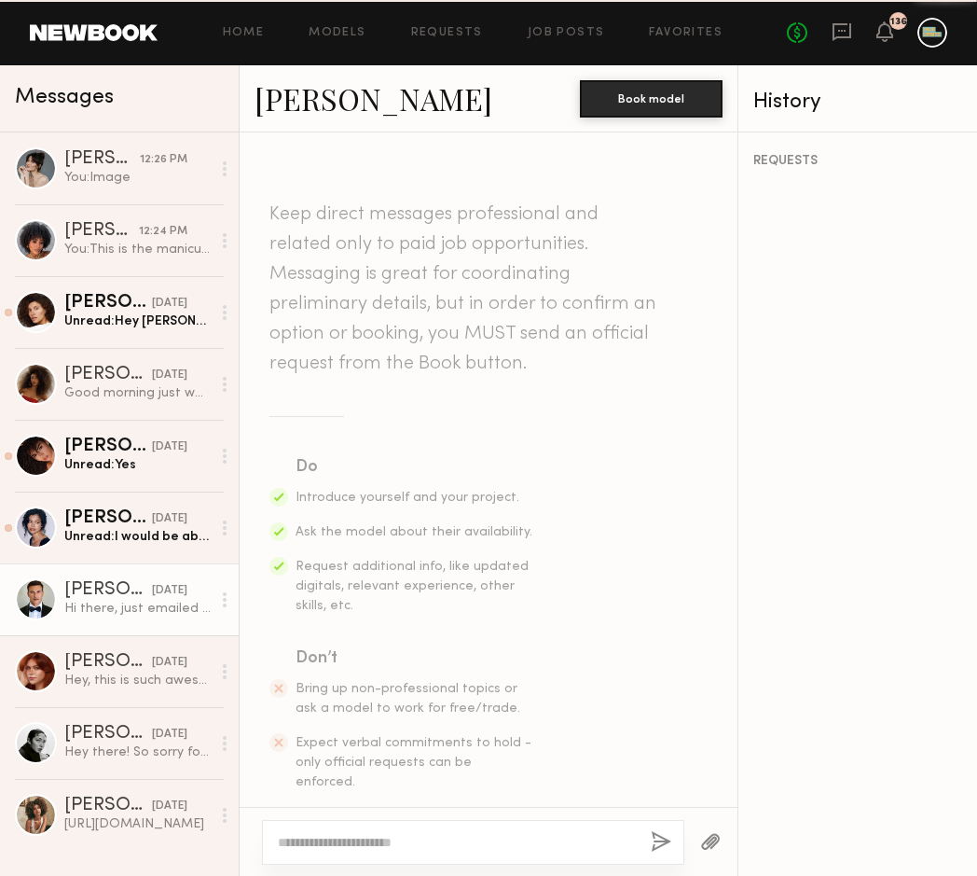
scroll to position [1028, 0]
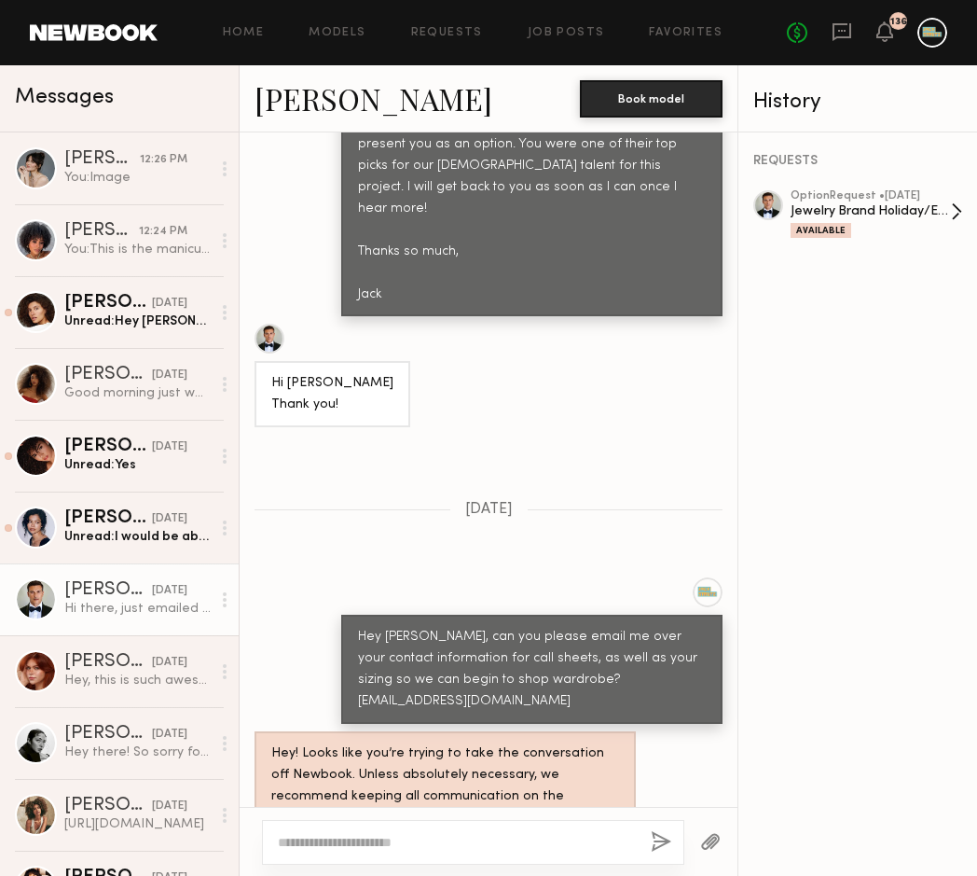
click at [849, 207] on div "Jewelry Brand Holiday/Engagement Campaign" at bounding box center [871, 211] width 160 height 18
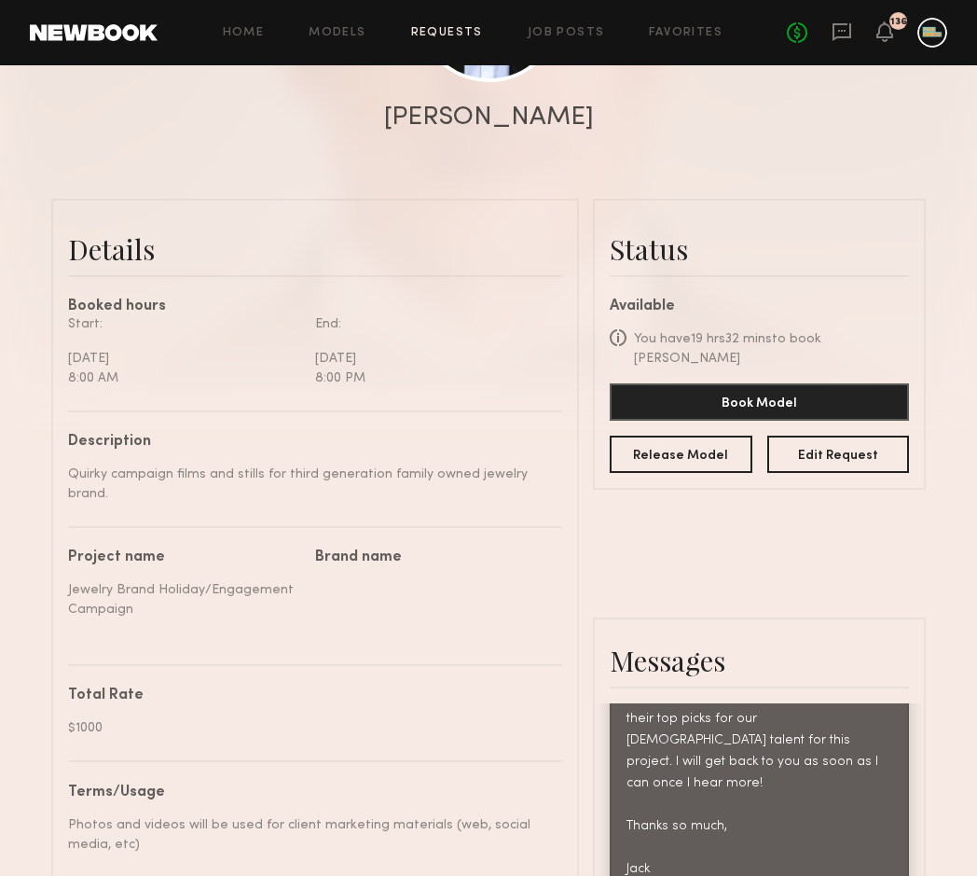
scroll to position [1154, 0]
click at [742, 382] on button "Book Model" at bounding box center [759, 400] width 299 height 37
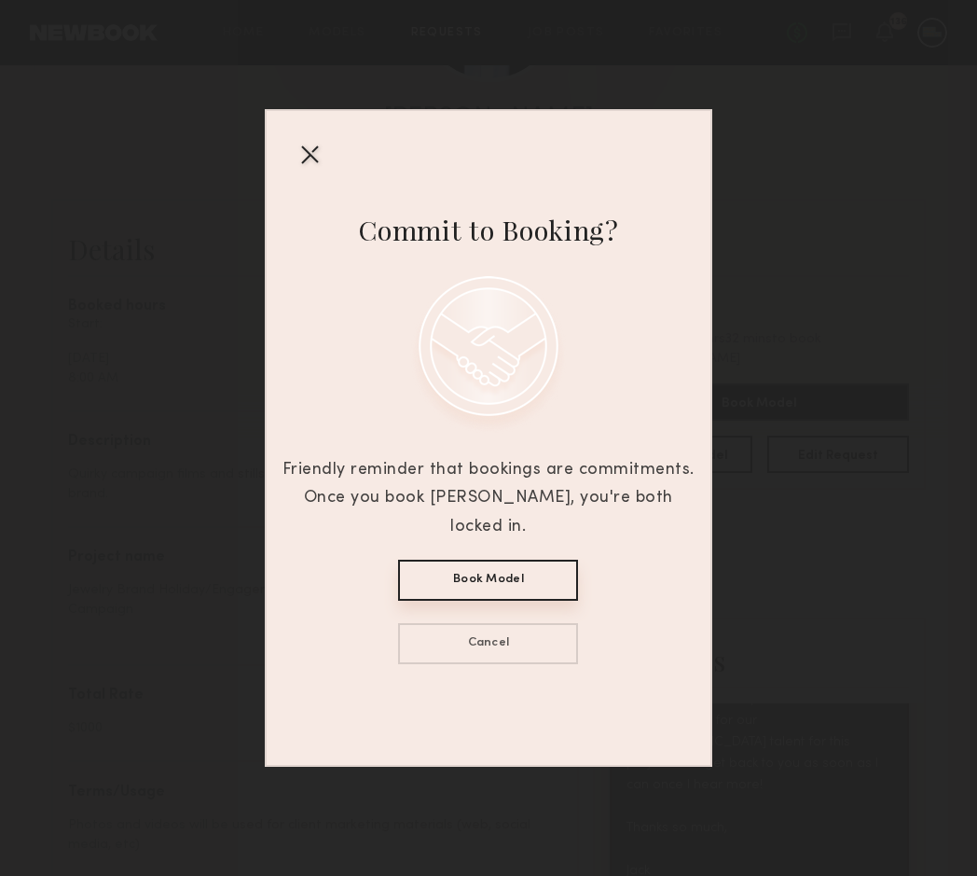
click at [466, 566] on button "Book Model" at bounding box center [488, 580] width 180 height 41
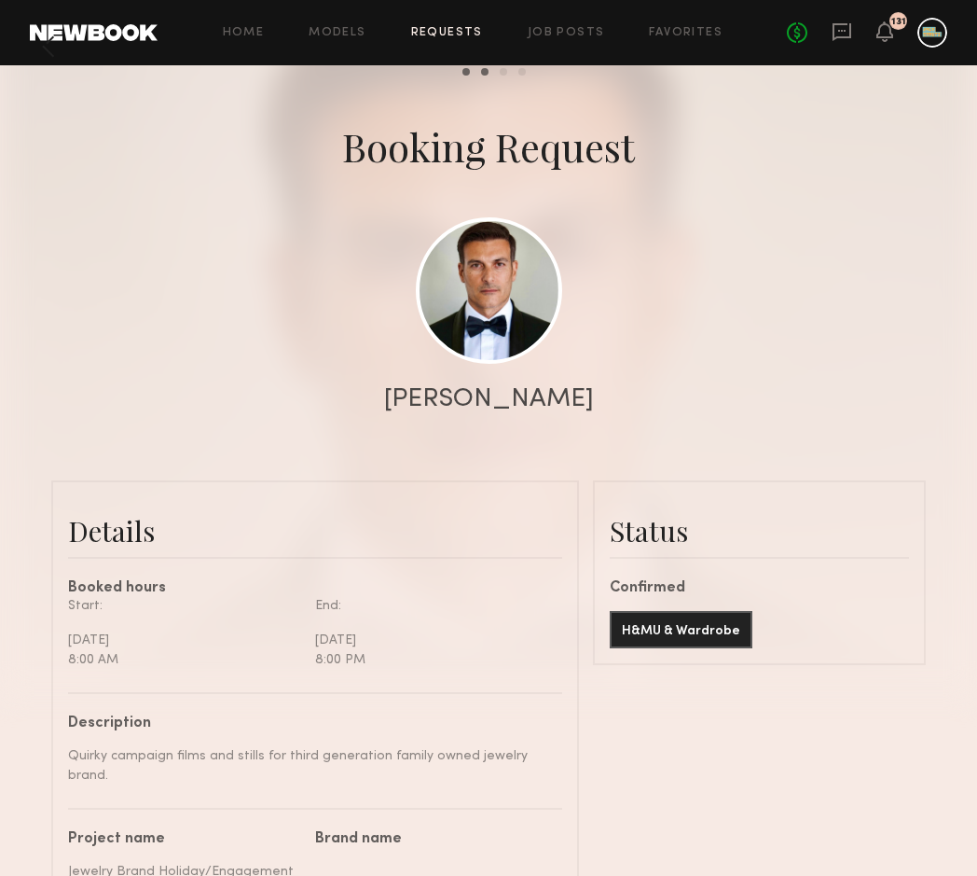
scroll to position [0, 0]
